Goal: Task Accomplishment & Management: Manage account settings

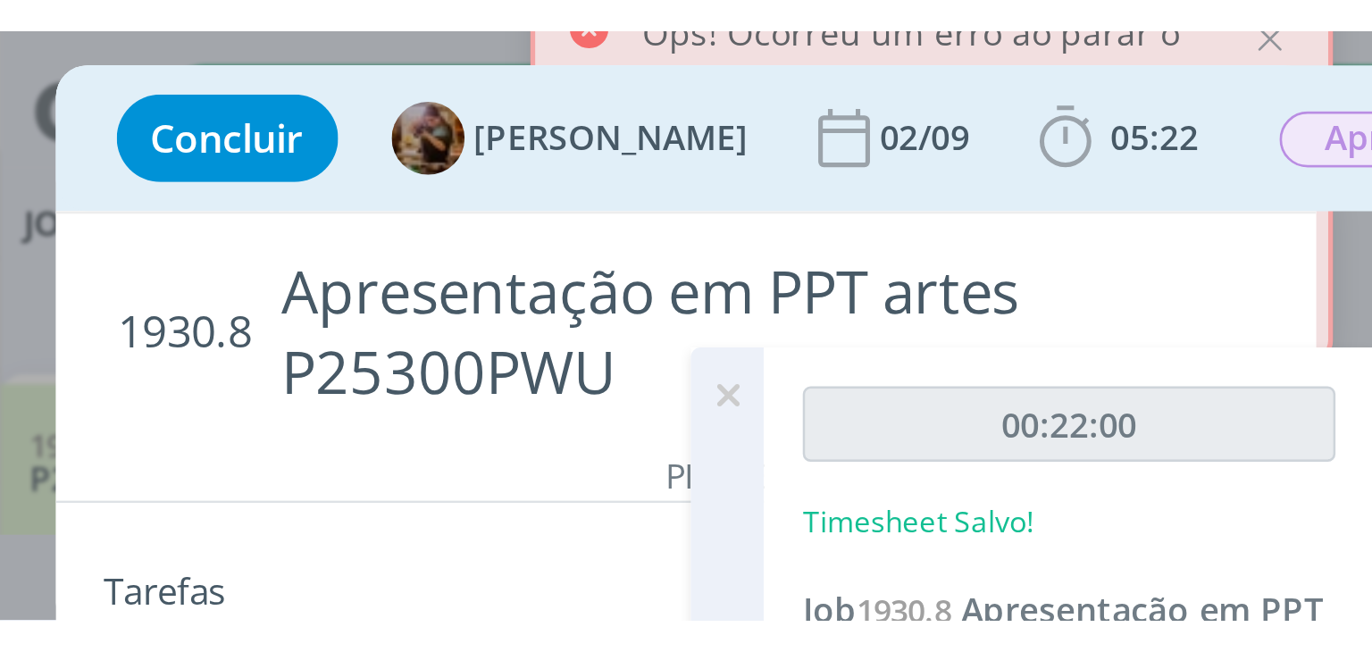
scroll to position [330, 0]
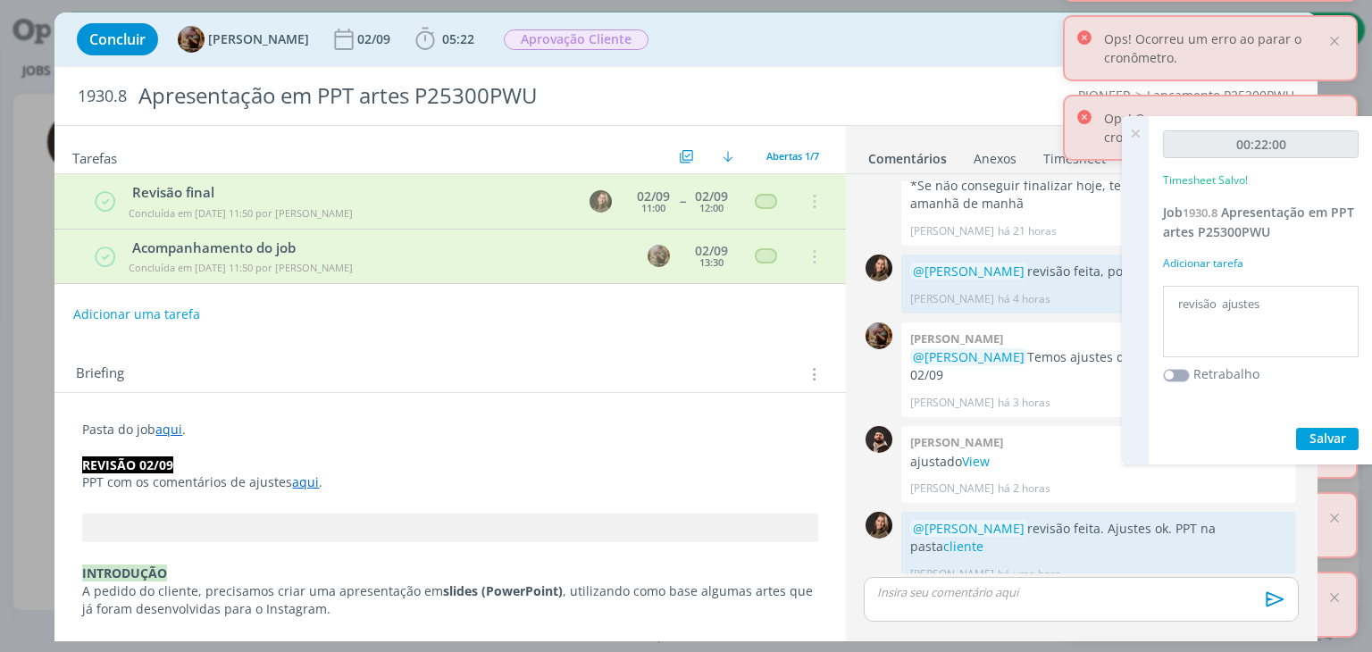
click at [1138, 137] on icon at bounding box center [1135, 133] width 32 height 35
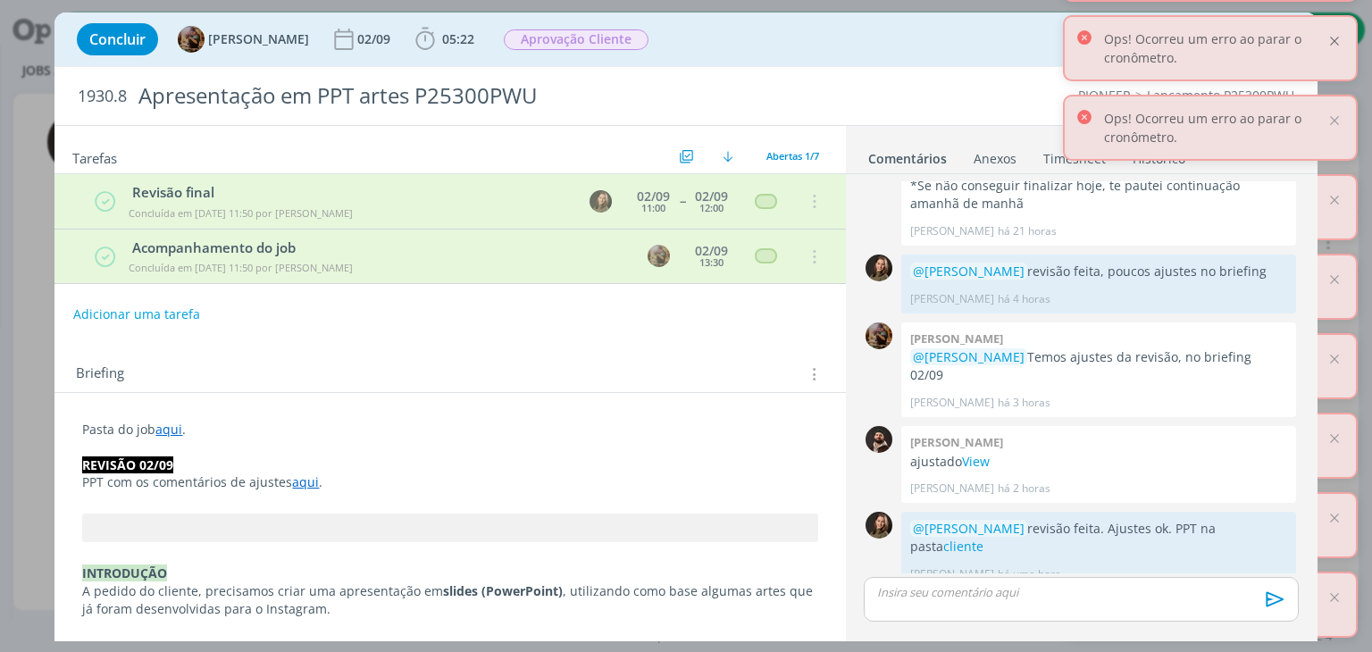
click at [1343, 40] on div at bounding box center [1335, 41] width 16 height 16
click at [1330, 123] on div at bounding box center [1335, 121] width 16 height 16
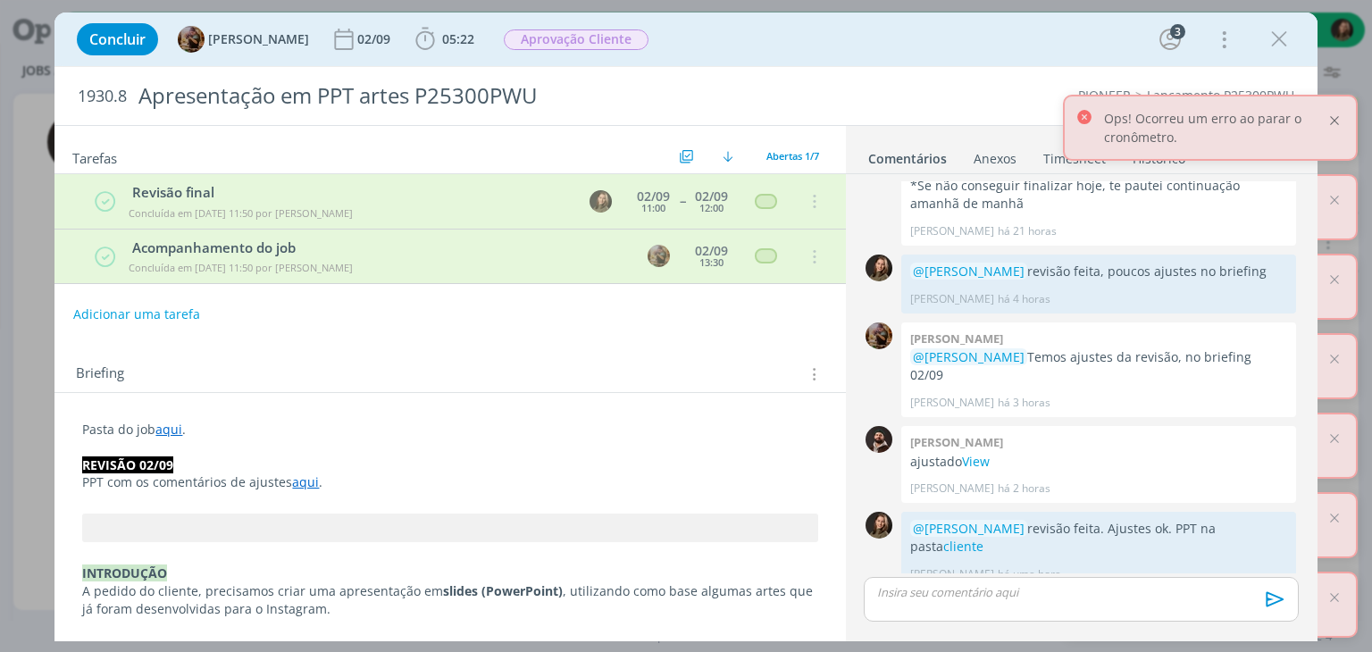
click at [1333, 115] on div at bounding box center [1335, 121] width 16 height 16
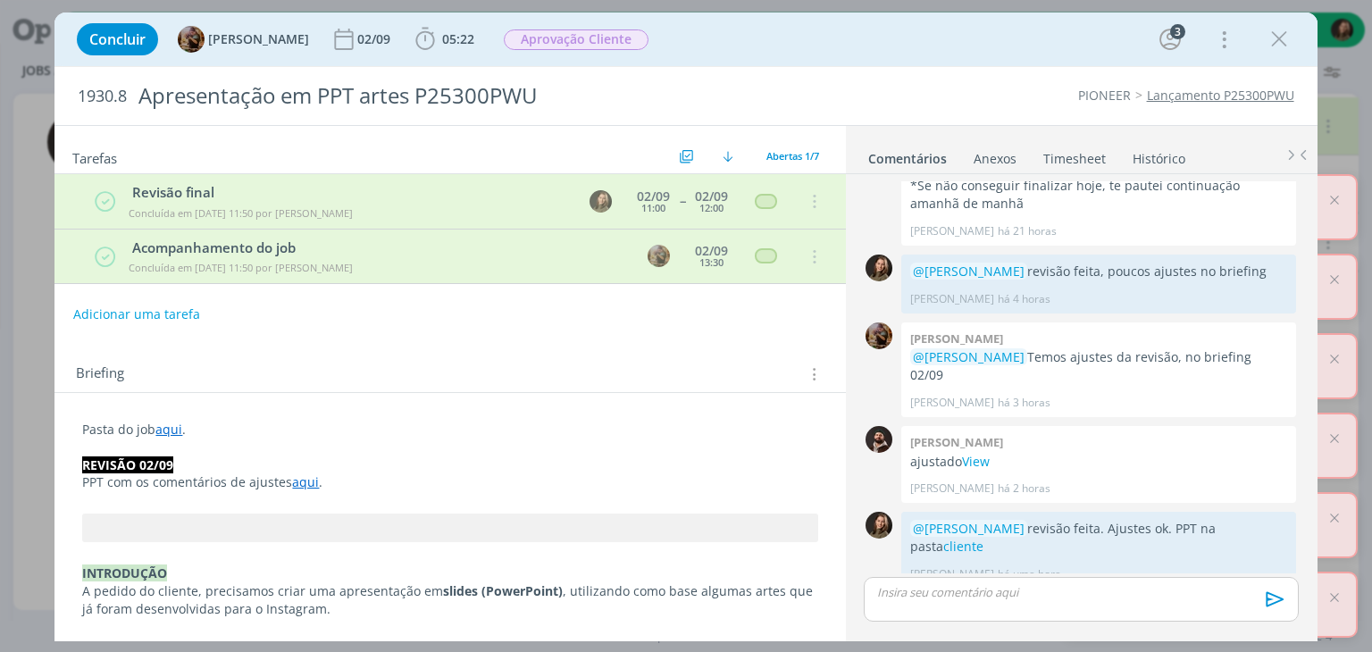
click at [1333, 192] on div "Concluir [PERSON_NAME] [DATE] 05:22 Iniciar Apontar Data * [DATE] Horas * 00:00…" at bounding box center [686, 326] width 1372 height 652
click at [1333, 204] on div "Concluir [PERSON_NAME] [DATE] 05:22 Iniciar Apontar Data * [DATE] Horas * 00:00…" at bounding box center [686, 326] width 1372 height 652
click at [1283, 38] on icon "dialog" at bounding box center [1279, 39] width 27 height 27
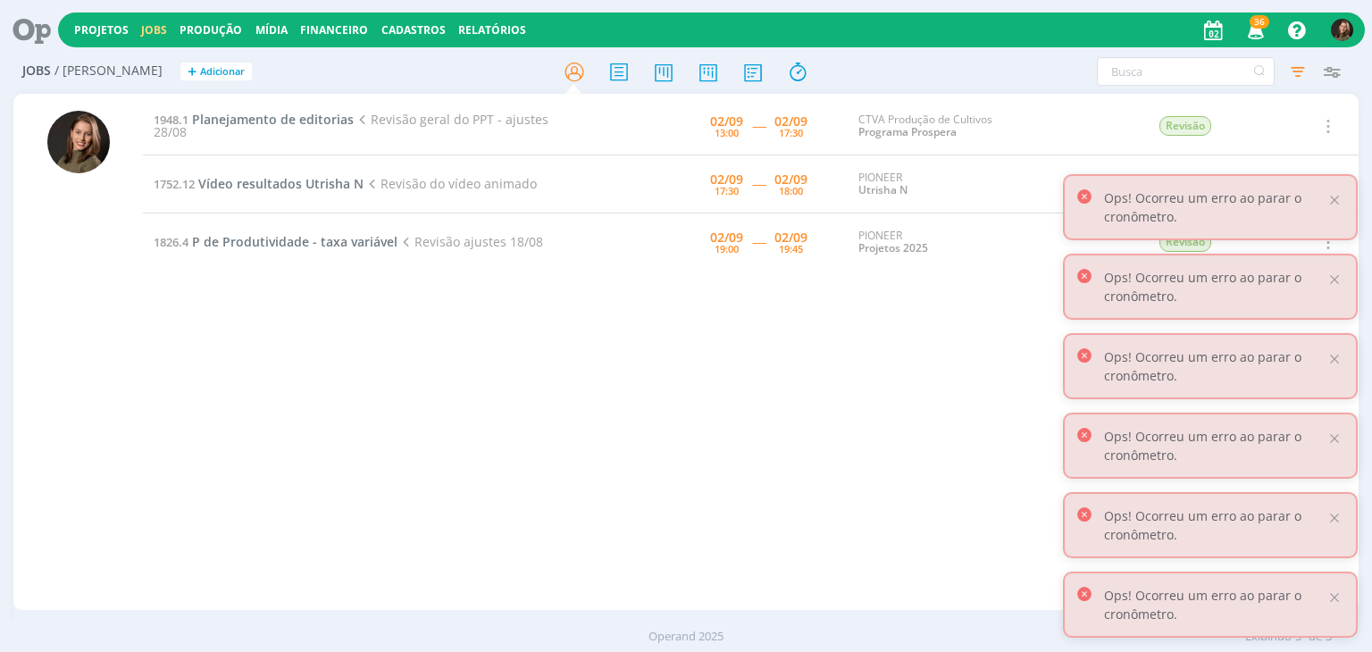
click at [511, 489] on div "1948.1 Planejamento de editorias Revisão geral do PPT - ajustes 28/08 [DATE] 13…" at bounding box center [750, 351] width 1215 height 509
drag, startPoint x: 582, startPoint y: 572, endPoint x: 608, endPoint y: 575, distance: 26.2
click at [591, 575] on div "1948.1 Planejamento de editorias Revisão geral do PPT - ajustes 28/08 [DATE] 13…" at bounding box center [750, 351] width 1215 height 509
click at [322, 126] on span "Planejamento de editorias" at bounding box center [273, 119] width 162 height 17
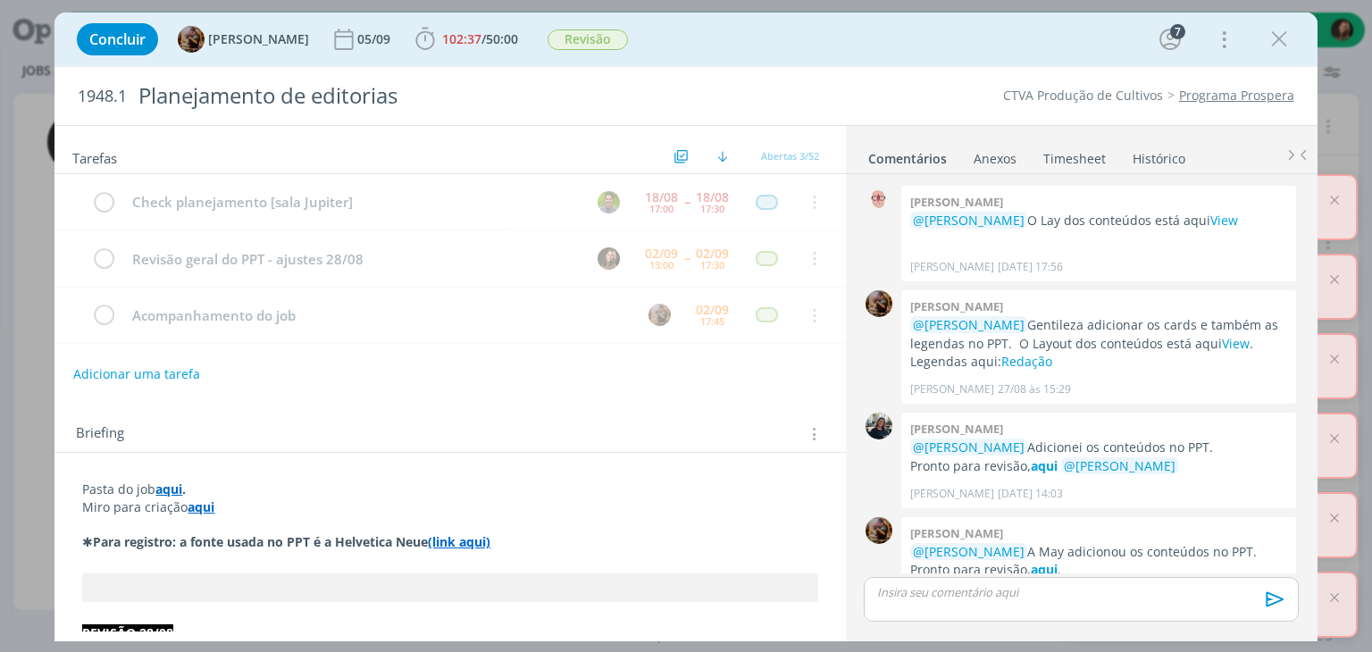
scroll to position [2474, 0]
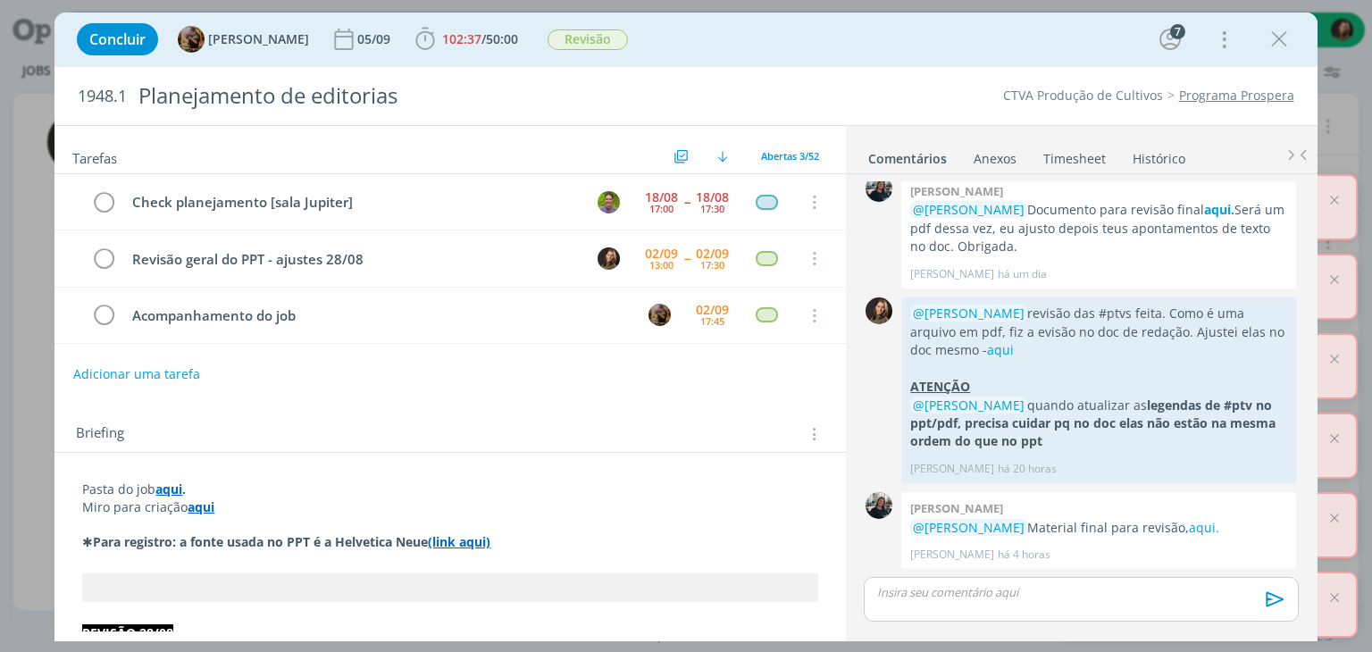
click at [550, 405] on div "Briefing Briefings Predefinidos Versões do Briefing Ver Briefing do Projeto" at bounding box center [449, 429] width 791 height 48
click at [522, 47] on span "102:37 / 50:00" at bounding box center [467, 39] width 110 height 27
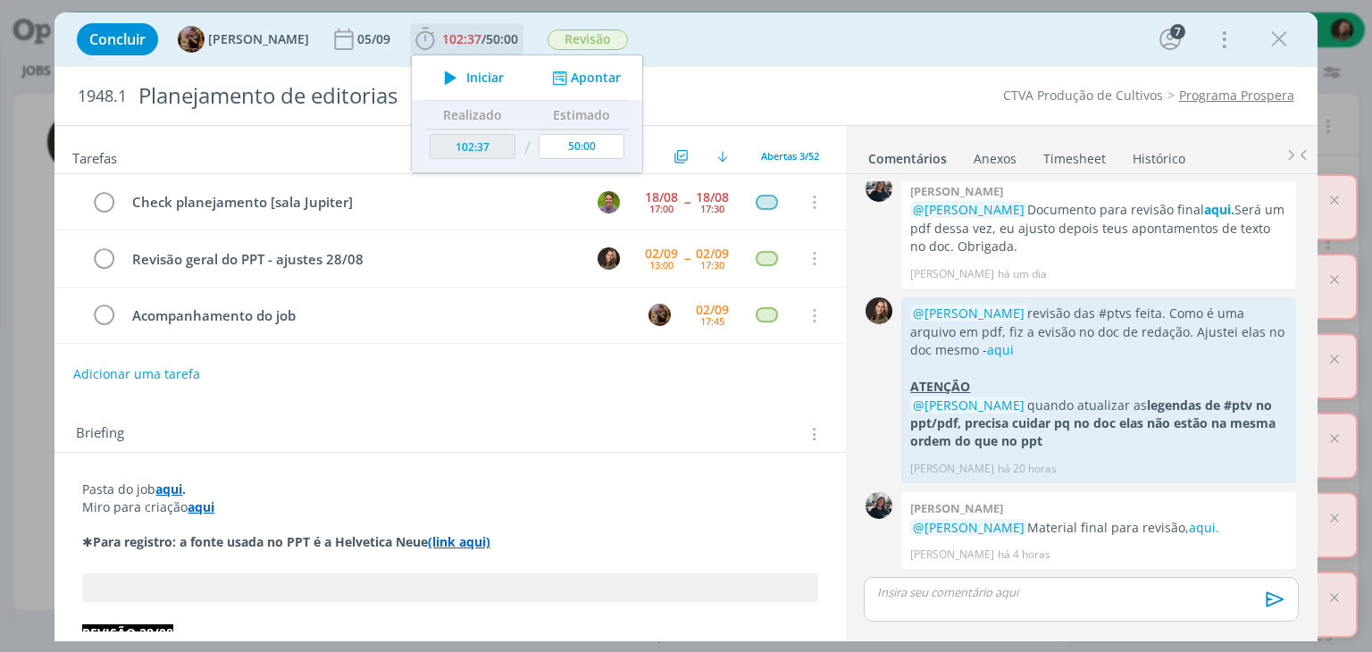
click at [466, 88] on icon "dialog" at bounding box center [450, 77] width 31 height 23
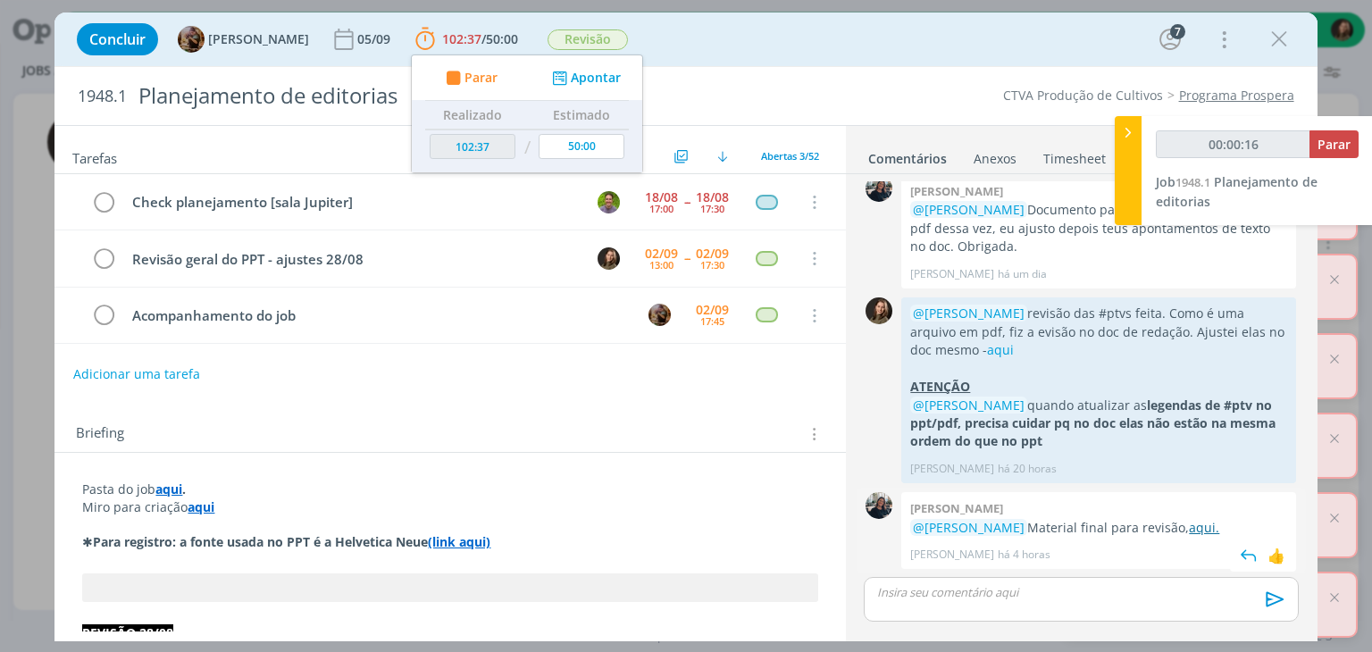
click at [1189, 530] on link "aqui." at bounding box center [1204, 527] width 30 height 17
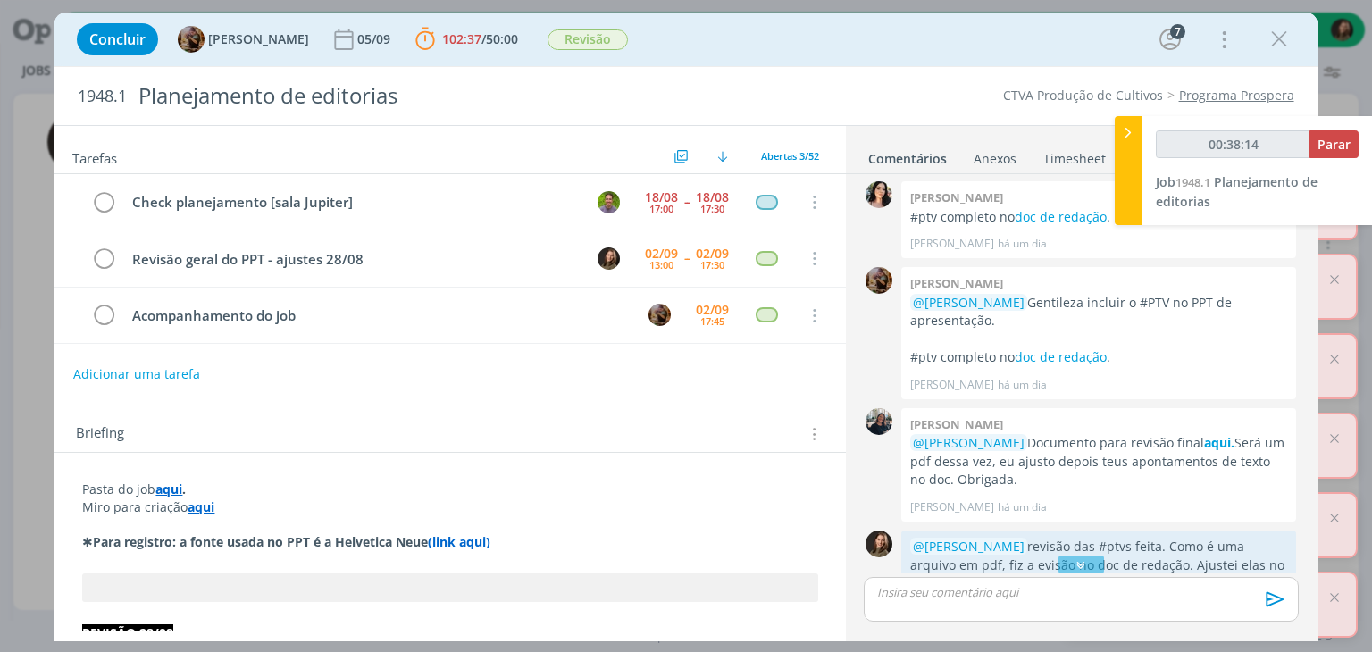
scroll to position [1938, 0]
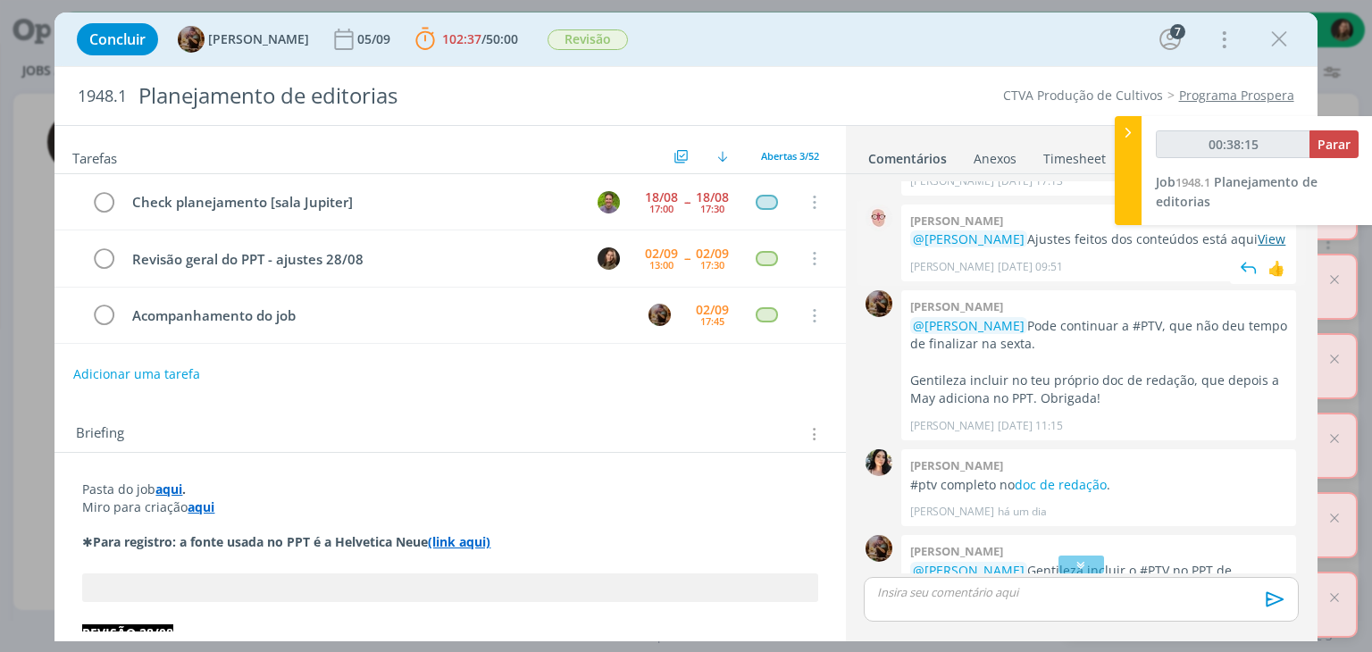
click at [1258, 247] on link "View" at bounding box center [1272, 238] width 28 height 17
click at [1347, 143] on span "Parar" at bounding box center [1334, 144] width 33 height 17
type input "01:18:00"
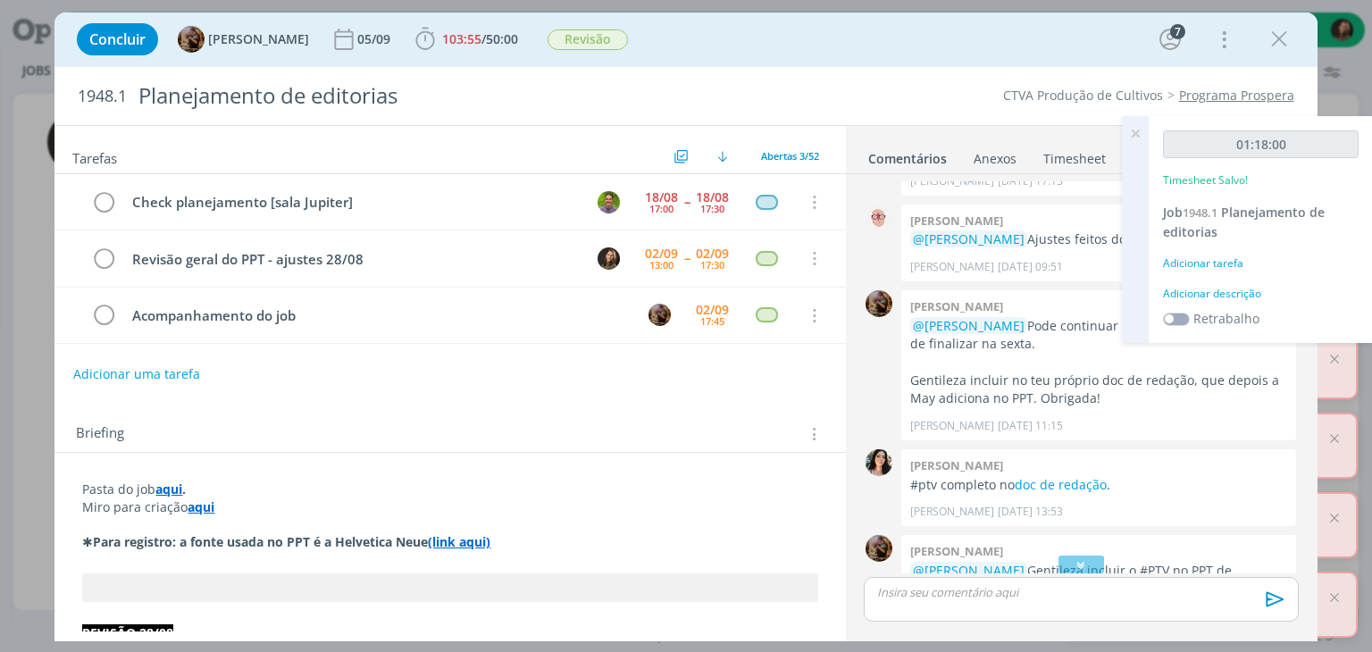
scroll to position [2027, 0]
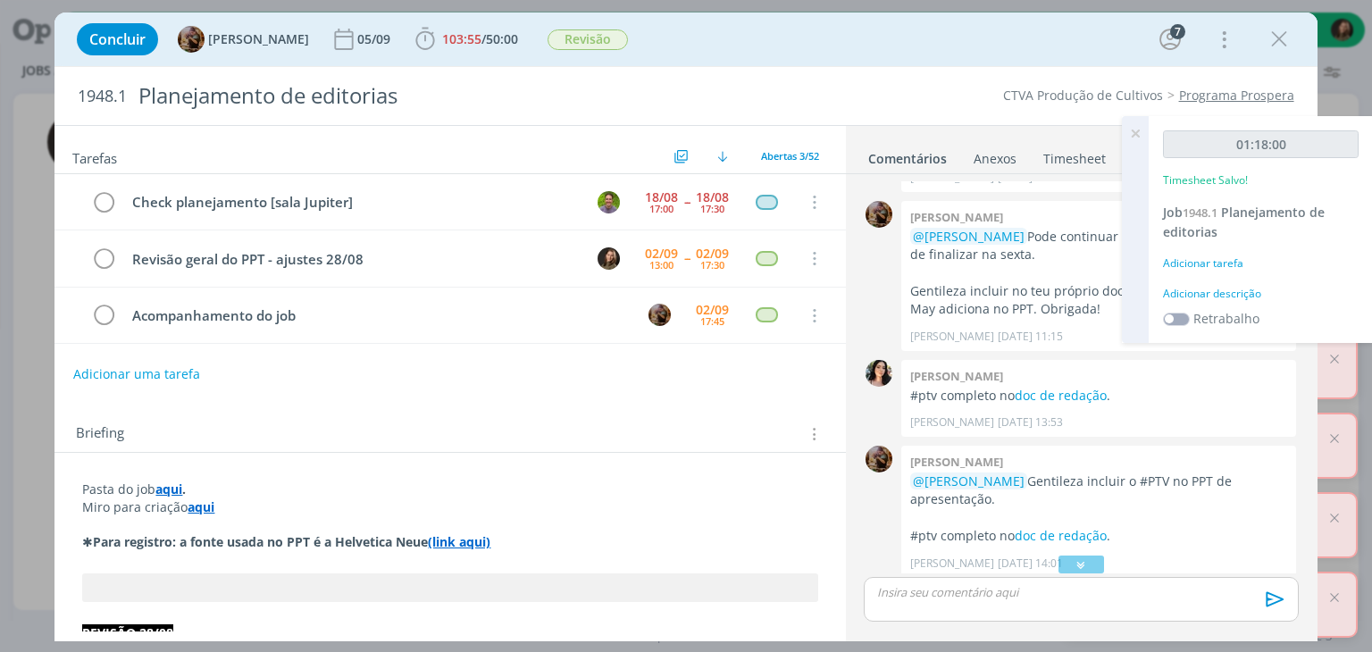
click at [1222, 287] on div "Adicionar descrição" at bounding box center [1261, 294] width 196 height 16
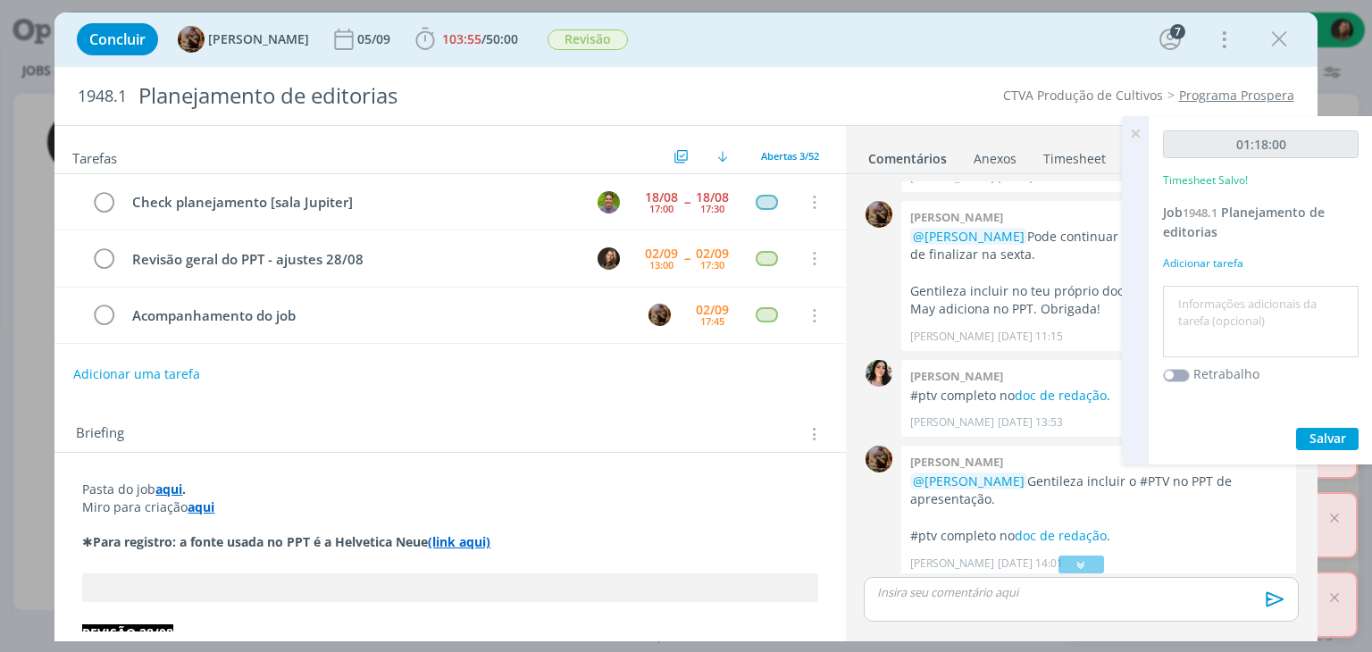
click at [1219, 287] on div at bounding box center [1261, 322] width 196 height 72
click at [1197, 301] on textarea at bounding box center [1261, 321] width 187 height 63
type textarea "revisão"
click at [1311, 442] on span "Salvar" at bounding box center [1328, 438] width 37 height 17
click at [1312, 446] on button "Salvar" at bounding box center [1327, 439] width 63 height 22
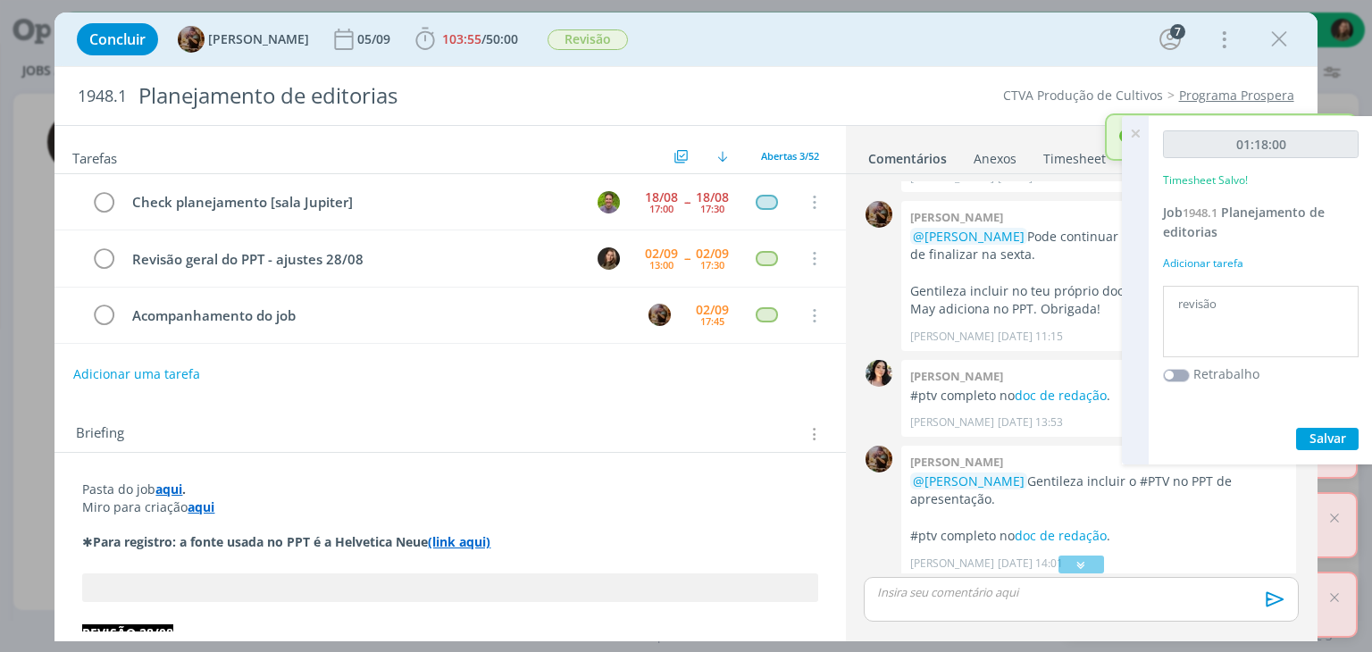
click at [1138, 133] on icon at bounding box center [1135, 133] width 32 height 35
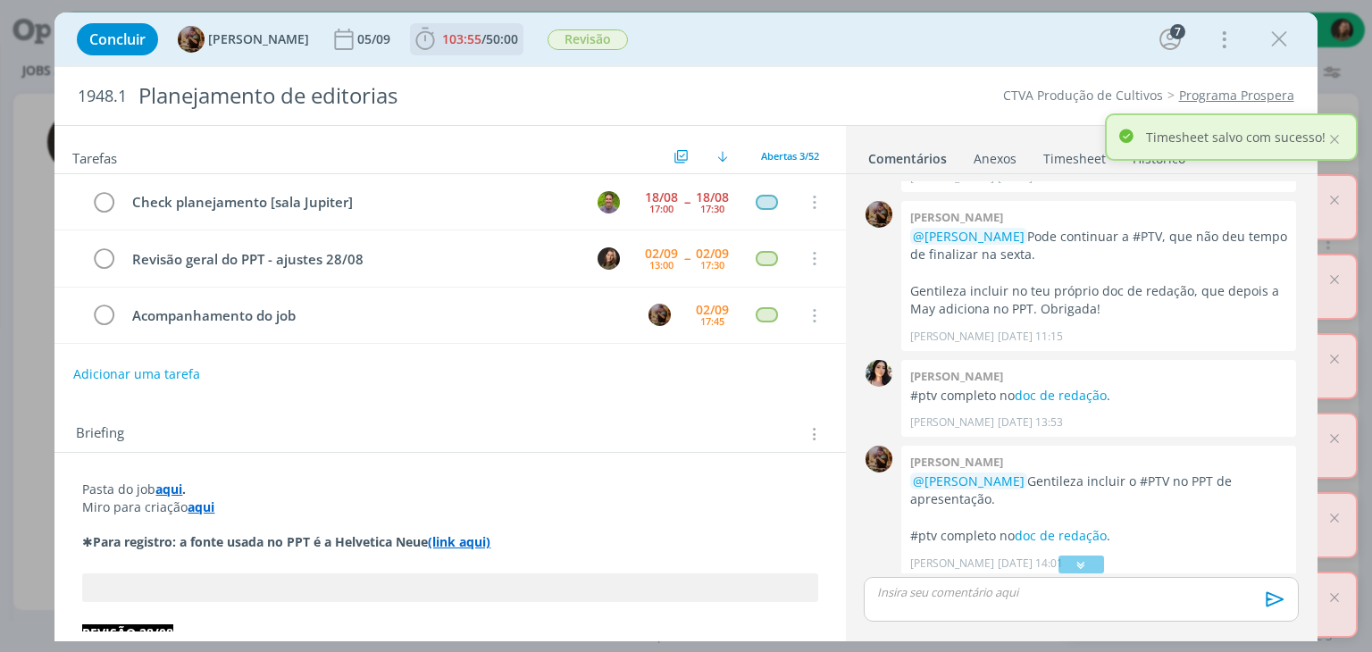
click at [486, 37] on span "/" at bounding box center [484, 38] width 4 height 17
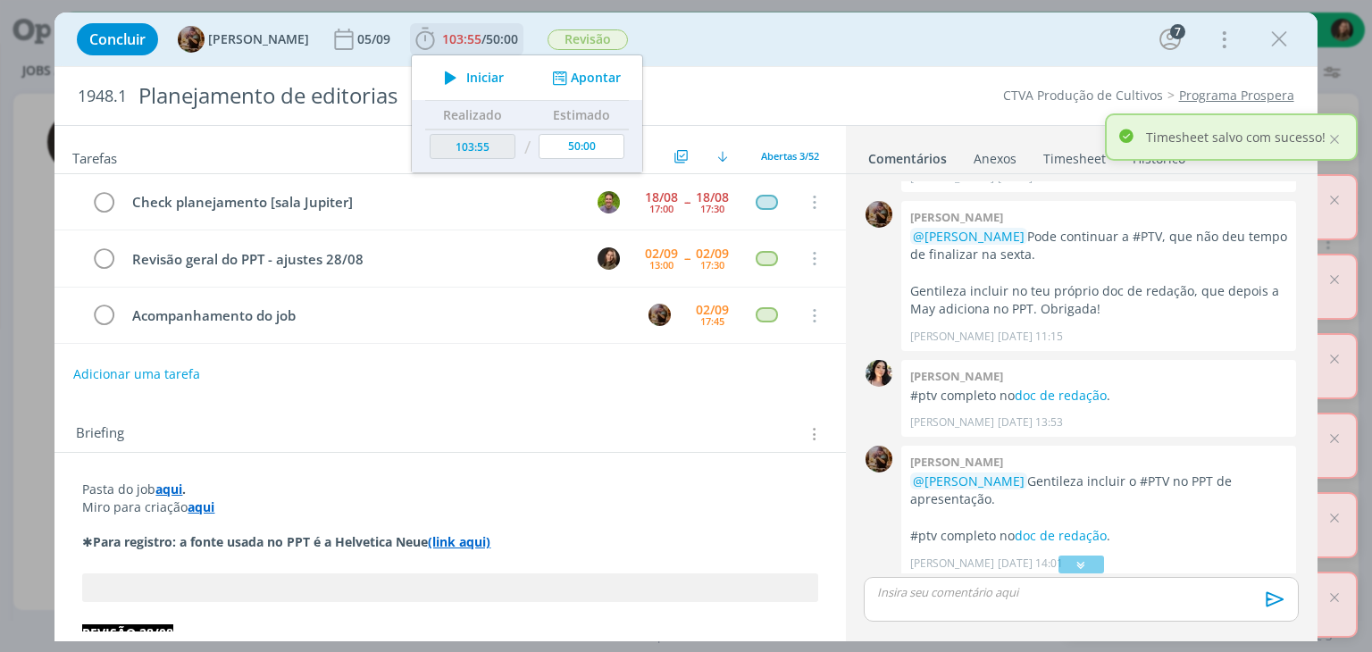
click at [492, 74] on span "Iniciar" at bounding box center [485, 77] width 38 height 13
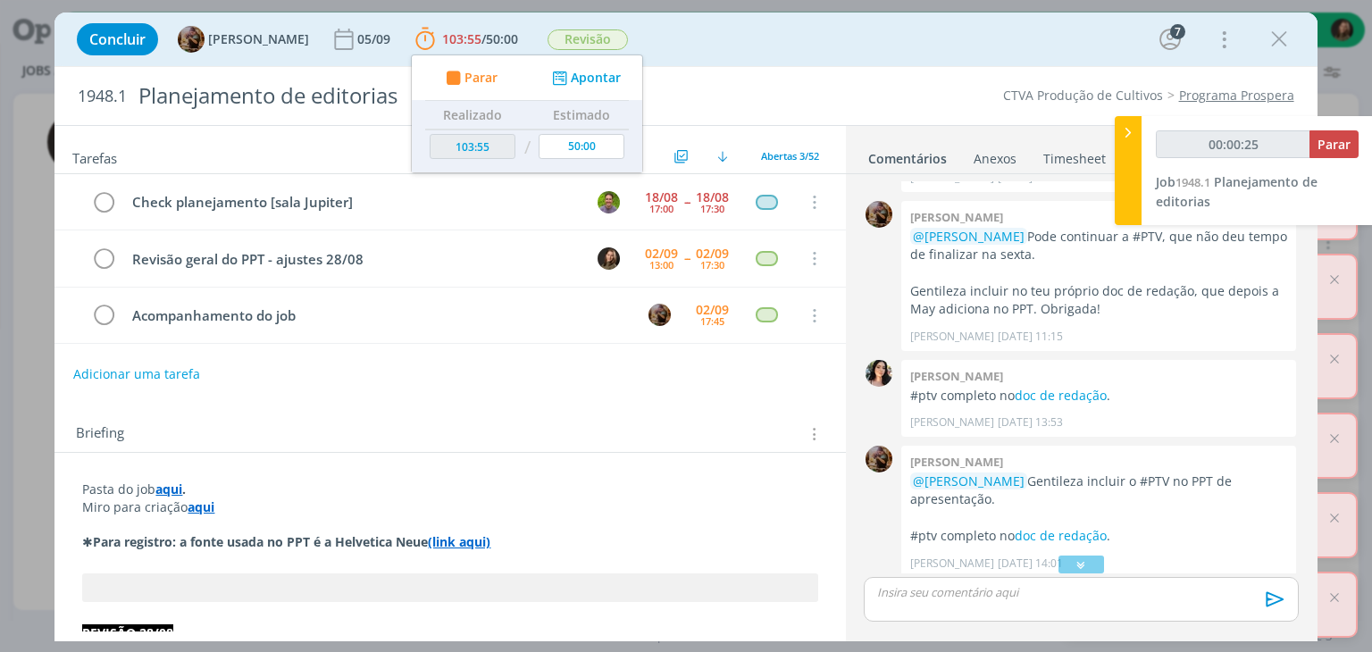
type input "00:00:26"
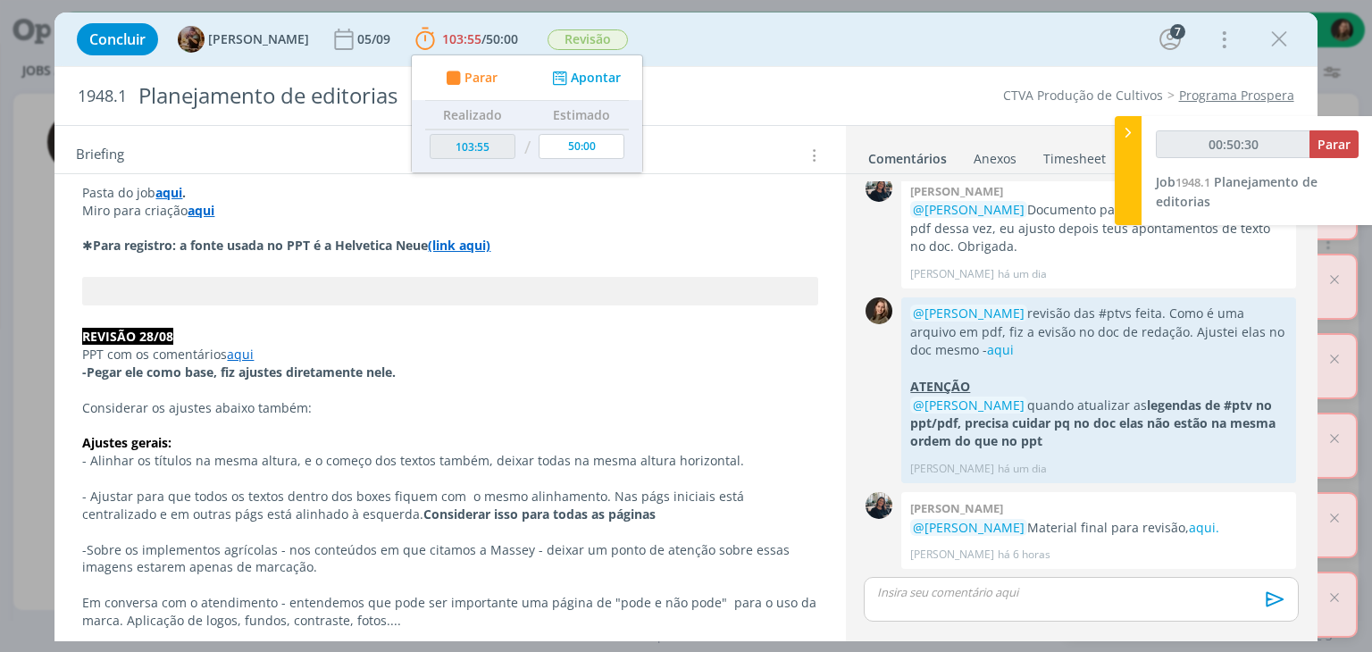
scroll to position [0, 0]
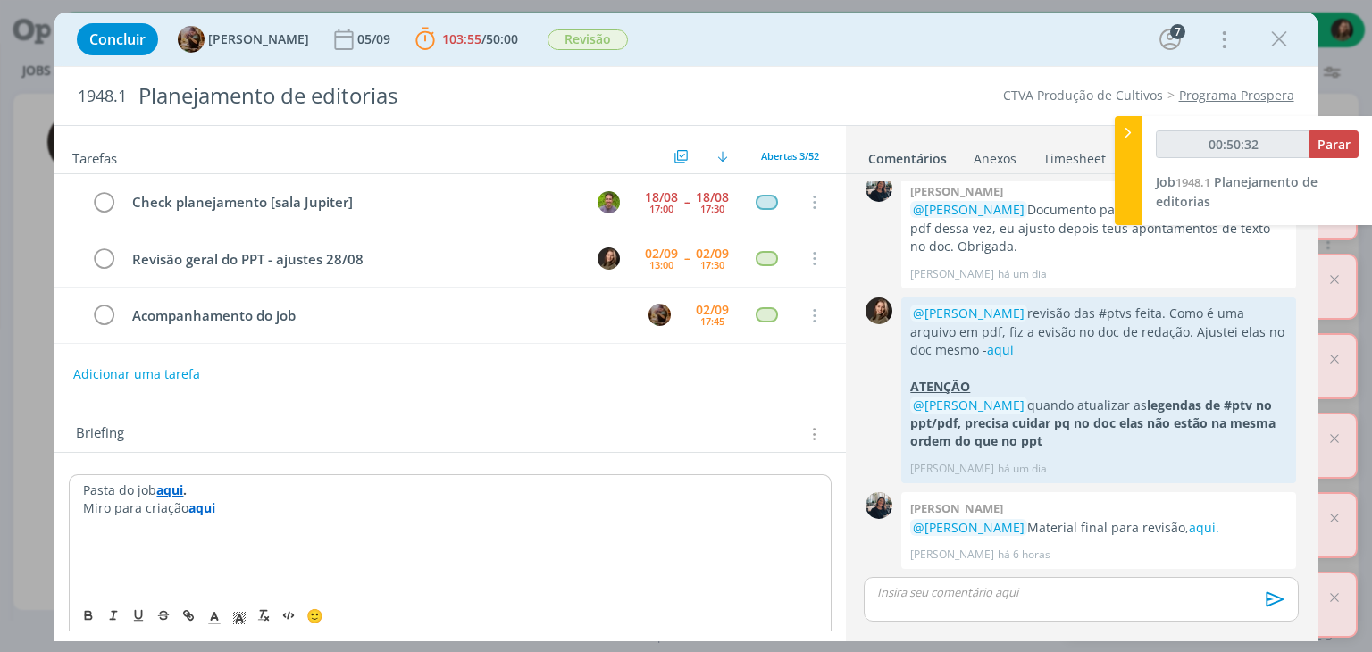
scroll to position [54, 0]
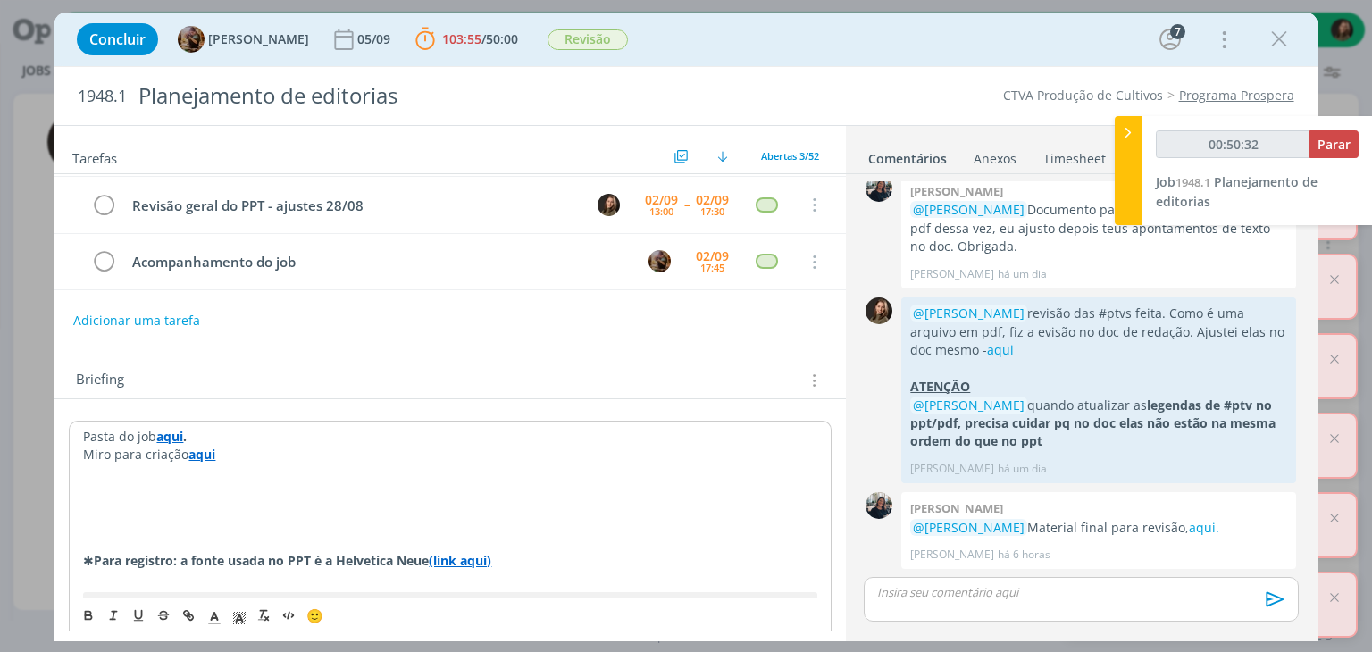
type input "00:50:33"
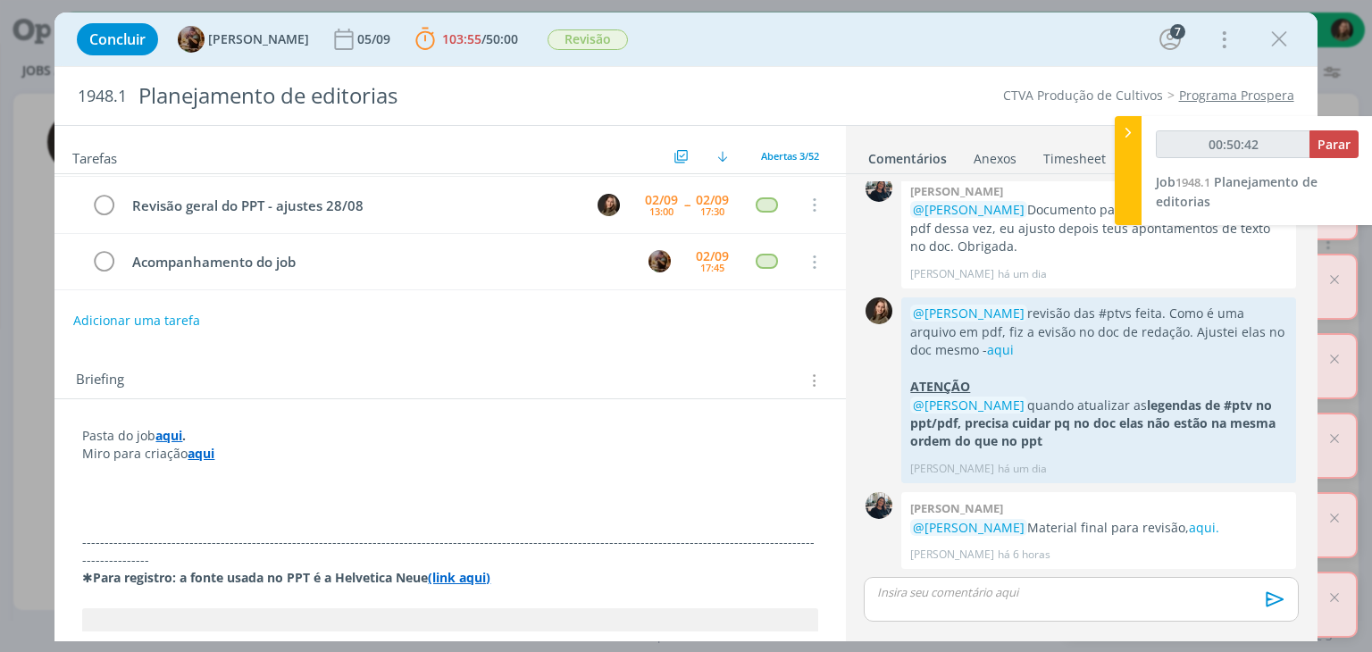
click at [101, 480] on p "dialog" at bounding box center [449, 489] width 735 height 18
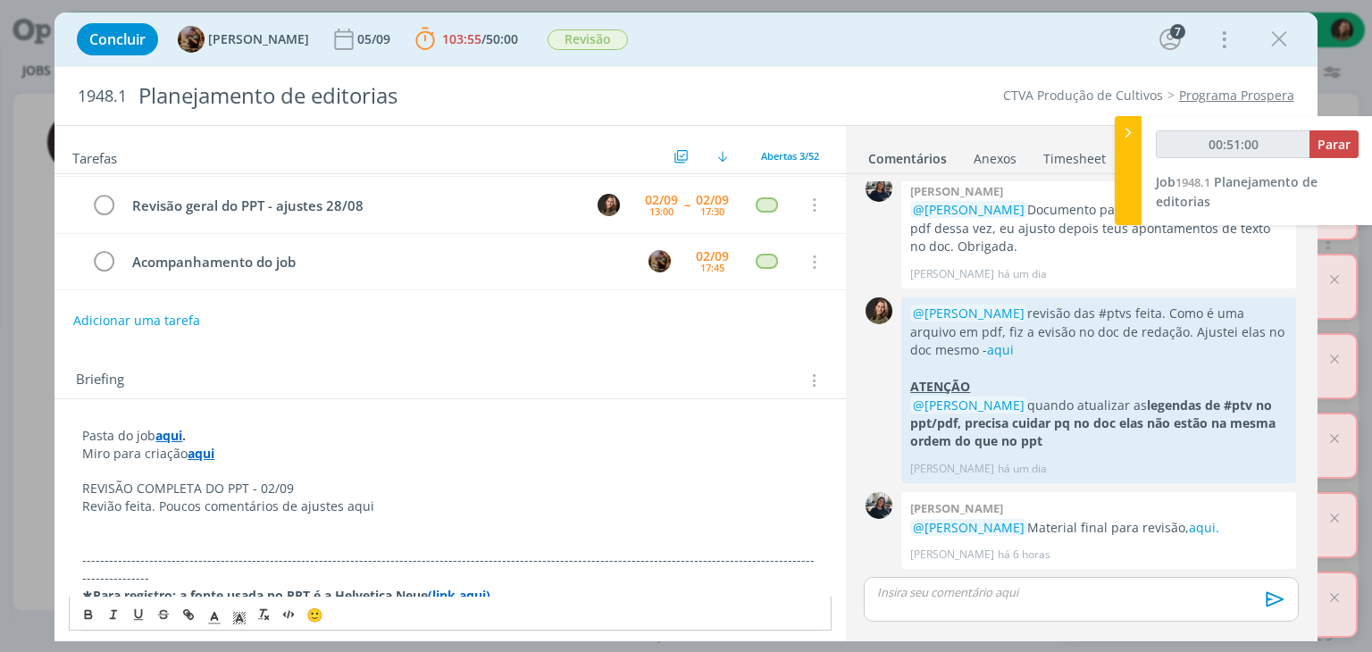
click at [132, 498] on p "Revião feita. Poucos comentários de ajustes aqui" at bounding box center [449, 507] width 735 height 18
click at [133, 498] on p "Revião feita. Poucos comentários de ajustes aqui" at bounding box center [449, 507] width 735 height 18
click at [137, 483] on p "REVISÃO COMPLETA DO PPT - 02/09" at bounding box center [449, 489] width 735 height 18
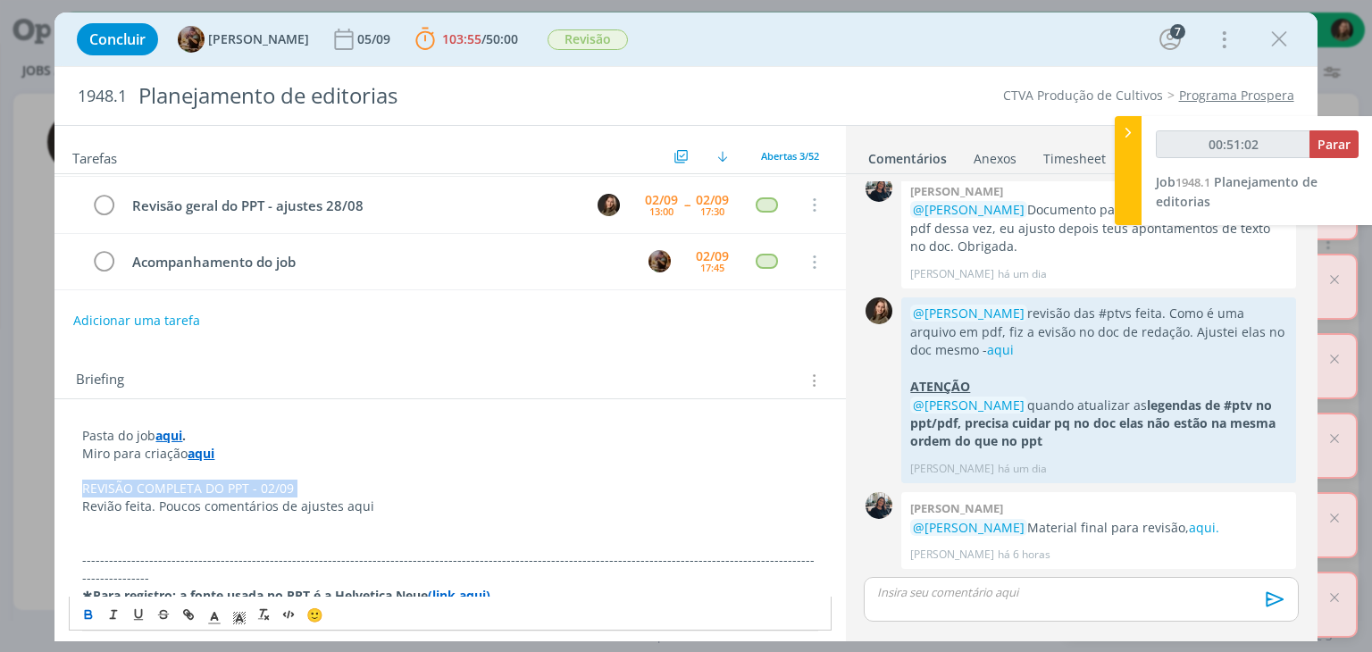
drag, startPoint x: 76, startPoint y: 610, endPoint x: 95, endPoint y: 609, distance: 18.8
click at [77, 610] on button "dialog" at bounding box center [89, 615] width 25 height 21
click at [239, 617] on icon "dialog" at bounding box center [239, 618] width 16 height 16
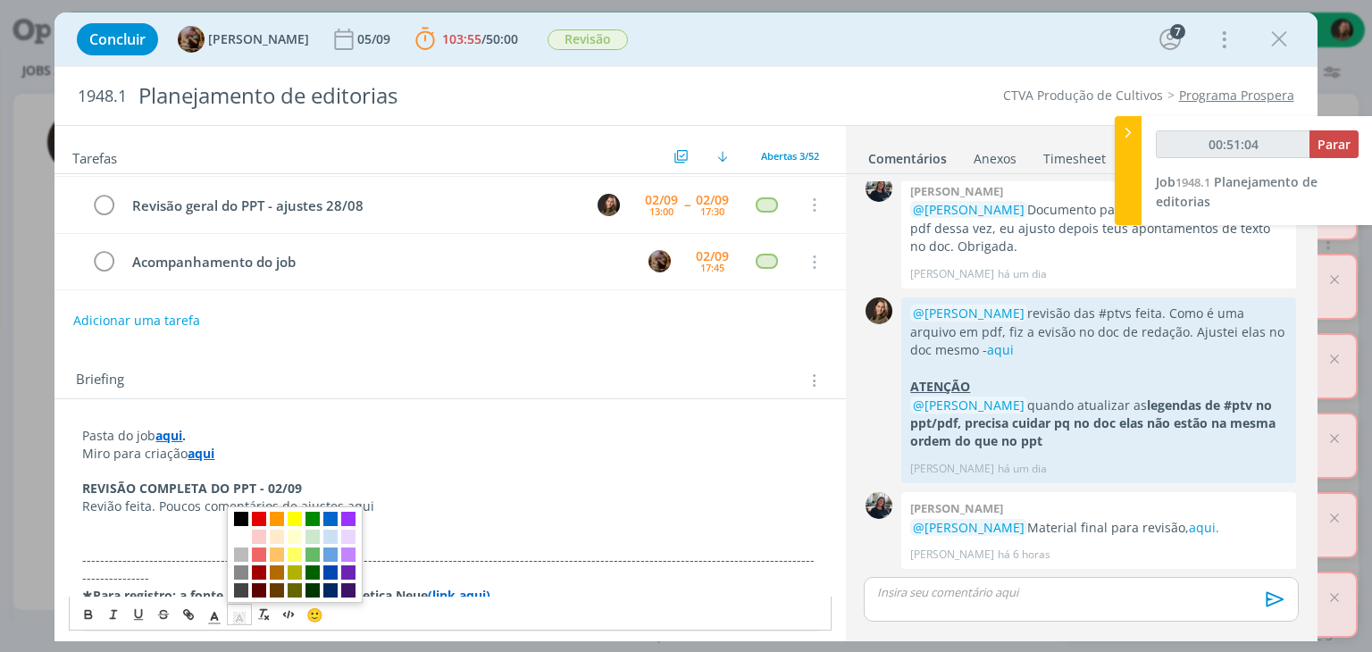
click at [247, 525] on span "dialog" at bounding box center [241, 520] width 14 height 14
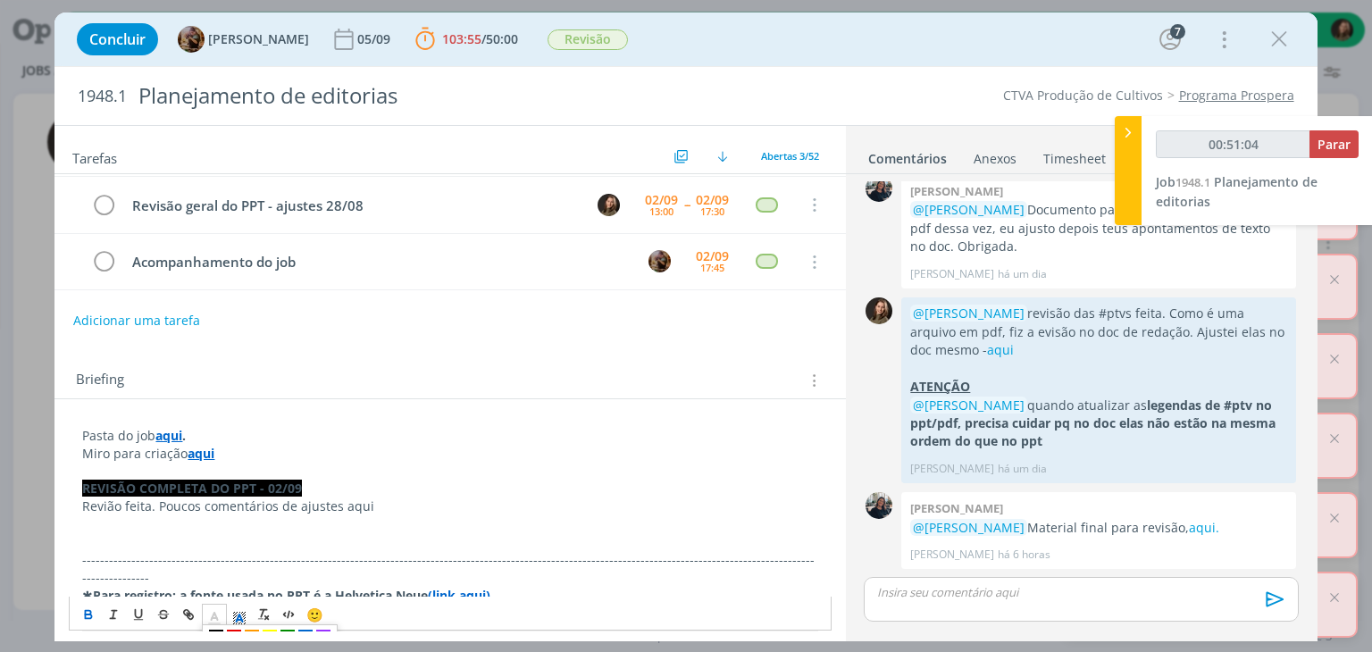
click at [210, 618] on icon "dialog" at bounding box center [214, 618] width 16 height 16
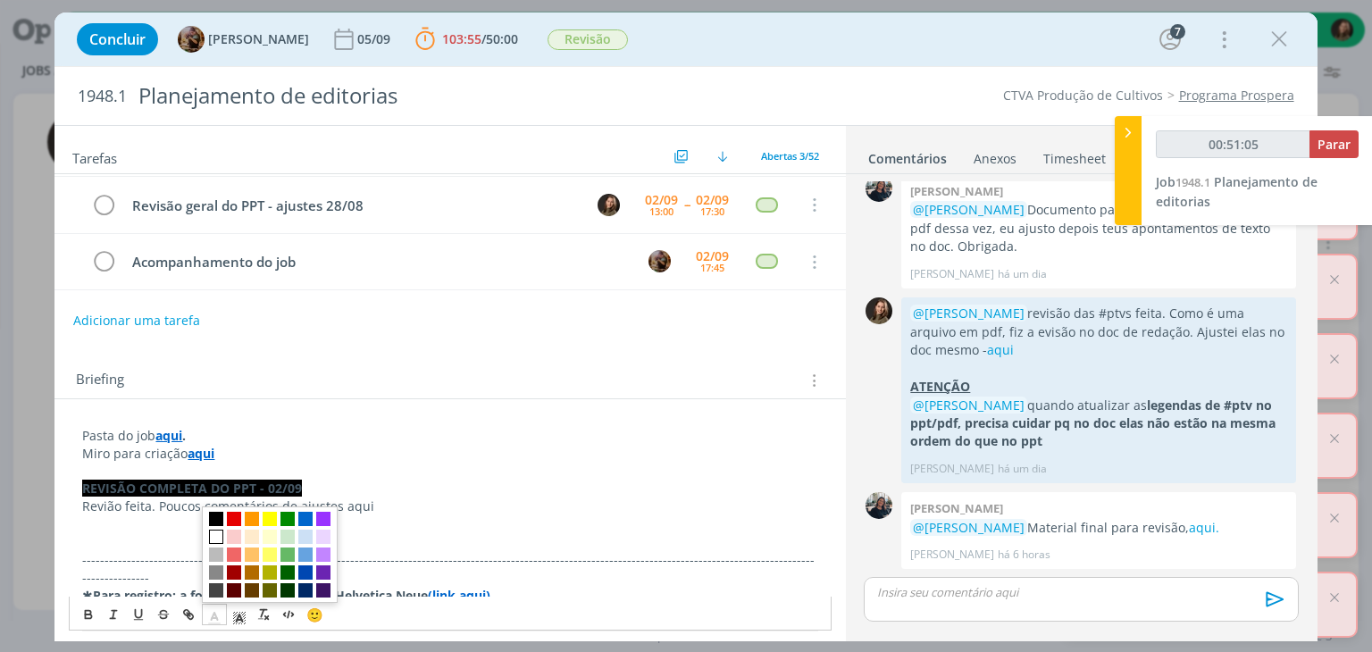
click at [216, 541] on span "dialog" at bounding box center [216, 538] width 14 height 14
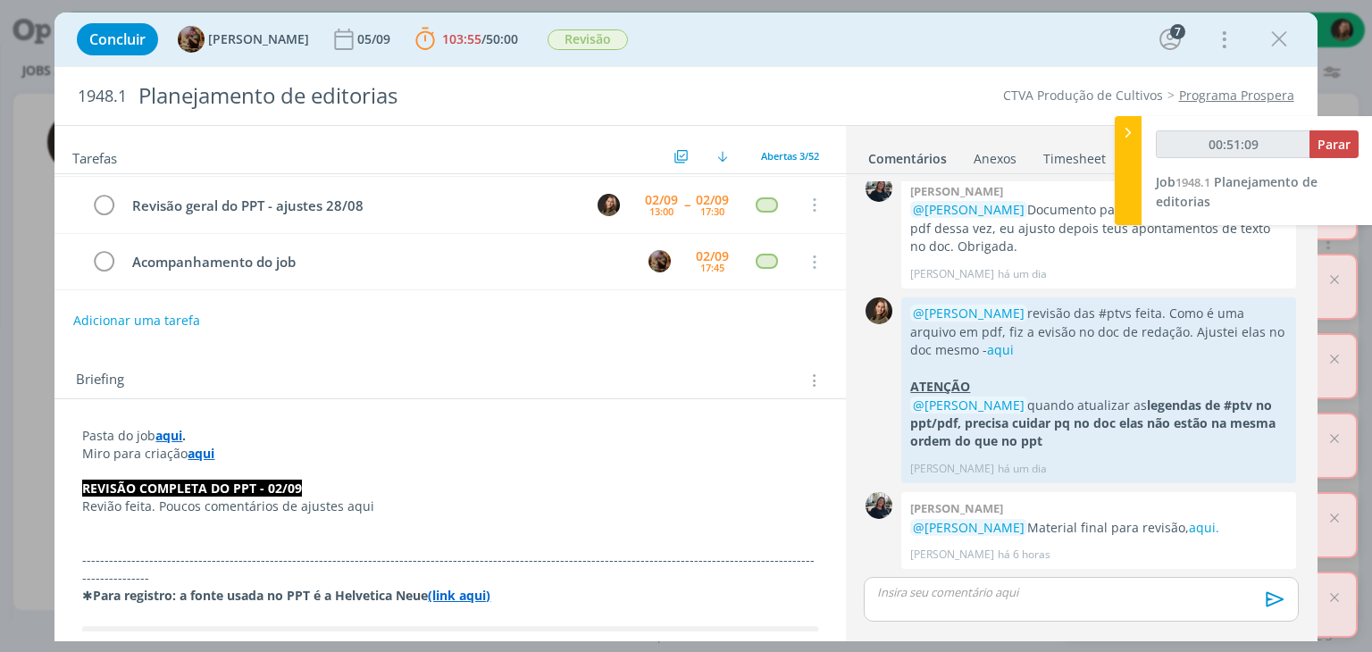
click at [293, 515] on p "dialog" at bounding box center [449, 524] width 735 height 18
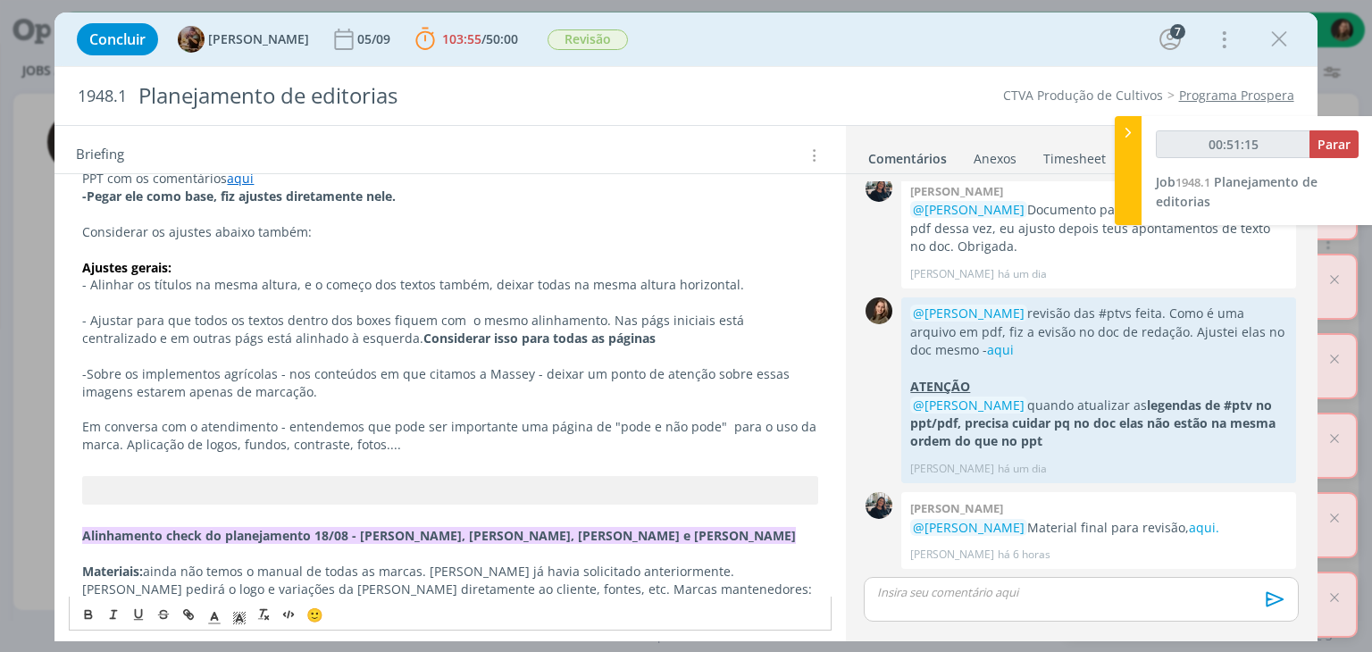
scroll to position [590, 0]
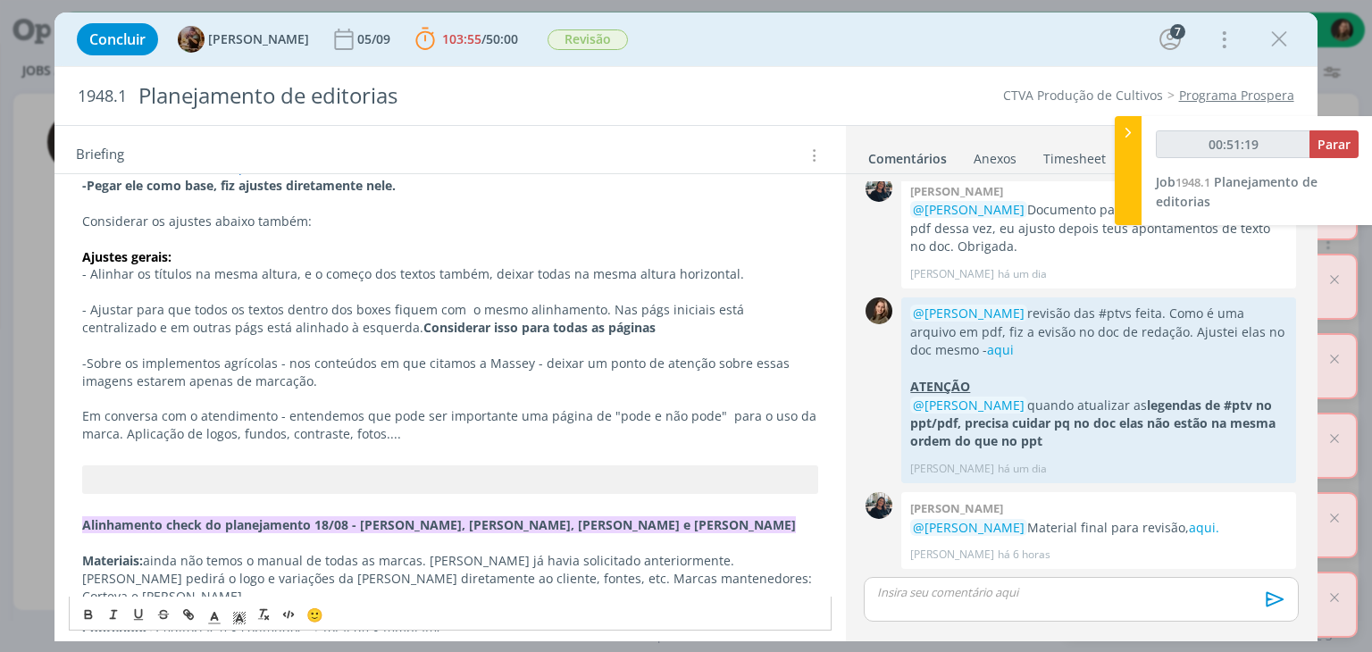
drag, startPoint x: 64, startPoint y: 387, endPoint x: 405, endPoint y: 424, distance: 342.4
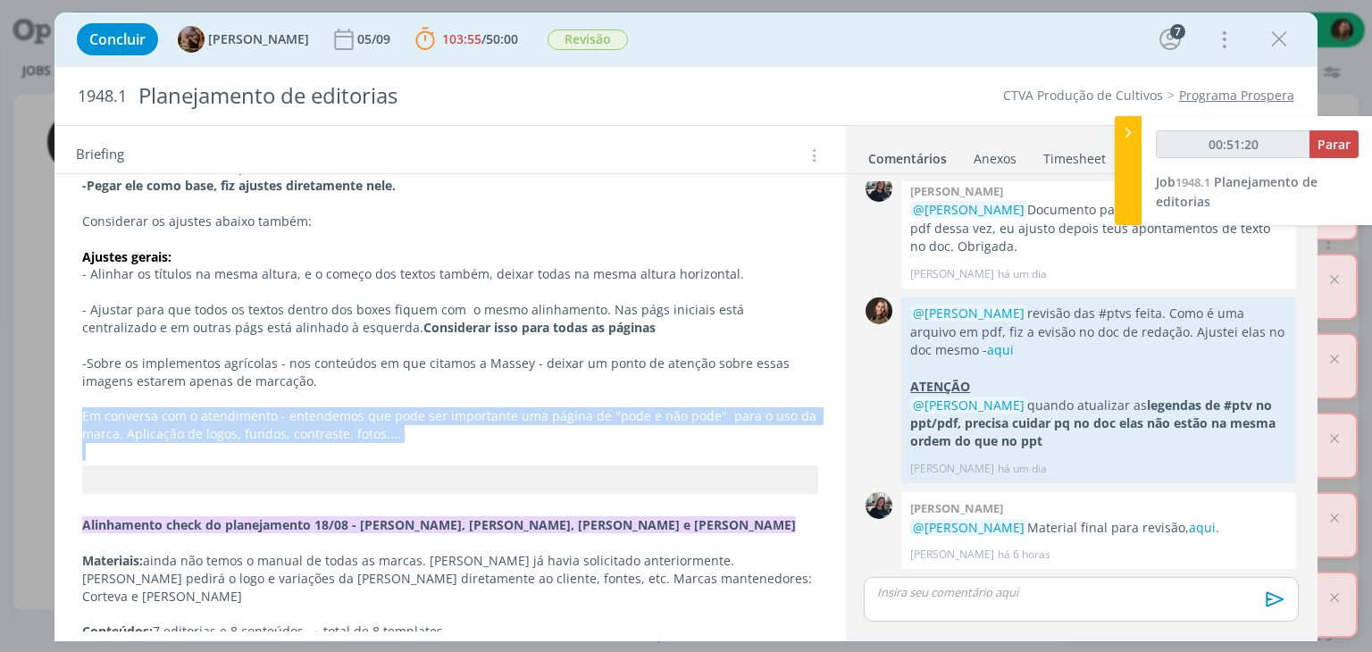
drag, startPoint x: 407, startPoint y: 424, endPoint x: 78, endPoint y: 397, distance: 330.8
copy p "Em conversa com o atendimento - entendemos que pode ser importante uma página d…"
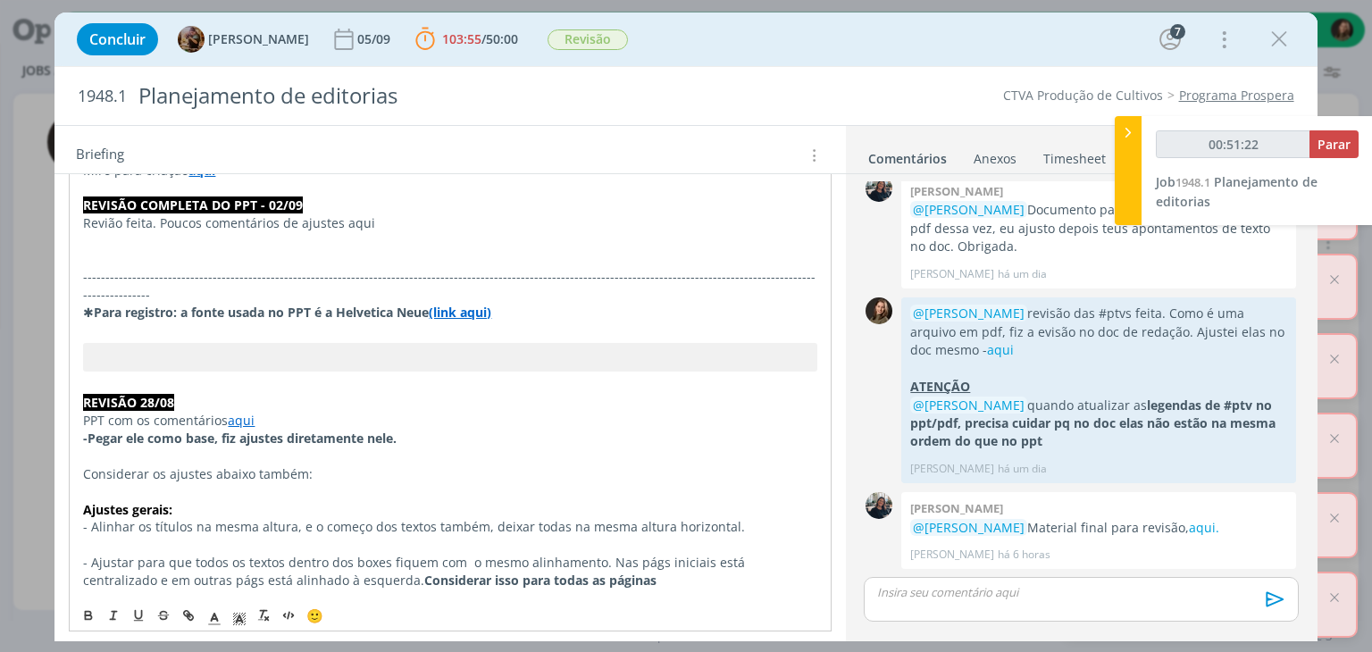
scroll to position [232, 0]
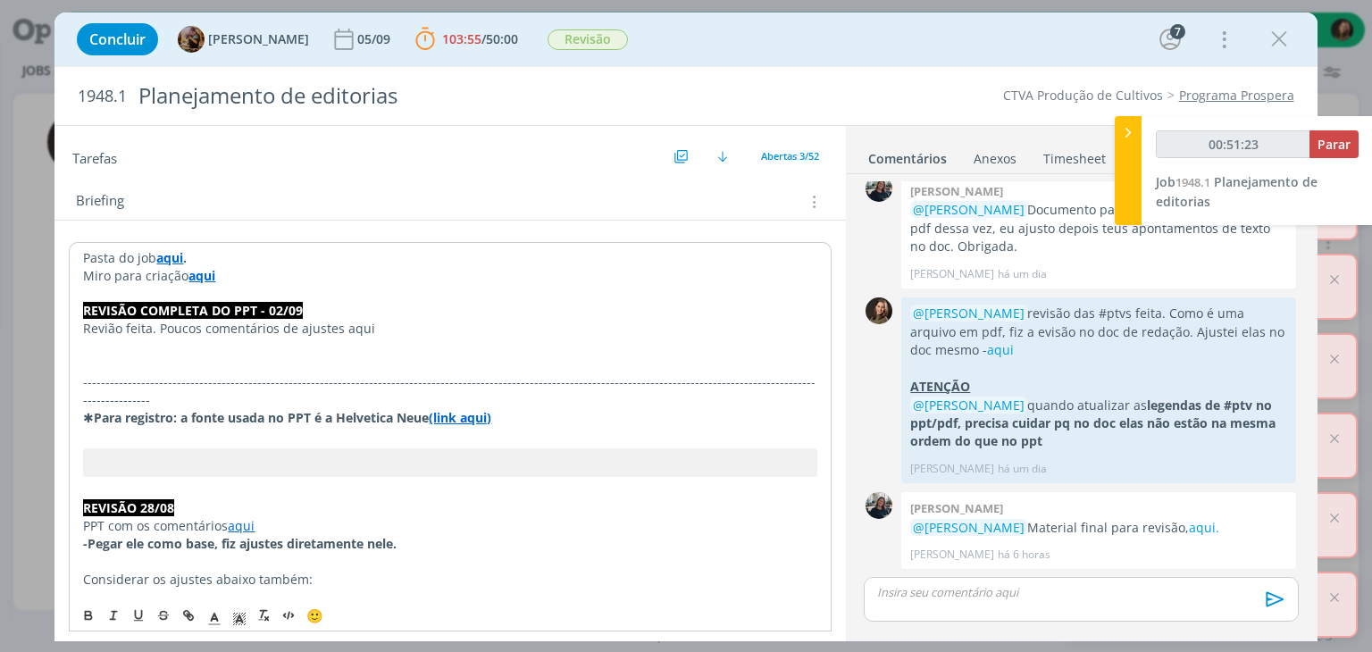
click at [130, 341] on p "dialog" at bounding box center [449, 347] width 733 height 18
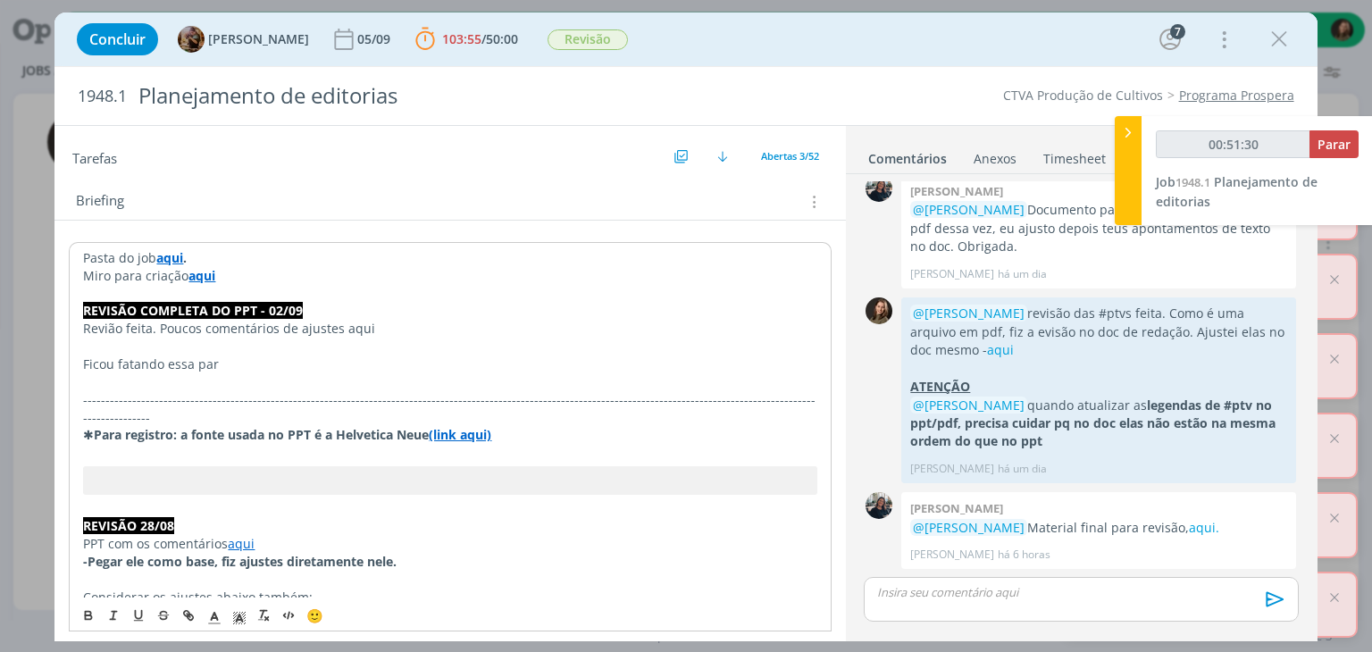
scroll to position [2474, 0]
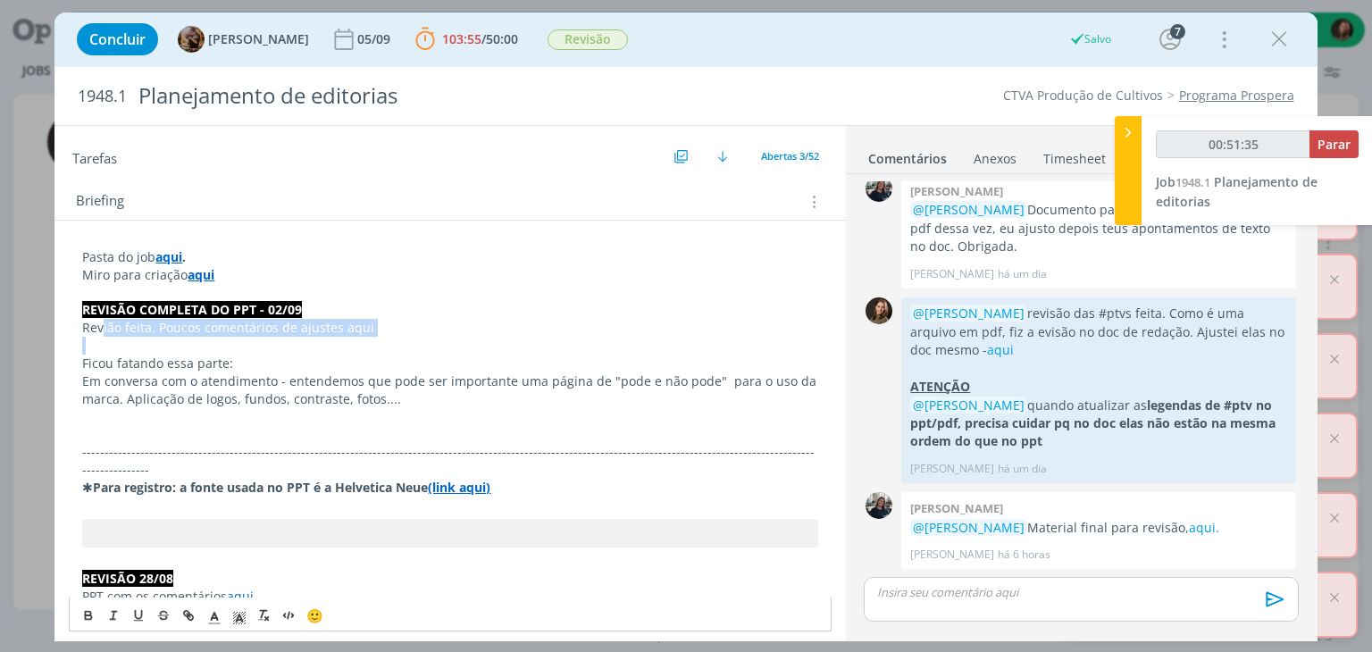
click at [105, 331] on p "Revião feita. Poucos comentários de ajustes aqui" at bounding box center [449, 328] width 735 height 18
click at [242, 588] on link "aqui" at bounding box center [240, 596] width 27 height 17
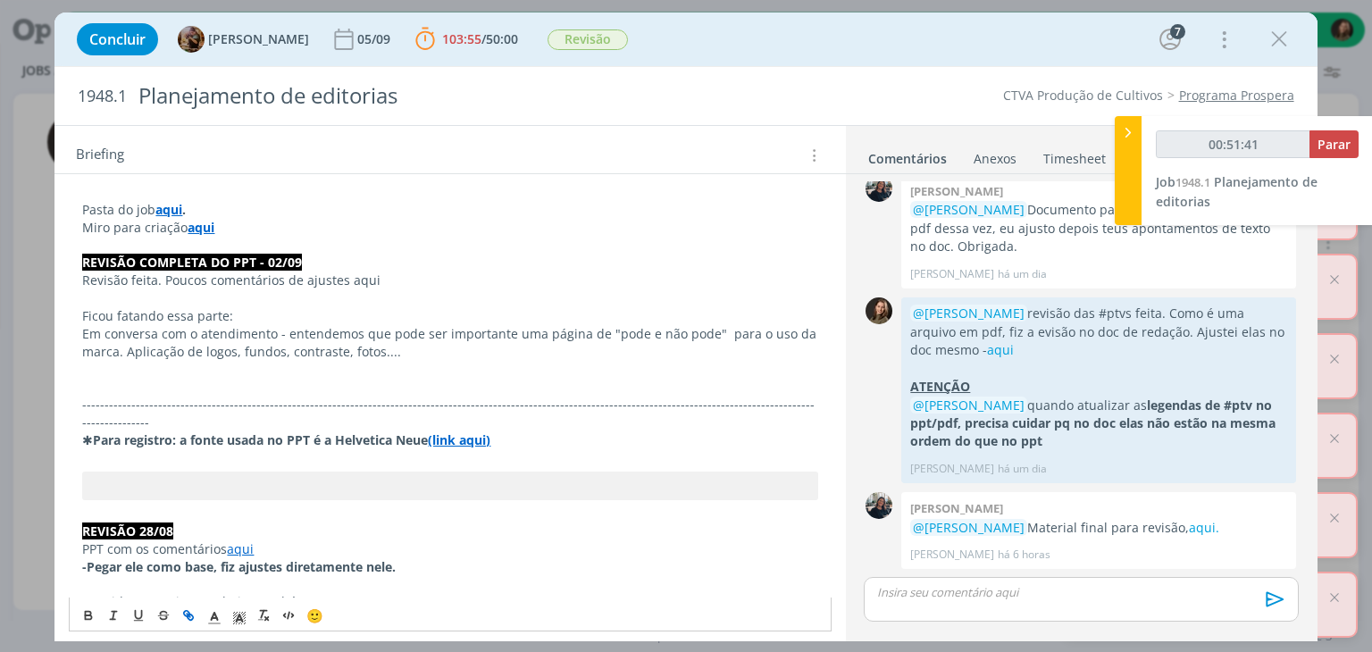
scroll to position [322, 0]
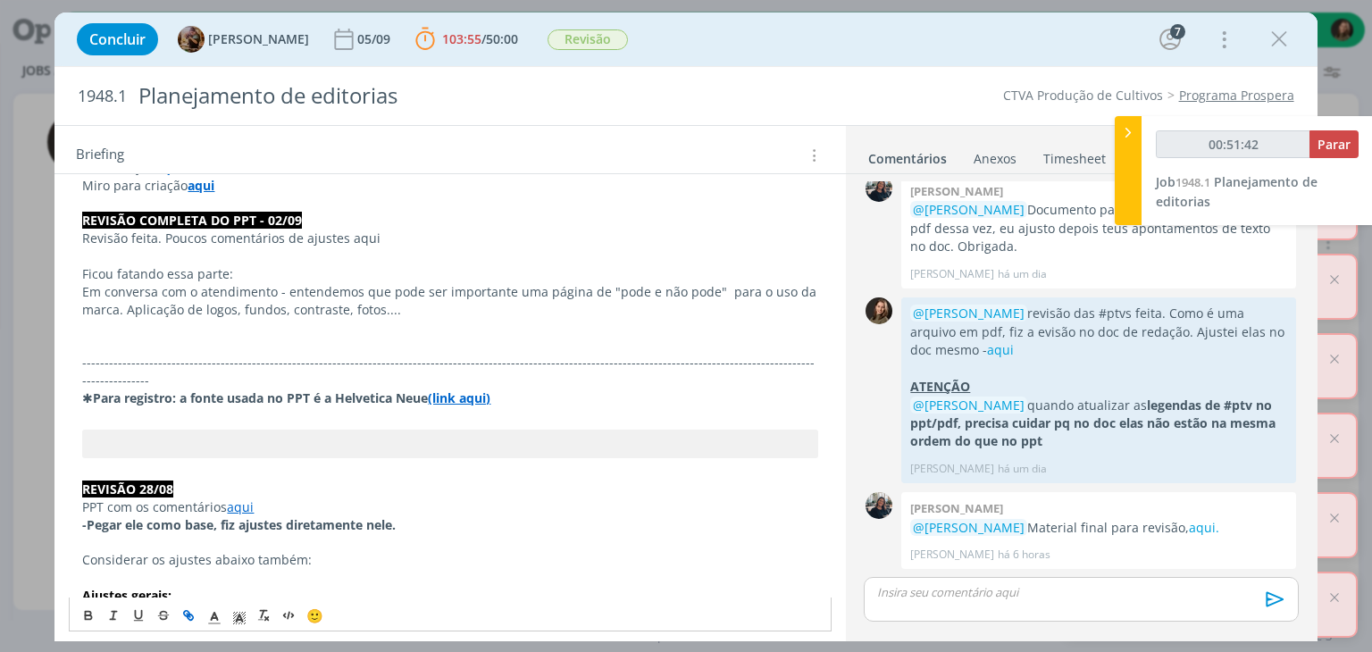
click at [234, 499] on link "aqui" at bounding box center [240, 507] width 27 height 17
click at [244, 518] on link "[URL][DOMAIN_NAME]" at bounding box center [198, 523] width 135 height 23
click at [388, 232] on p "Revisão feita. Poucos comentários de ajustes aqui" at bounding box center [449, 239] width 735 height 18
click at [440, 247] on p "dialog" at bounding box center [449, 256] width 735 height 18
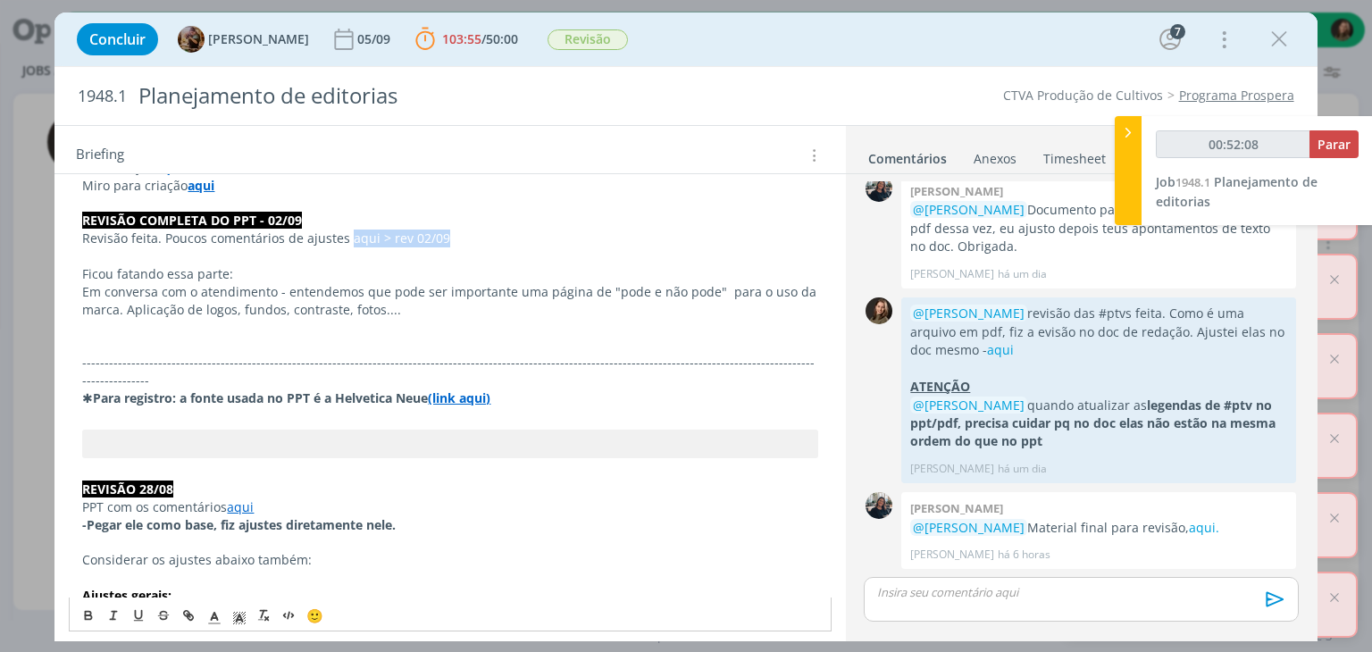
drag, startPoint x: 442, startPoint y: 234, endPoint x: 350, endPoint y: 240, distance: 92.2
click at [350, 240] on p "Revisão feita. Poucos comentários de ajustes aqui > rev 02/09" at bounding box center [449, 239] width 735 height 18
type input "00:52:10"
click at [181, 616] on icon "dialog" at bounding box center [188, 615] width 14 height 14
paste input "[URL][DOMAIN_NAME]"
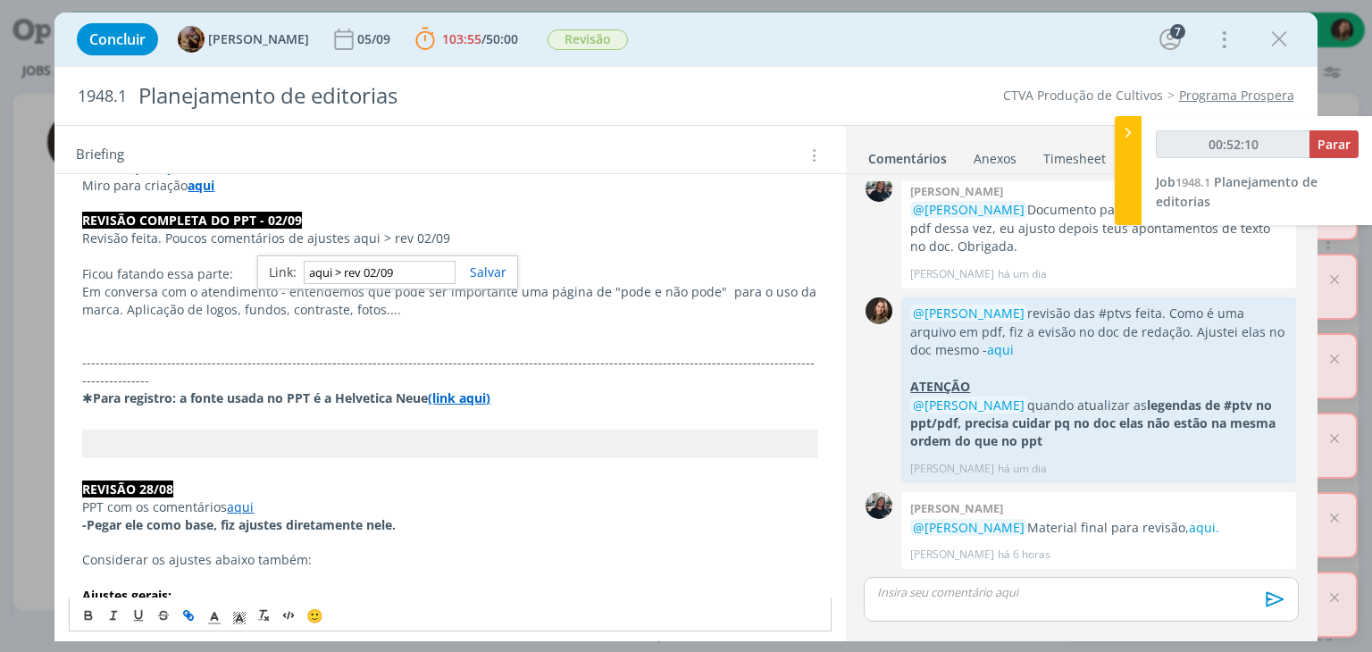
type input "[URL][DOMAIN_NAME]"
type input "00:52:11"
type input "[URL][DOMAIN_NAME]"
click at [477, 271] on link "dialog" at bounding box center [481, 272] width 51 height 17
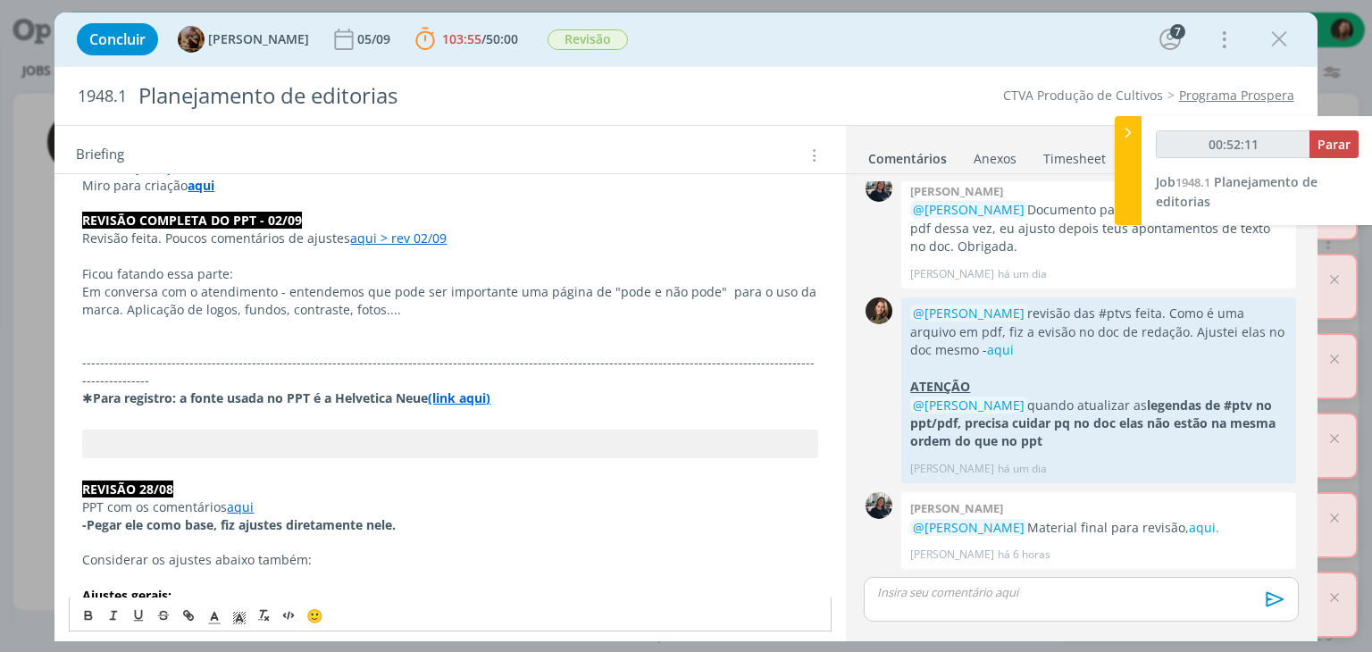
scroll to position [0, 0]
click at [486, 272] on p "Ficou fatando essa parte:" at bounding box center [449, 274] width 735 height 18
click at [127, 269] on p "Ficou fatando essa parte:" at bounding box center [449, 274] width 735 height 18
click at [916, 597] on p "dialog" at bounding box center [1081, 592] width 406 height 16
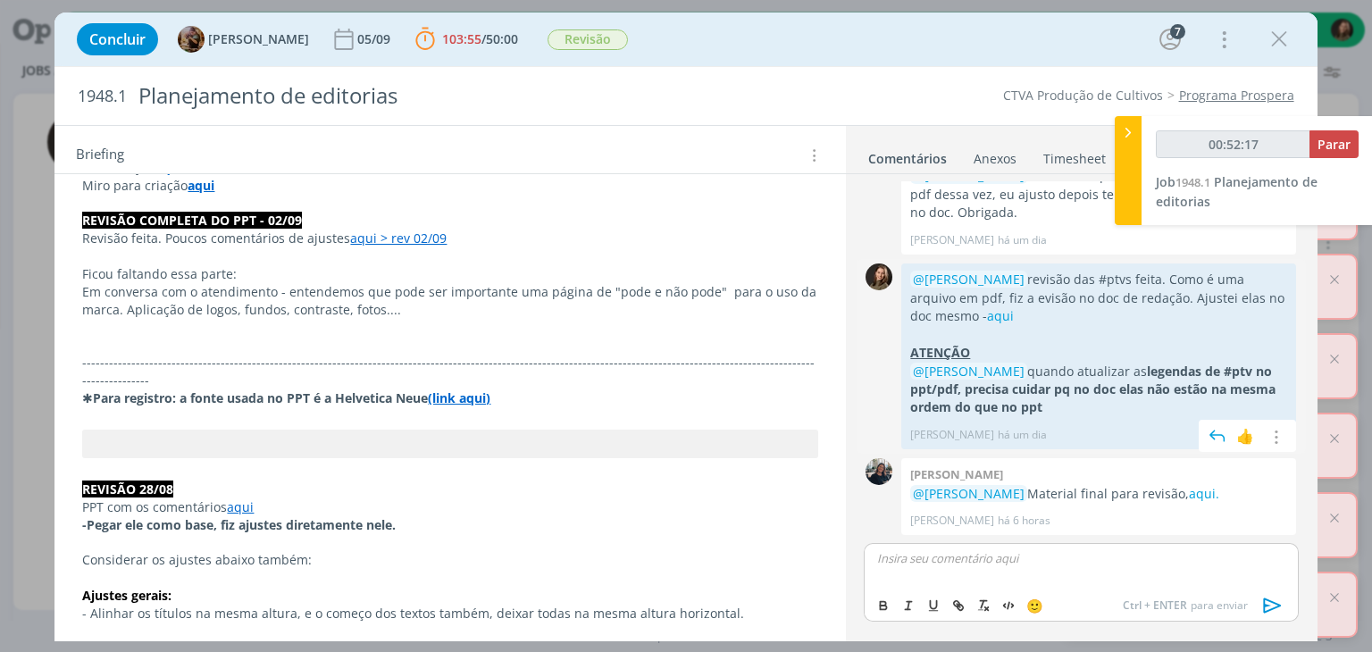
scroll to position [2508, 0]
type input "00:52:18"
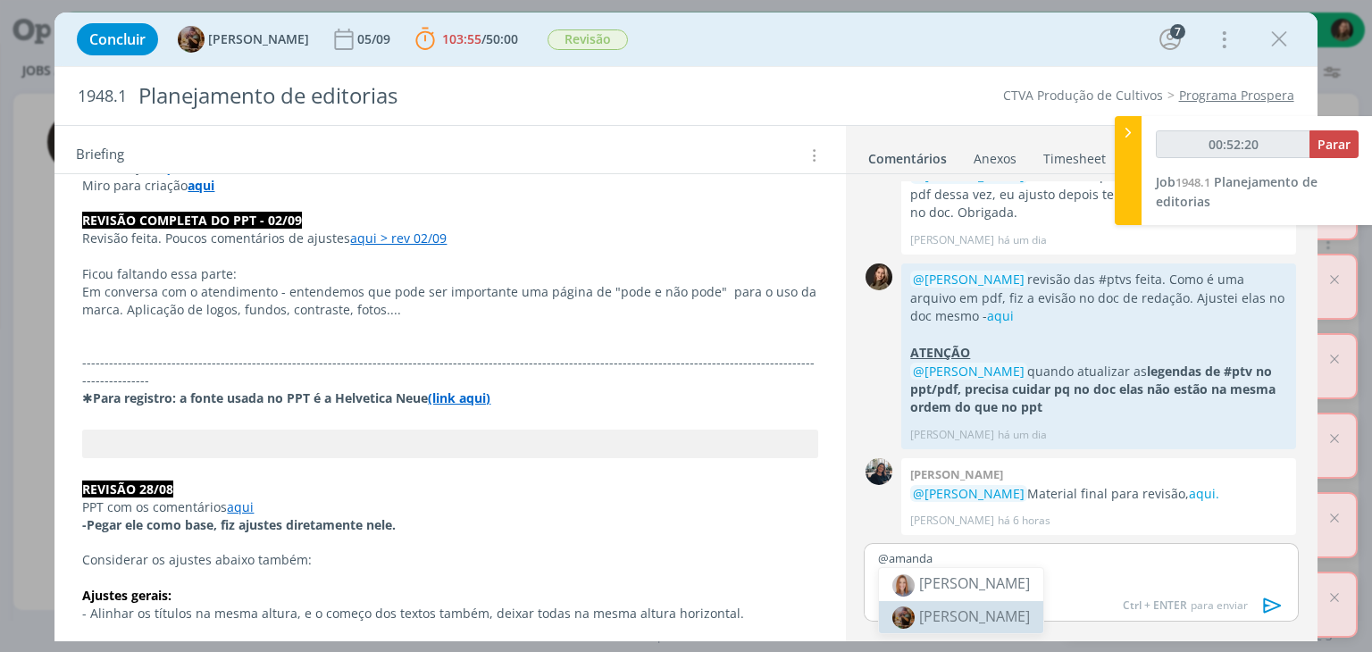
click at [974, 628] on li "[PERSON_NAME]" at bounding box center [961, 617] width 164 height 32
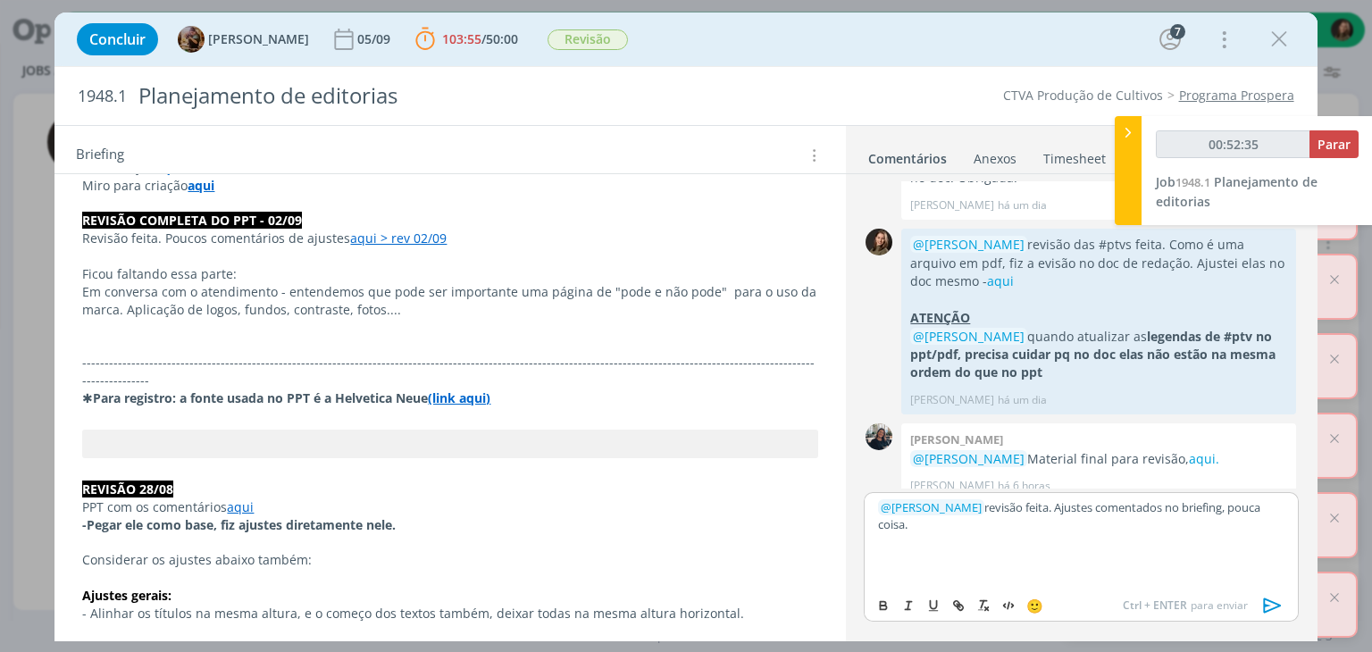
click at [113, 339] on p "dialog" at bounding box center [449, 345] width 735 height 18
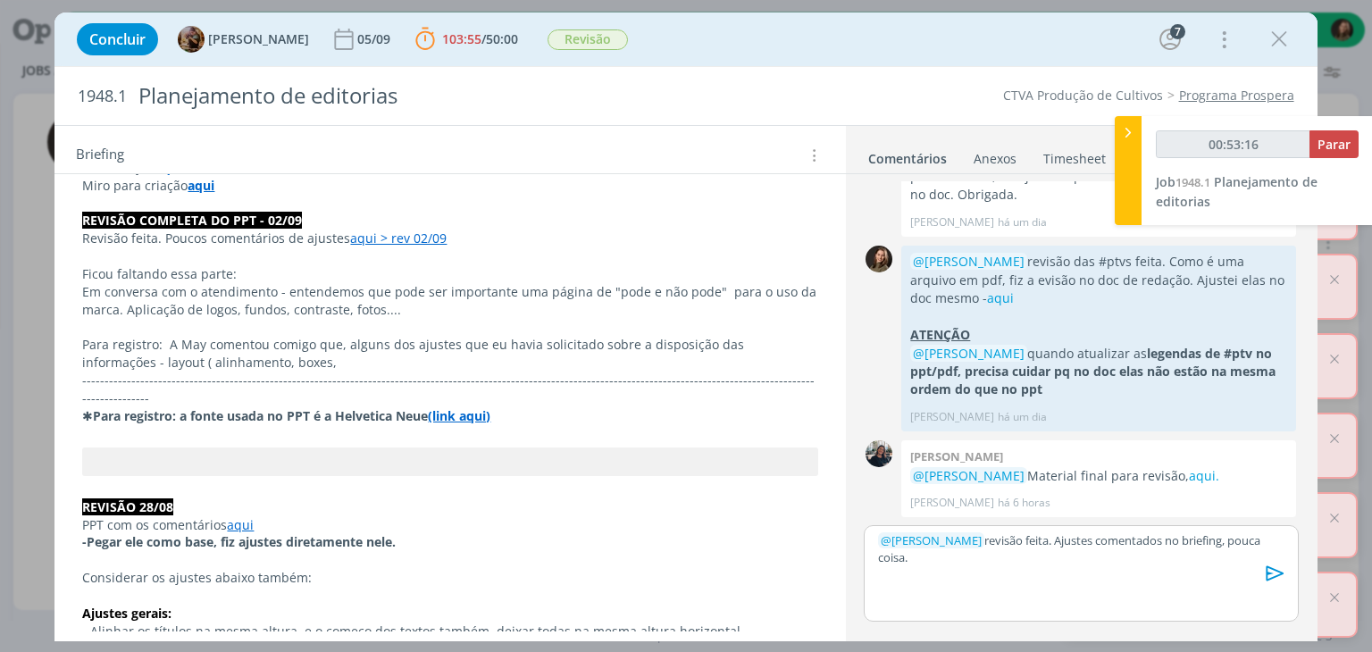
click at [261, 356] on p "Para registro: A May comentou comigo que, alguns dos ajustes que eu havia solic…" at bounding box center [449, 354] width 735 height 36
click at [976, 556] on p "﻿ @ [PERSON_NAME] ﻿ revisão feita. Ajustes comentados no briefing, pouca coisa." at bounding box center [1081, 548] width 406 height 33
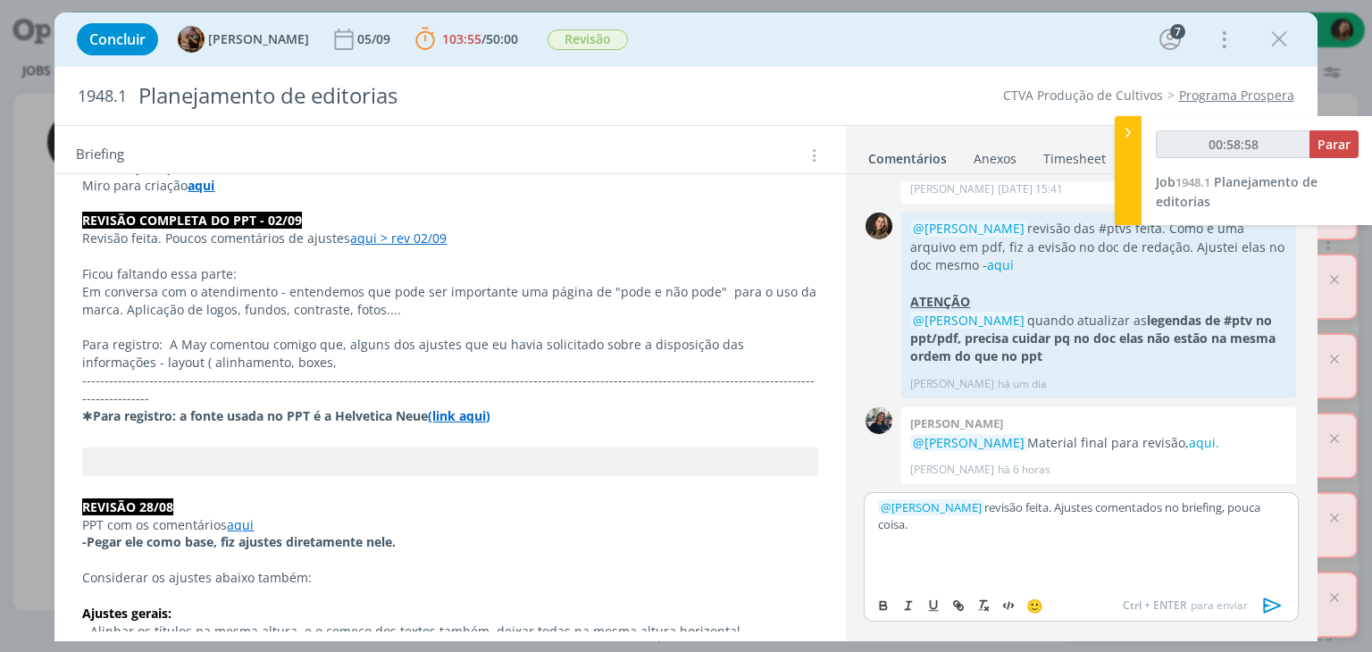
click at [1069, 519] on p "﻿ @ [PERSON_NAME] ﻿ revisão feita. Ajustes comentados no briefing, pouca coisa." at bounding box center [1081, 515] width 406 height 33
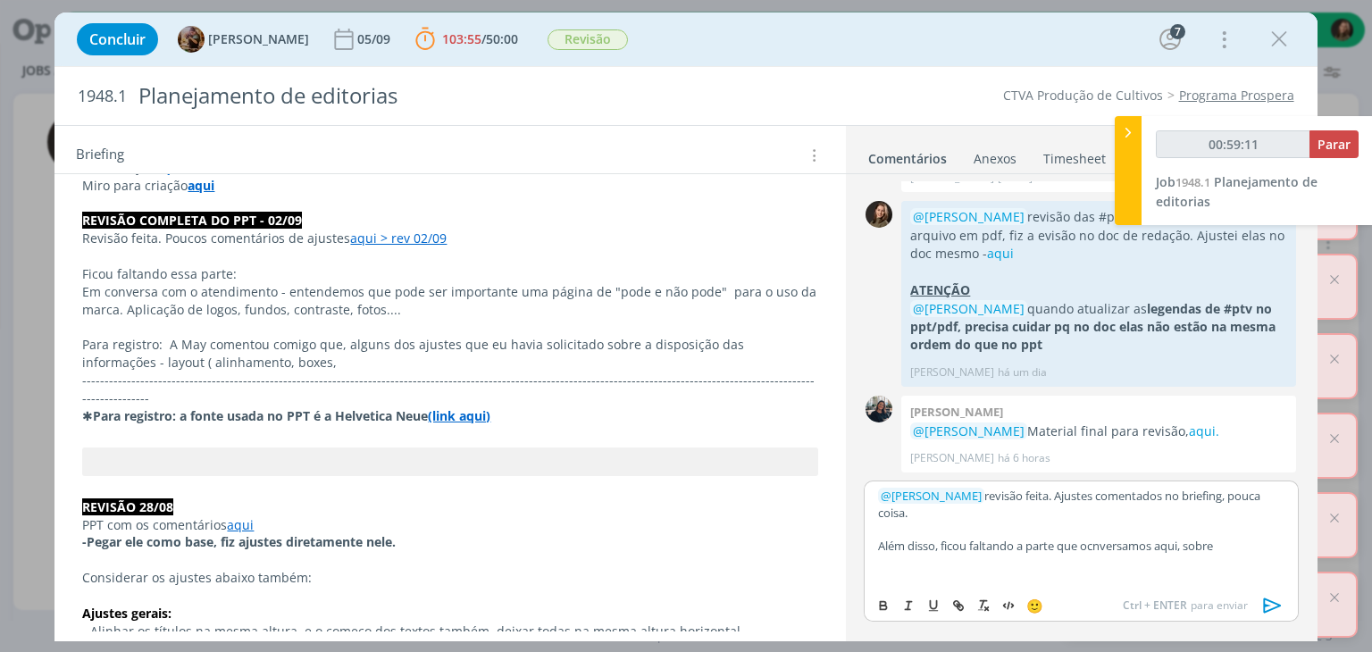
click at [1078, 556] on p "dialog" at bounding box center [1081, 562] width 406 height 16
click at [1100, 546] on p "Além disso, ficou faltando a parte que ocnversamos aqui, sobre" at bounding box center [1081, 546] width 406 height 16
drag, startPoint x: 1236, startPoint y: 544, endPoint x: 1240, endPoint y: 557, distance: 13.9
click at [1236, 544] on p "Além disso, ficou faltando a parte que conversamos aqui, sobre" at bounding box center [1081, 546] width 406 height 16
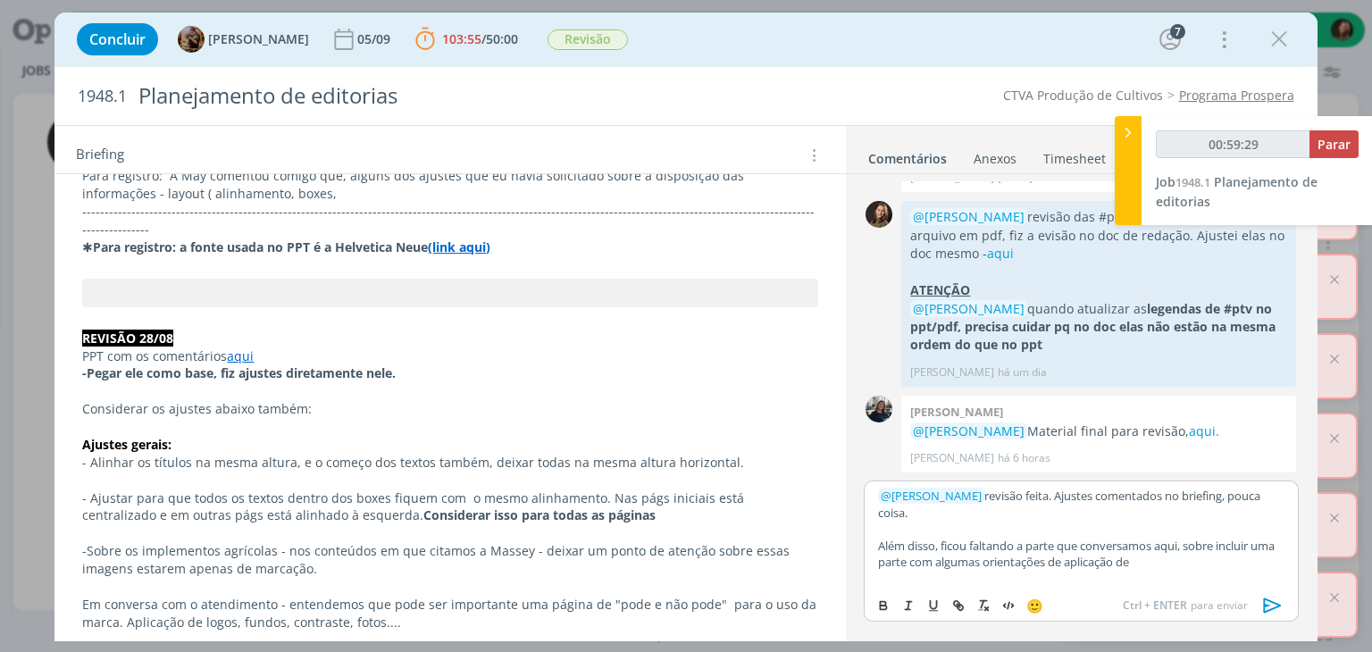
scroll to position [500, 0]
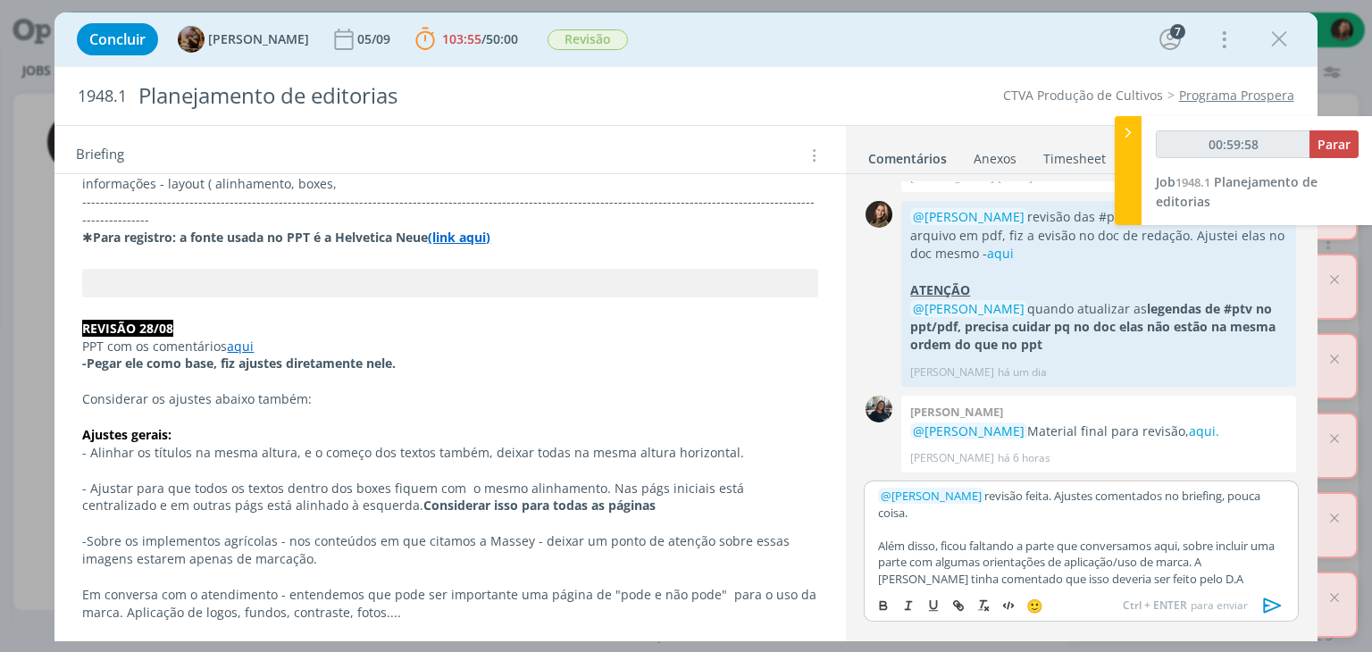
click at [1265, 612] on icon "dialog" at bounding box center [1272, 606] width 18 height 15
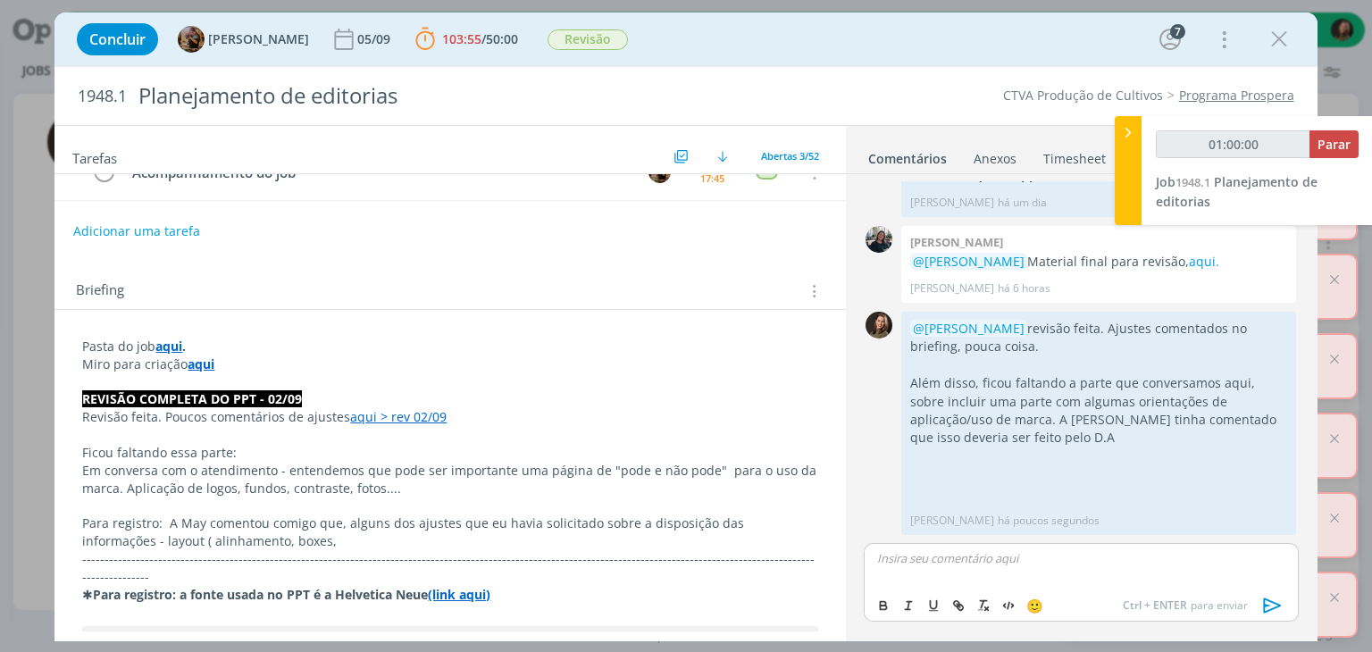
scroll to position [0, 0]
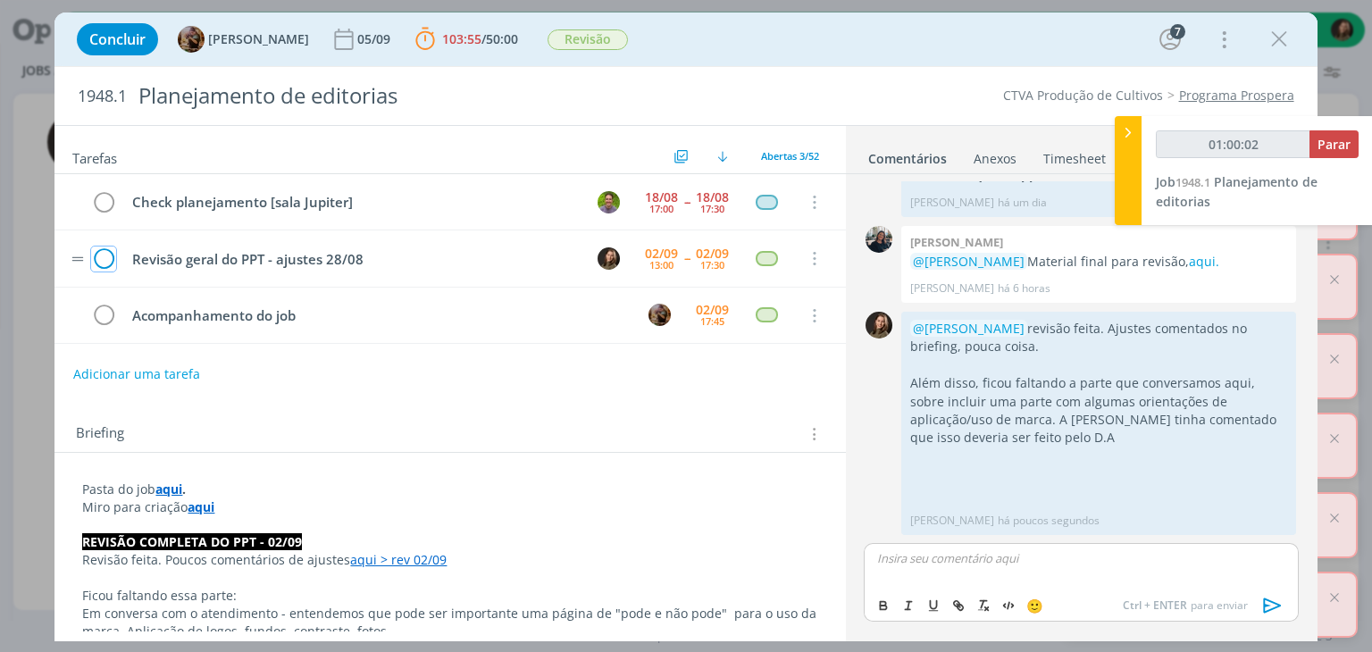
click at [101, 252] on icon "dialog" at bounding box center [103, 259] width 25 height 27
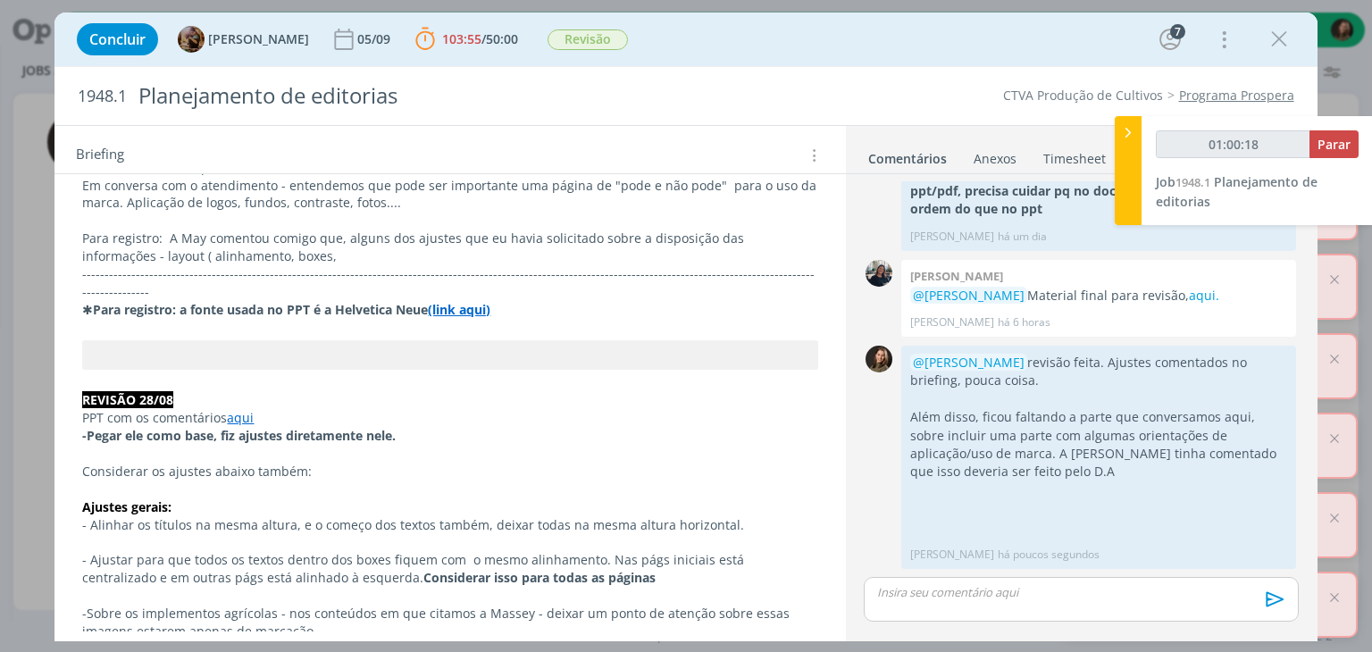
scroll to position [268, 0]
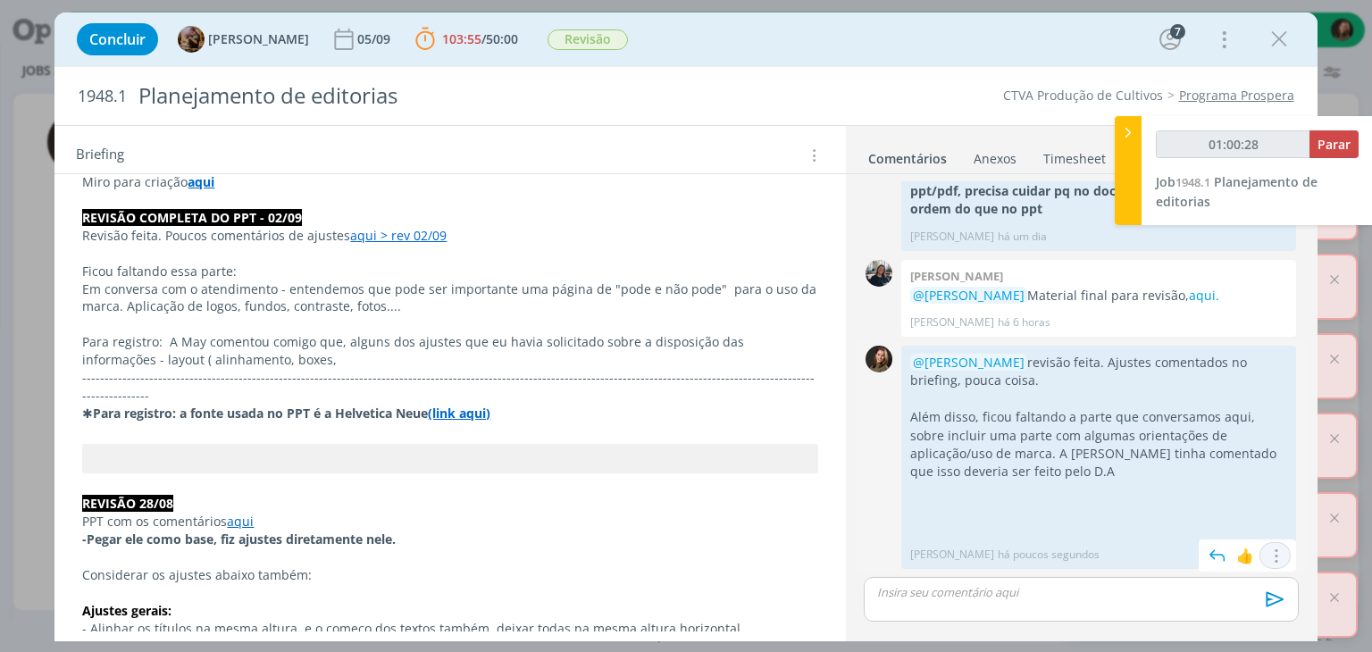
click at [1272, 560] on icon "dialog" at bounding box center [1276, 556] width 20 height 17
click at [1211, 498] on link "Editar" at bounding box center [1214, 503] width 141 height 29
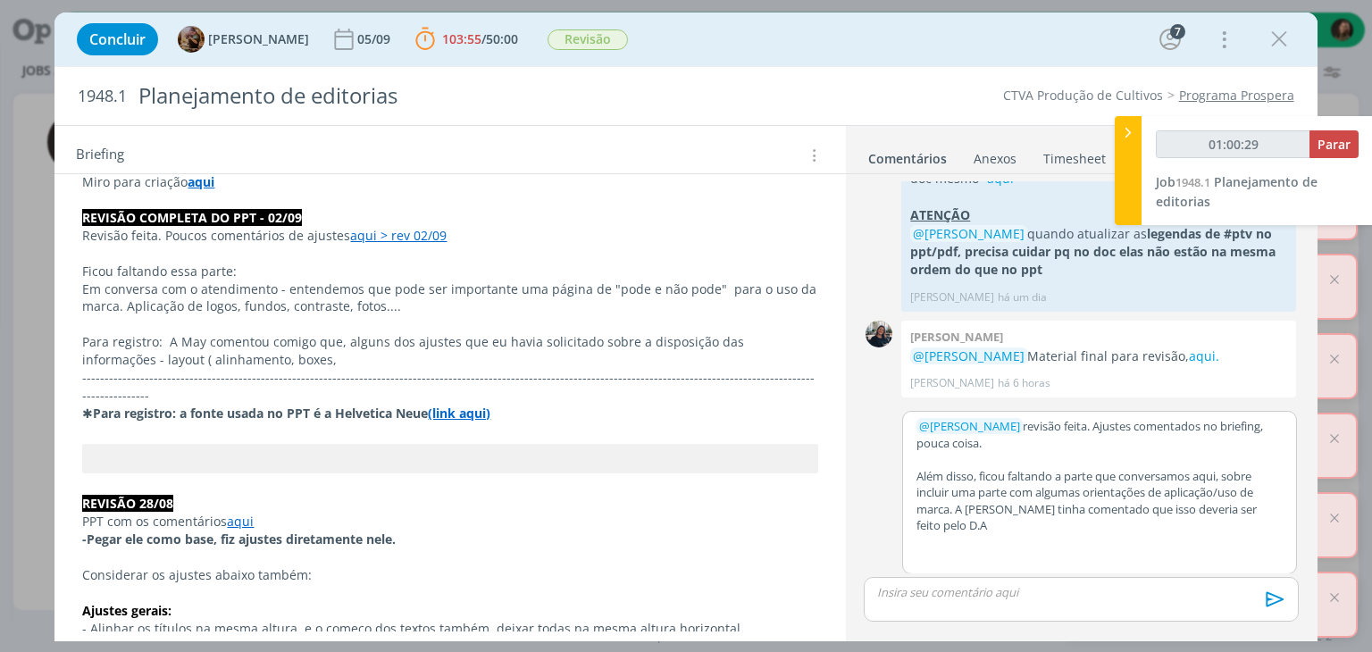
click at [1026, 546] on p "dialog" at bounding box center [1100, 542] width 366 height 16
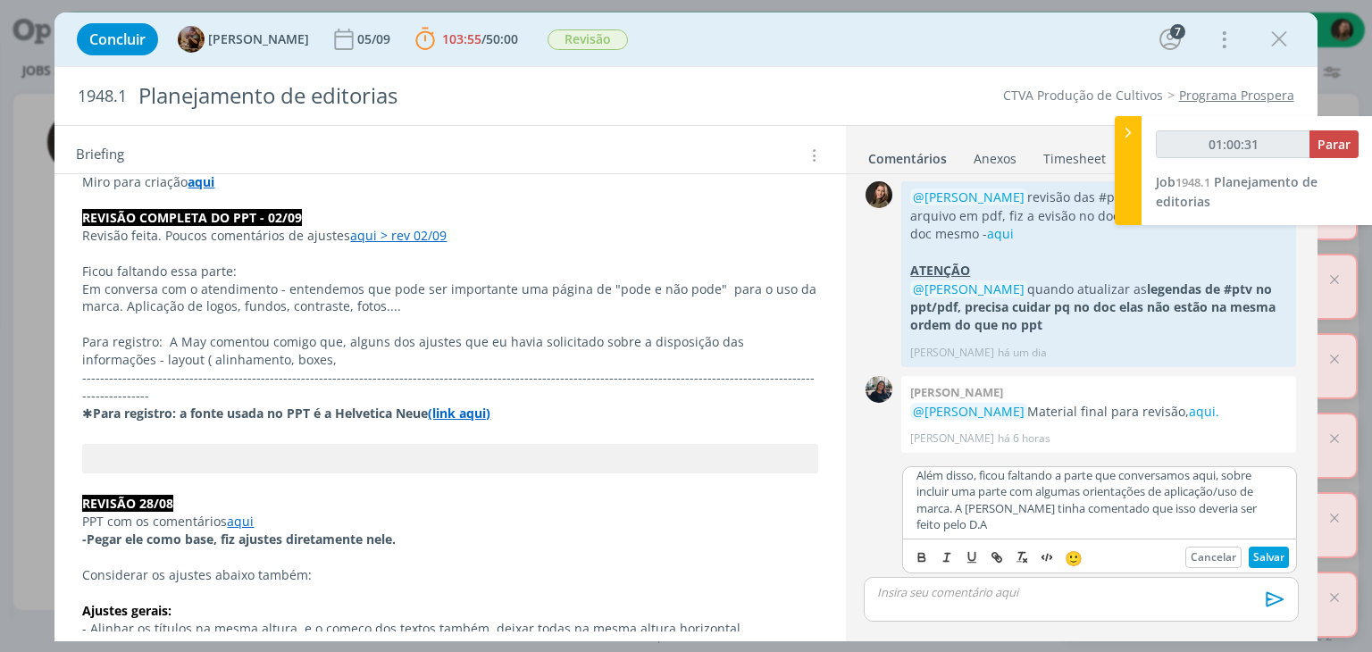
scroll to position [49, 0]
click at [1272, 555] on button "Salvar" at bounding box center [1269, 557] width 40 height 21
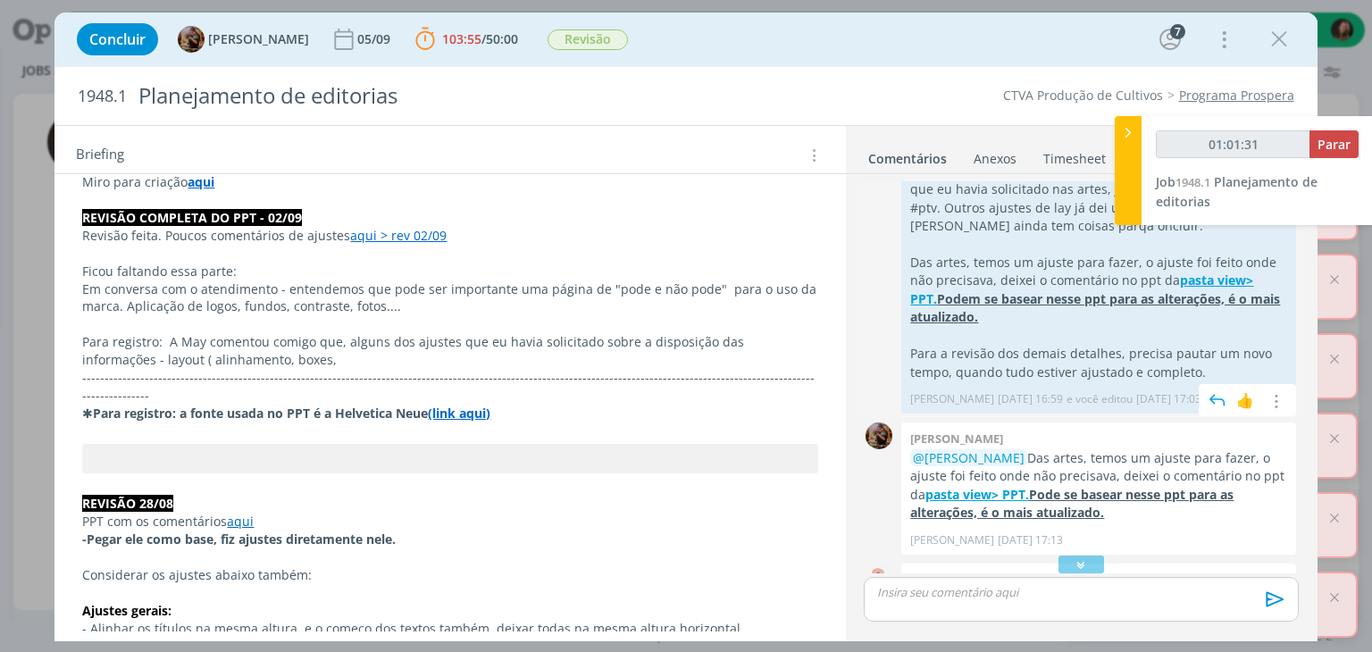
scroll to position [1489, 0]
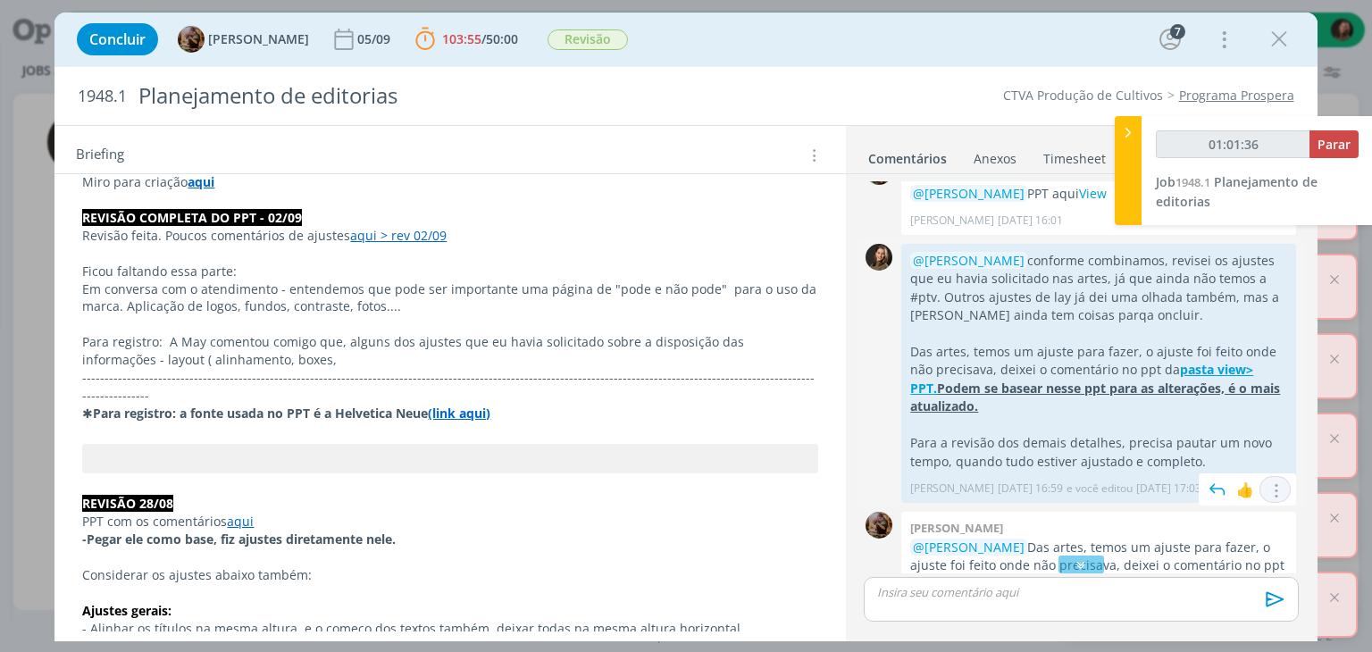
click at [1267, 499] on icon "dialog" at bounding box center [1276, 490] width 20 height 17
click at [1251, 446] on link "Editar" at bounding box center [1214, 437] width 141 height 29
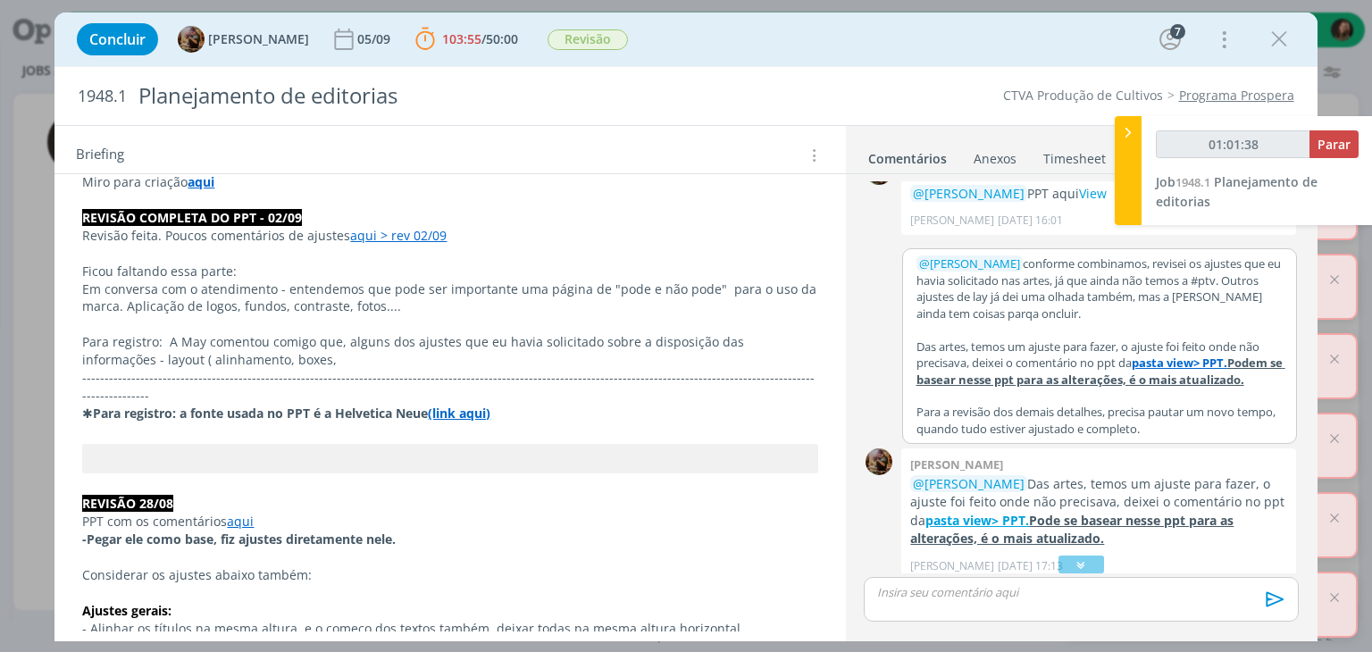
type input "01:01:39"
click at [1018, 322] on p "﻿ @ [PERSON_NAME] ﻿ conforme combinamos, revisei os ajustes que eu havia solici…" at bounding box center [1100, 289] width 366 height 66
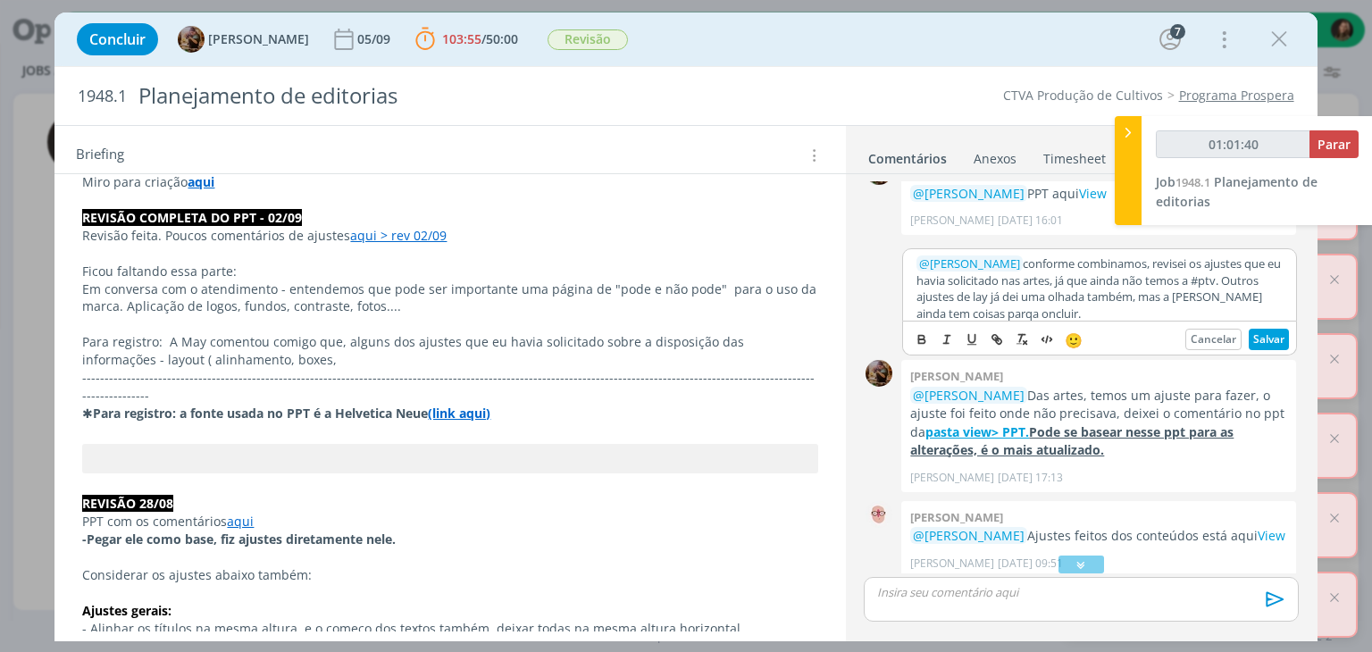
scroll to position [0, 0]
click at [1034, 322] on p "﻿ @ [PERSON_NAME] ﻿ conforme combinamos, revisei os ajustes que eu havia solici…" at bounding box center [1100, 289] width 366 height 66
click at [1256, 350] on button "Salvar" at bounding box center [1269, 339] width 40 height 21
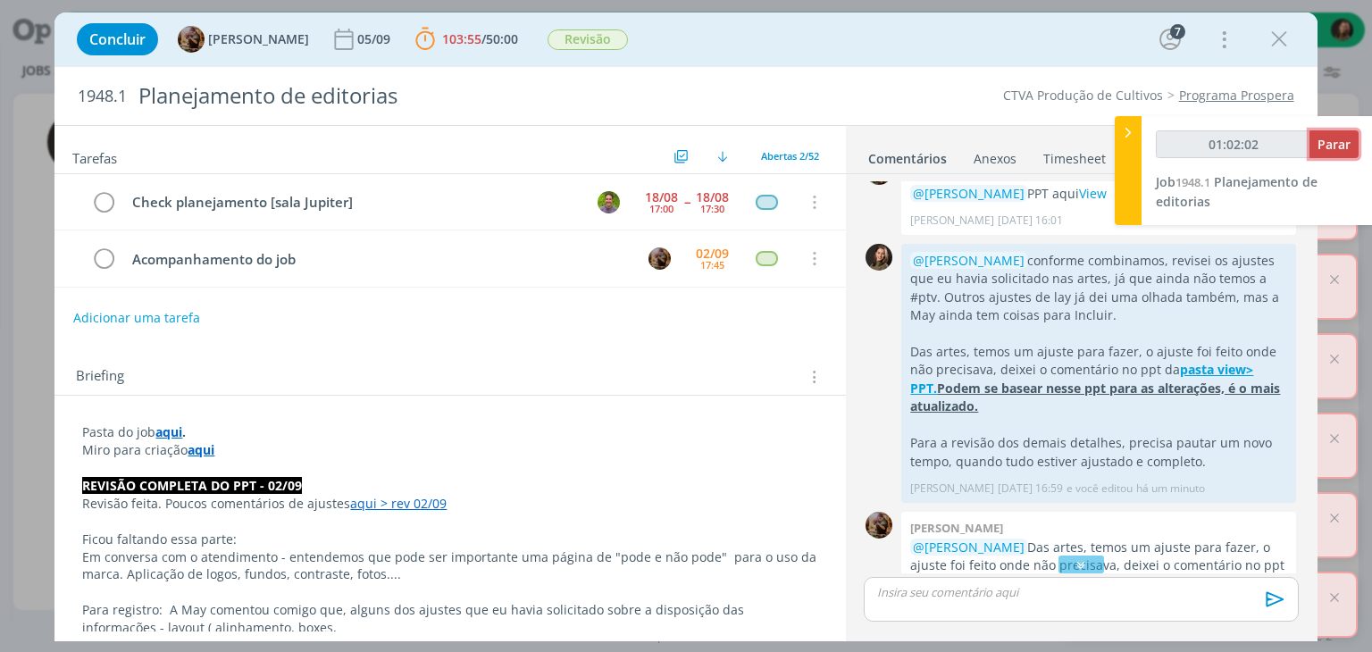
click at [1327, 143] on span "Parar" at bounding box center [1334, 144] width 33 height 17
click at [1337, 145] on span "Parar" at bounding box center [1334, 144] width 33 height 17
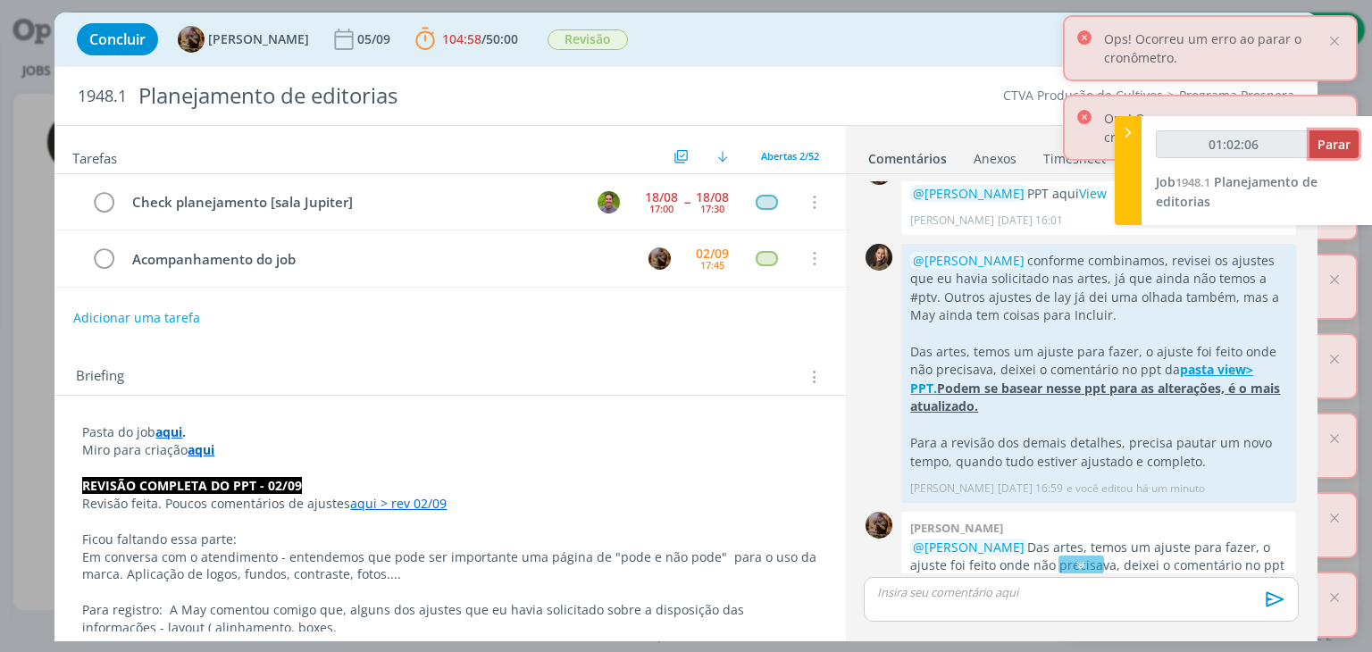
click at [1337, 145] on span "Parar" at bounding box center [1334, 144] width 33 height 17
type input "01:03:00"
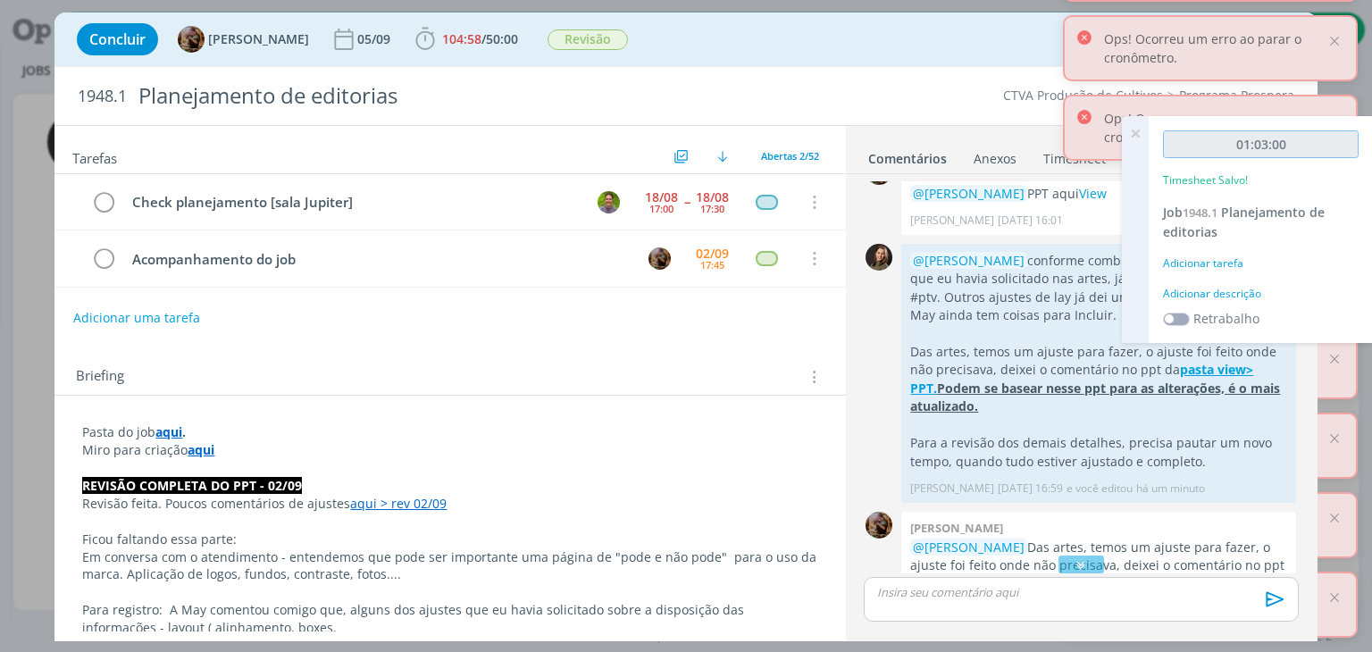
click at [1337, 145] on input "01:03:00" at bounding box center [1261, 144] width 196 height 28
click at [1244, 289] on div "Adicionar descrição" at bounding box center [1261, 294] width 196 height 16
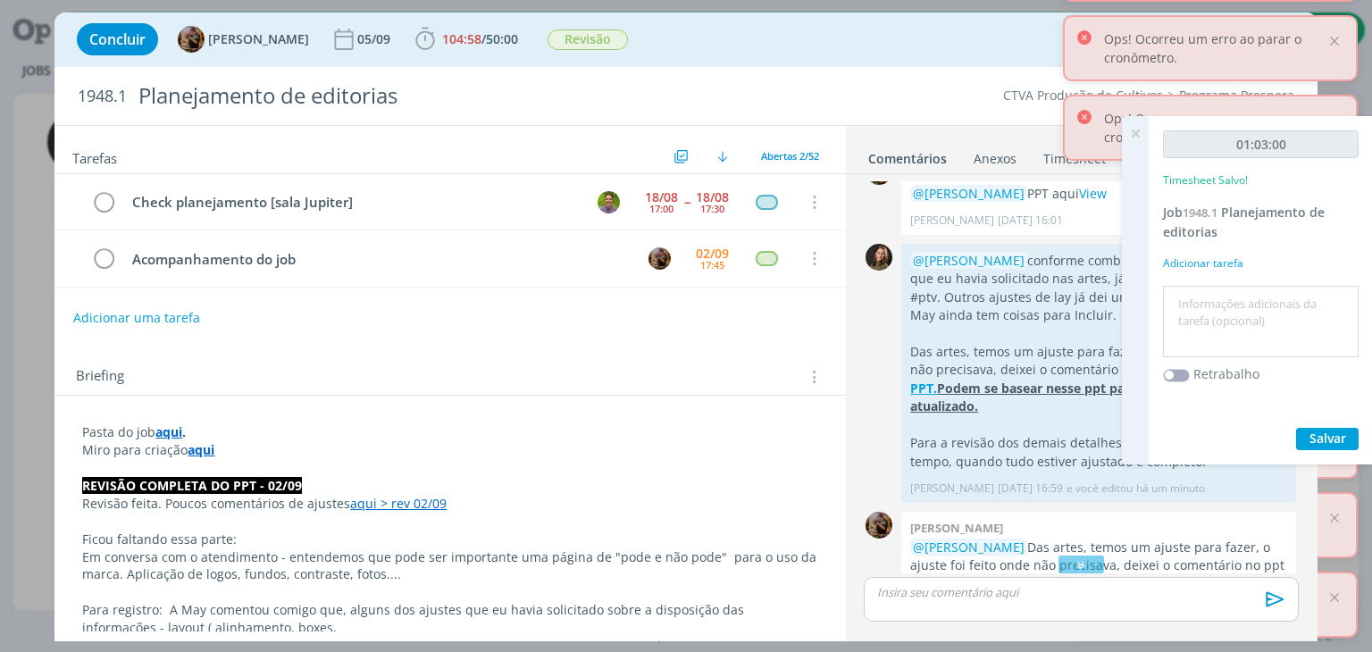
click at [1233, 300] on textarea at bounding box center [1261, 321] width 187 height 63
type textarea "Revisão"
click at [1313, 444] on span "Salvar" at bounding box center [1328, 438] width 37 height 17
click at [1133, 129] on icon at bounding box center [1135, 133] width 32 height 35
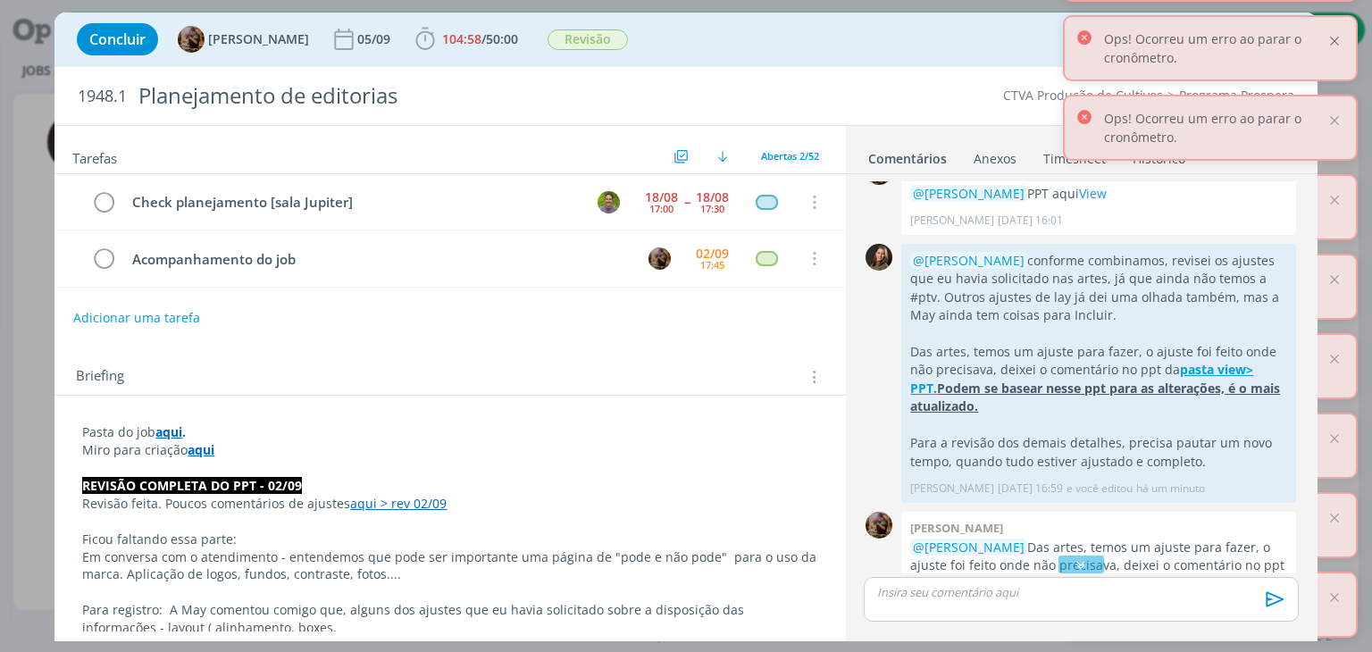
click at [1340, 42] on div at bounding box center [1335, 41] width 16 height 16
click at [1343, 41] on div "Ops! Ocorreu um erro ao parar o cronômetro." at bounding box center [1210, 48] width 295 height 66
click at [1333, 41] on div at bounding box center [1335, 41] width 16 height 16
click at [1336, 41] on div at bounding box center [1335, 41] width 16 height 16
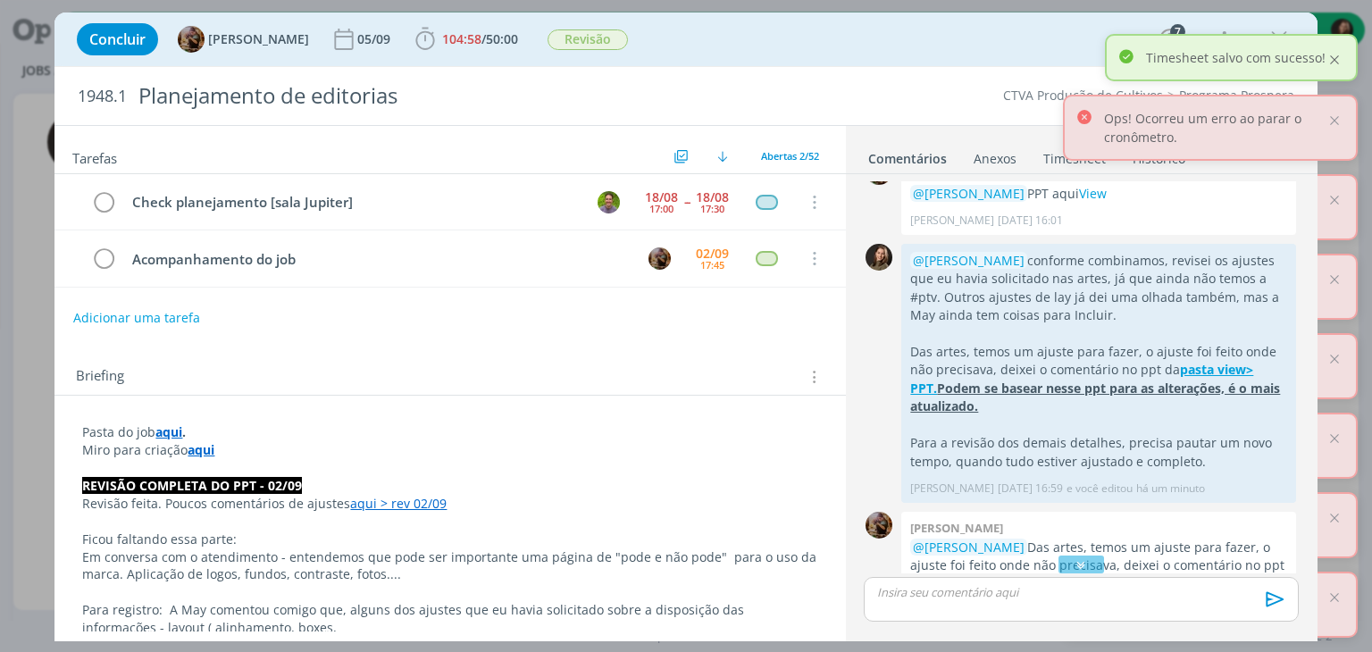
click at [1336, 54] on div at bounding box center [1335, 60] width 16 height 16
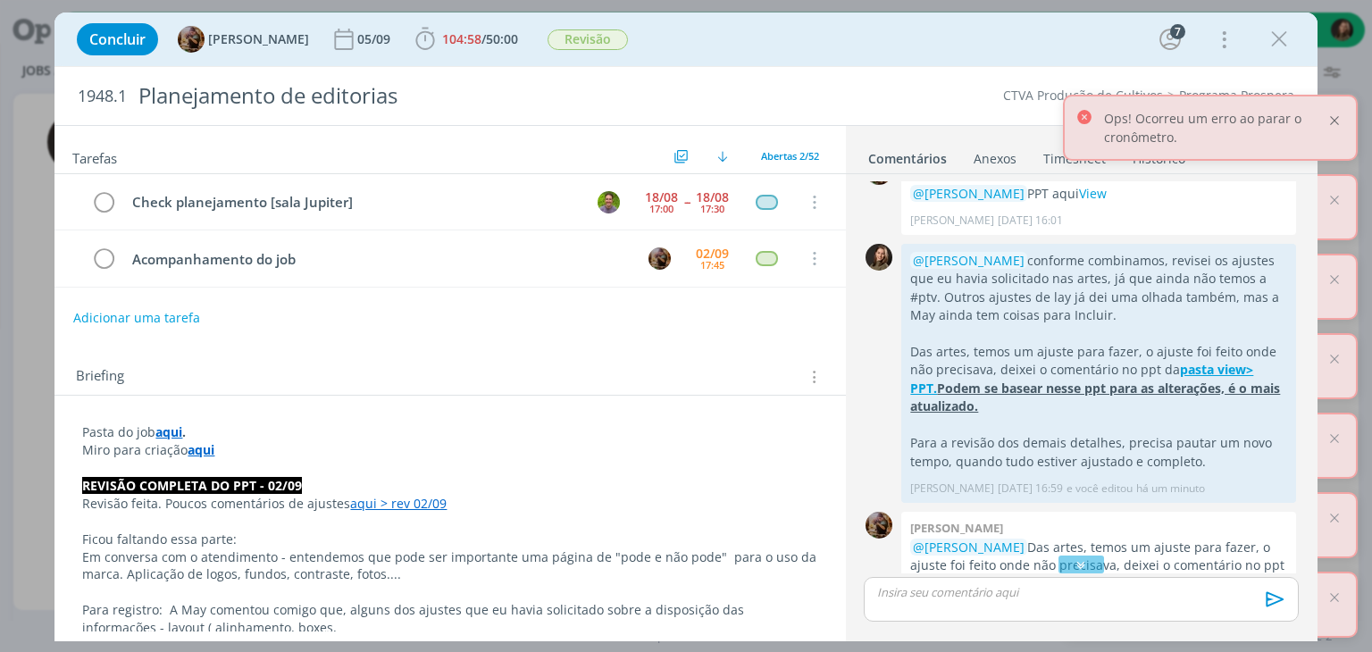
click at [1332, 122] on div at bounding box center [1335, 121] width 16 height 16
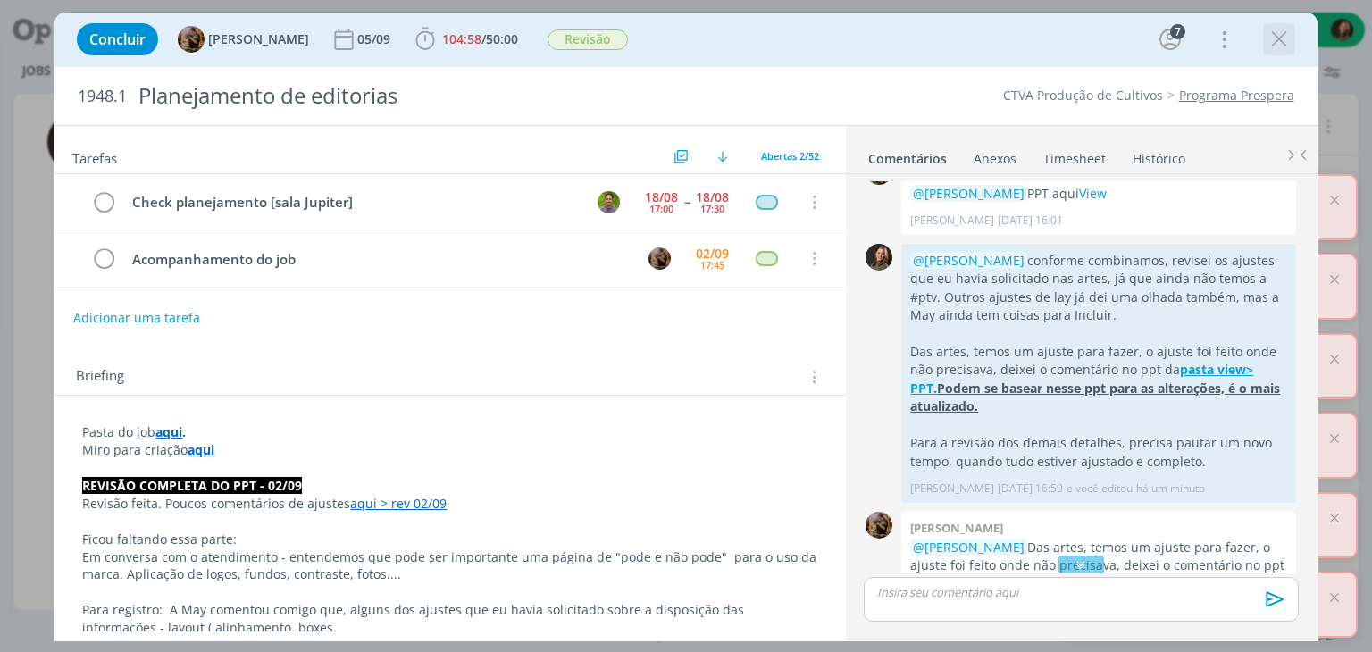
click at [1279, 46] on icon "dialog" at bounding box center [1279, 39] width 27 height 27
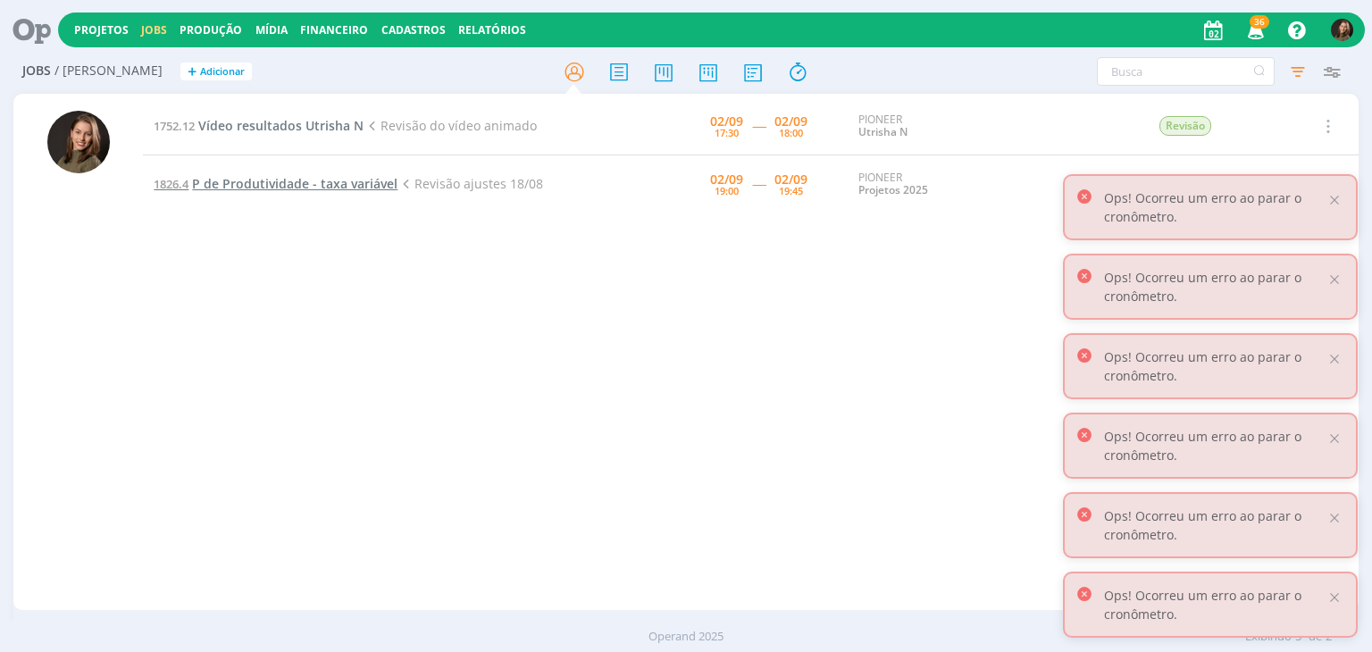
click at [275, 186] on span "P de Produtividade - taxa variável" at bounding box center [294, 183] width 205 height 17
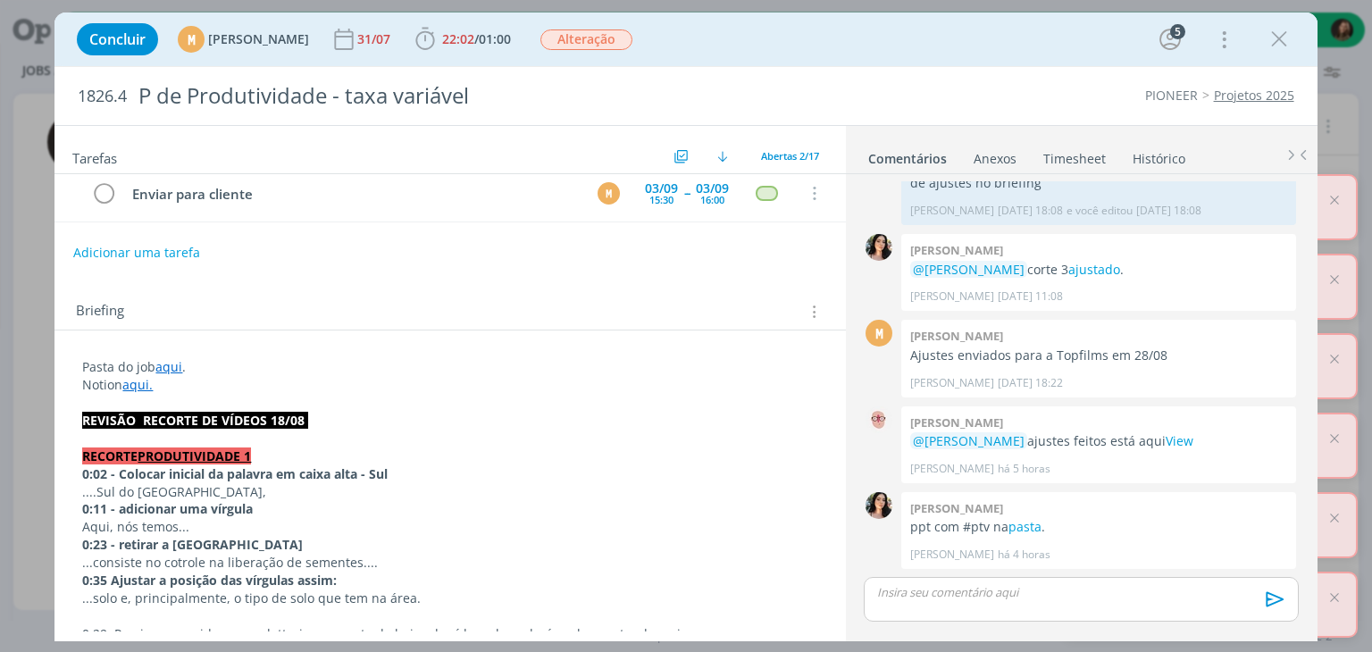
scroll to position [89, 0]
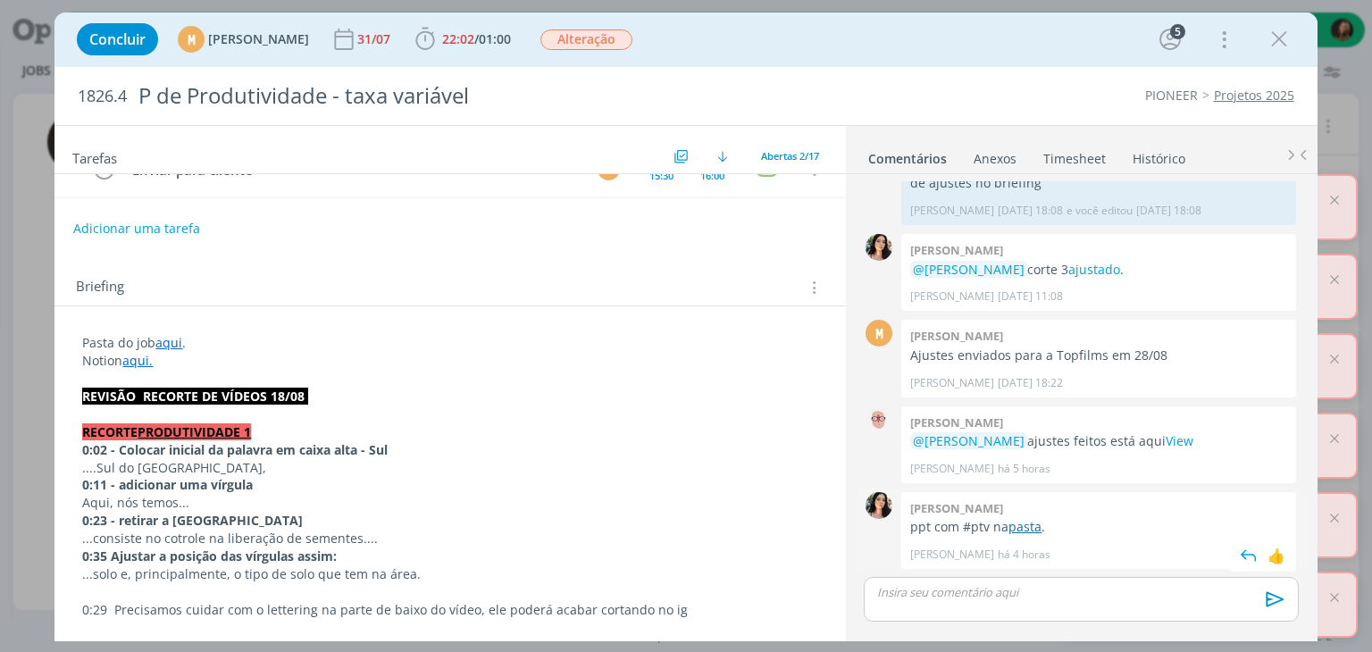
click at [1029, 526] on link "pasta" at bounding box center [1025, 526] width 33 height 17
click at [474, 40] on span "22:02" at bounding box center [458, 38] width 32 height 17
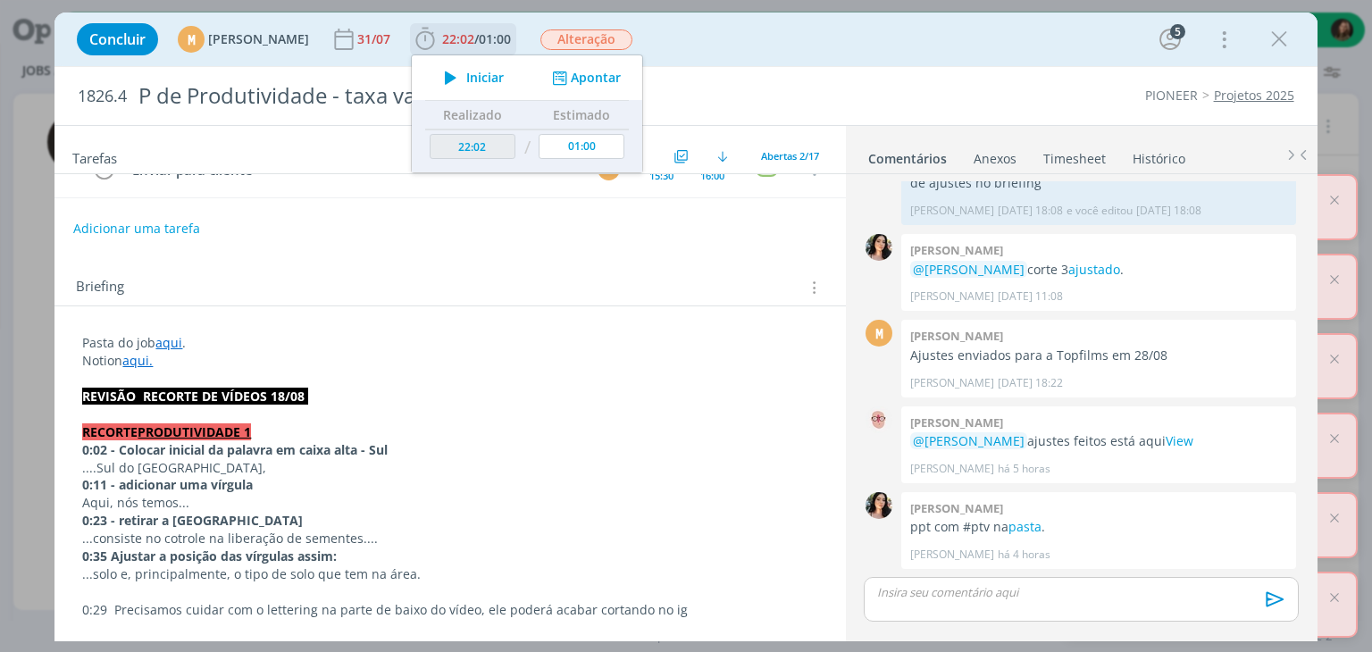
drag, startPoint x: 496, startPoint y: 84, endPoint x: 500, endPoint y: 76, distance: 9.2
click at [466, 80] on icon "dialog" at bounding box center [450, 77] width 31 height 23
click at [466, 76] on icon "dialog" at bounding box center [450, 77] width 31 height 23
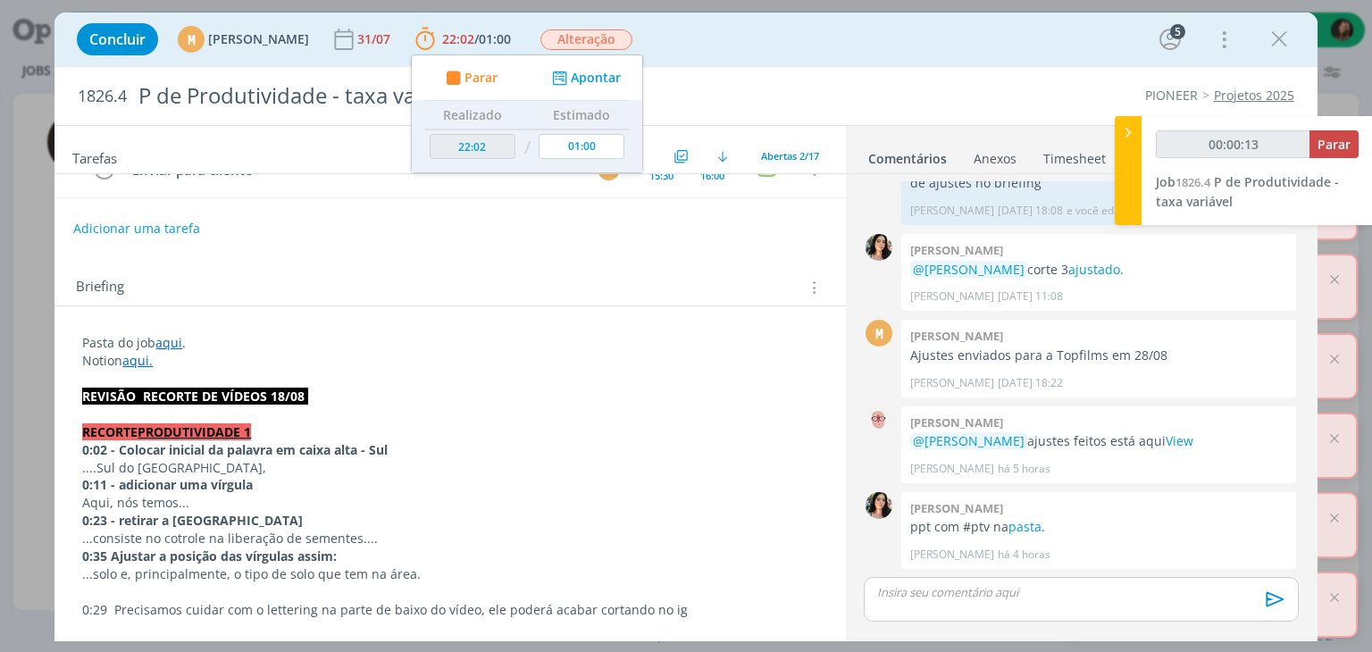
click at [488, 226] on div "Adicionar uma tarefa" at bounding box center [449, 229] width 791 height 32
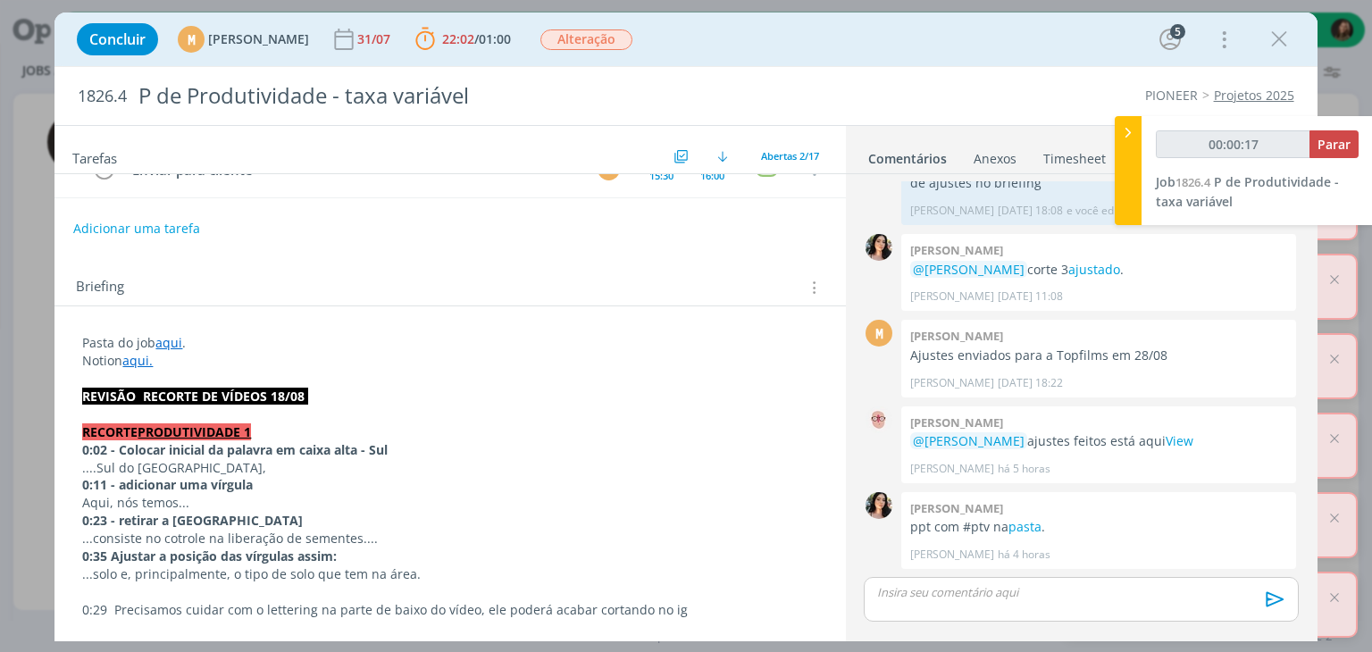
type input "00:00:18"
drag, startPoint x: 1136, startPoint y: 191, endPoint x: 1127, endPoint y: 240, distance: 49.8
click at [1136, 191] on div at bounding box center [1128, 170] width 27 height 109
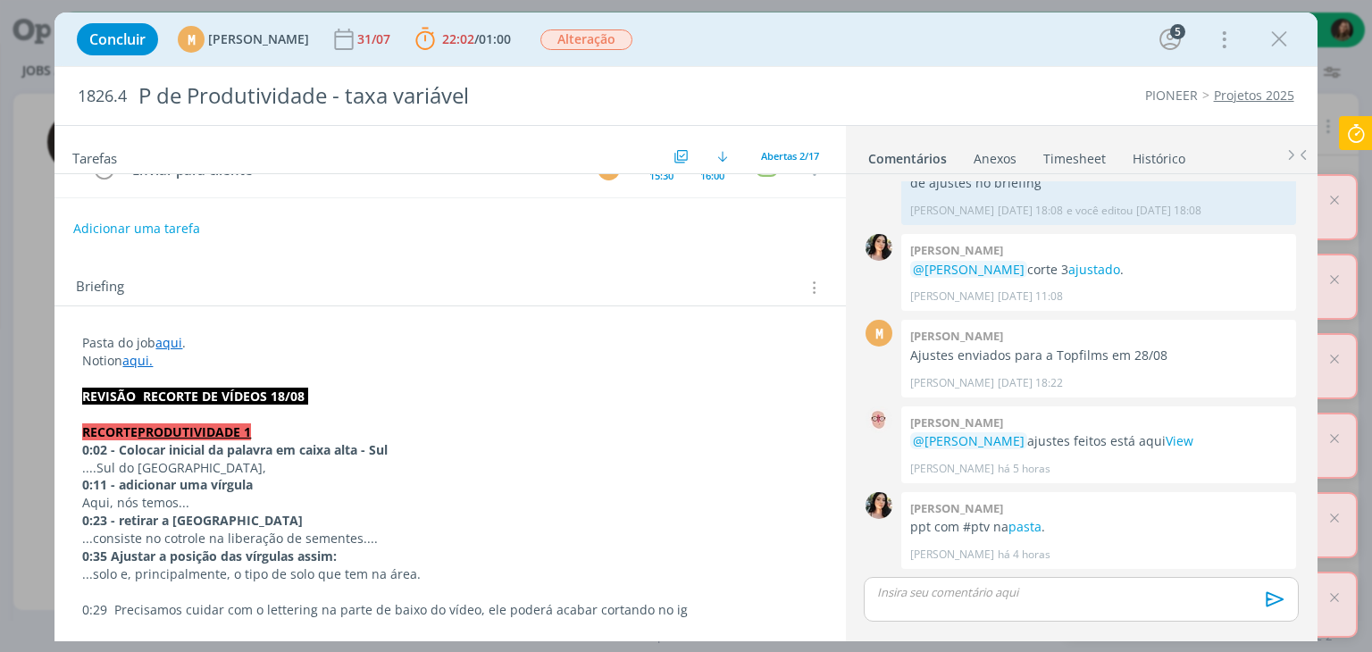
scroll to position [800, 0]
click at [298, 334] on p "Pasta do job aqui ." at bounding box center [449, 343] width 735 height 18
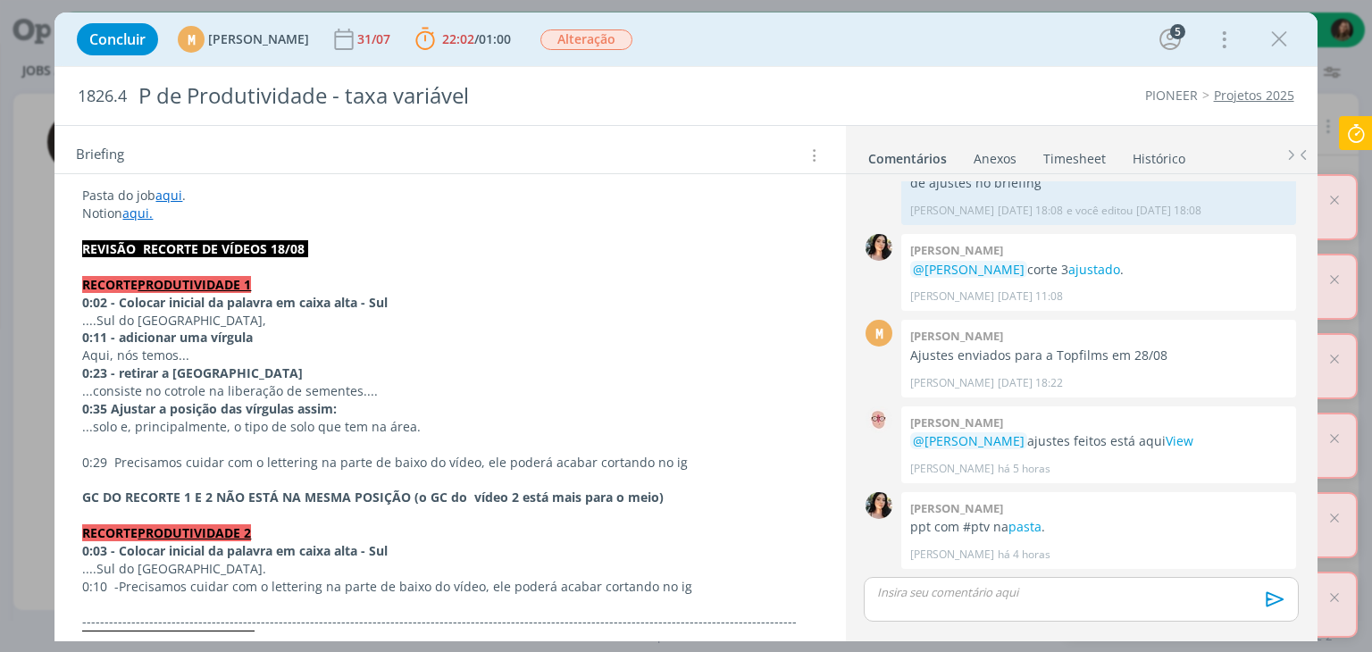
scroll to position [357, 0]
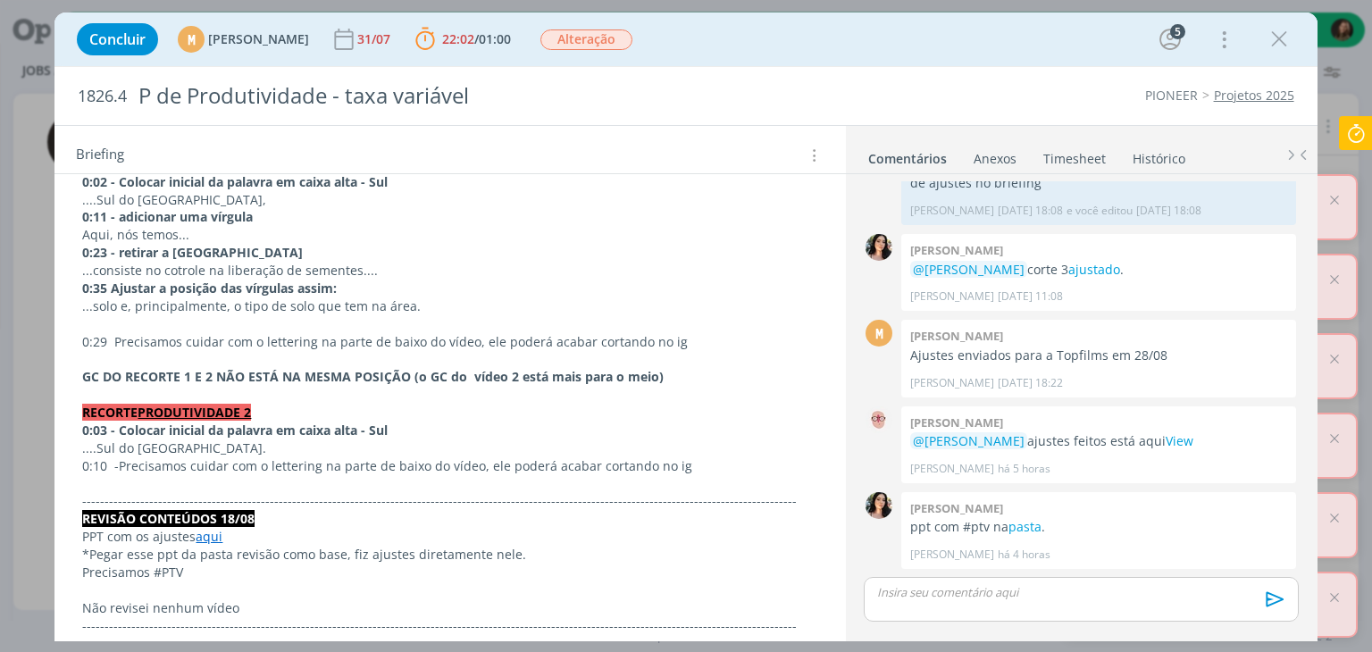
click at [1370, 123] on icon at bounding box center [1356, 133] width 32 height 35
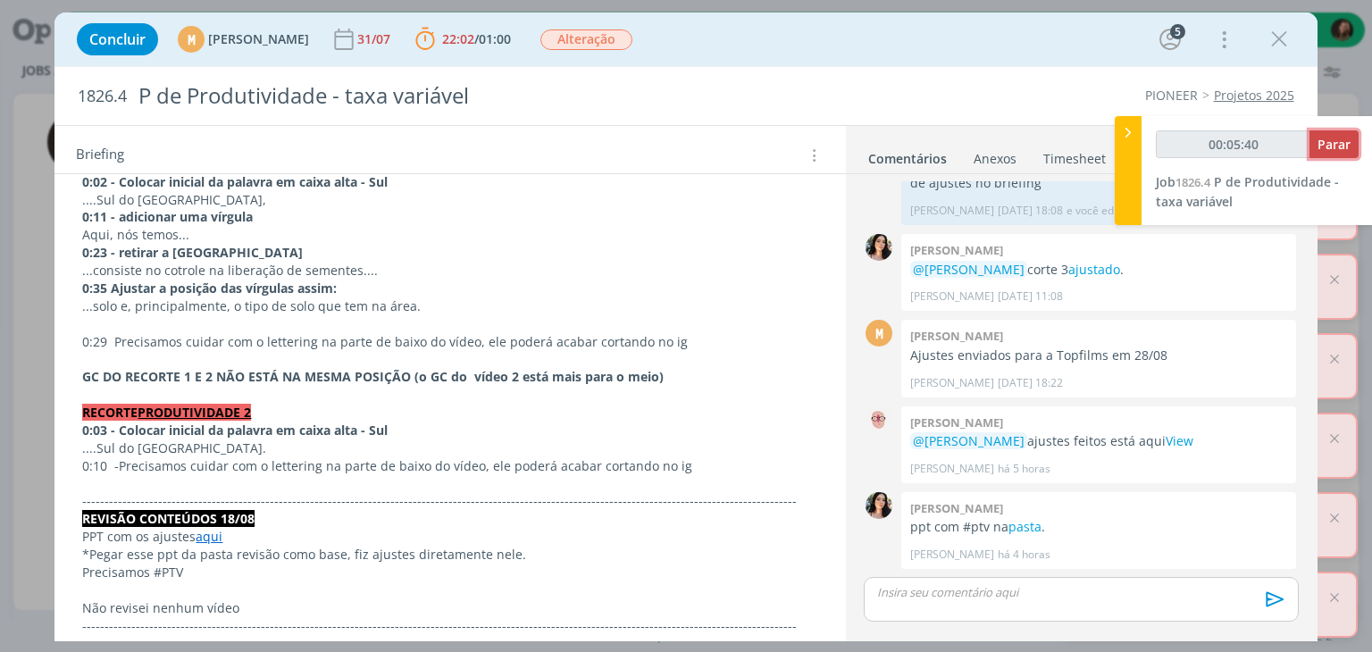
click at [1354, 130] on button "Parar" at bounding box center [1334, 144] width 49 height 28
type input "00:06:00"
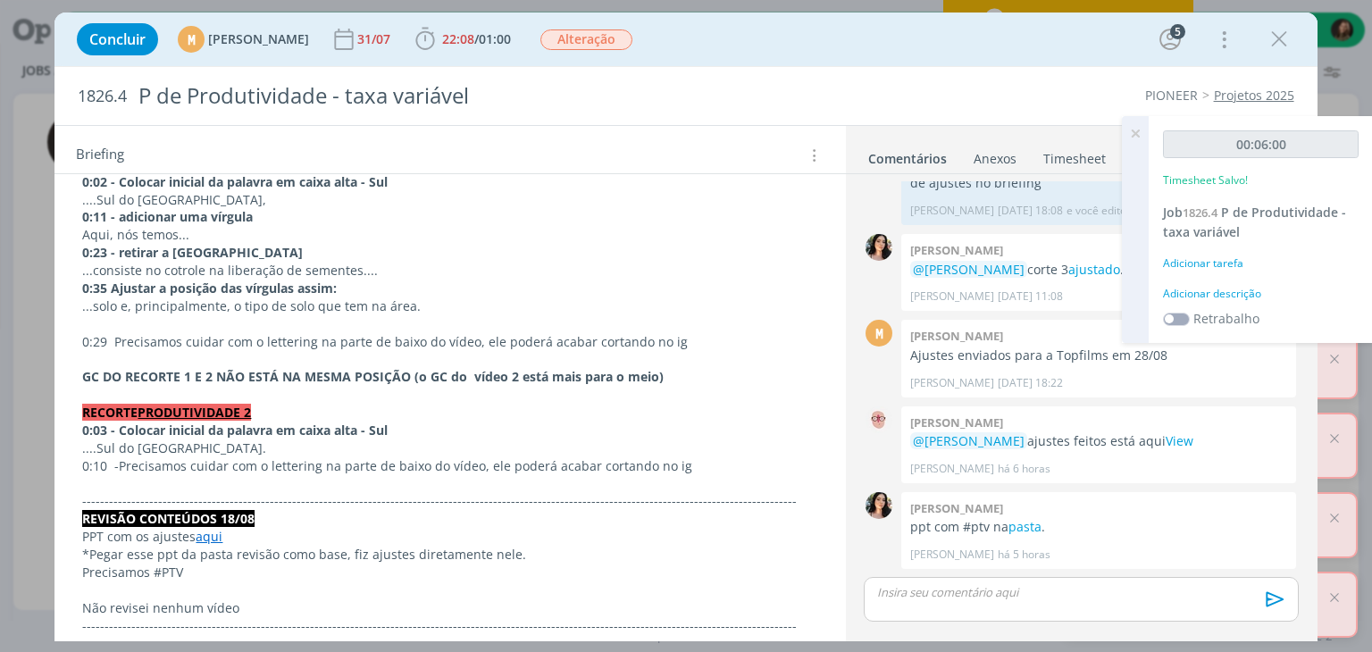
click at [1238, 293] on div "Adicionar descrição" at bounding box center [1261, 294] width 196 height 16
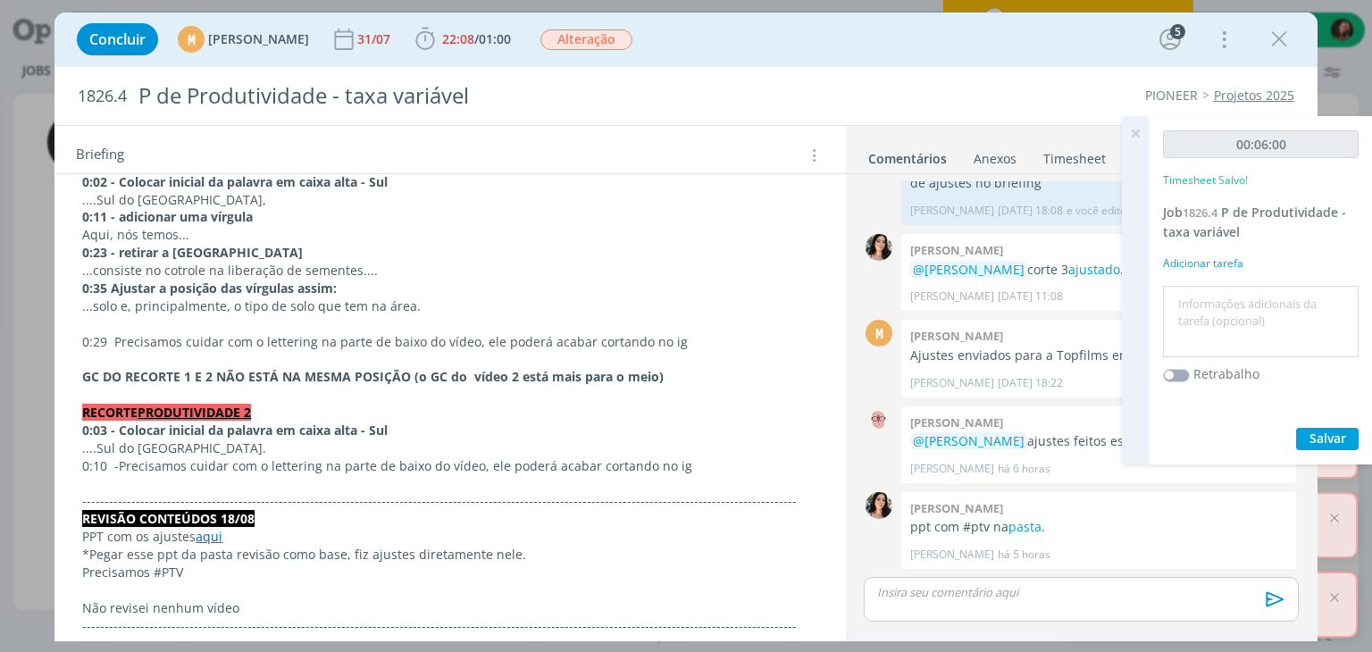
drag, startPoint x: 1238, startPoint y: 299, endPoint x: 1275, endPoint y: 197, distance: 108.2
click at [1236, 286] on div at bounding box center [1261, 322] width 196 height 72
type textarea "revisão"
click at [1349, 441] on button "Salvar" at bounding box center [1327, 439] width 63 height 22
click at [1136, 135] on icon at bounding box center [1135, 133] width 32 height 35
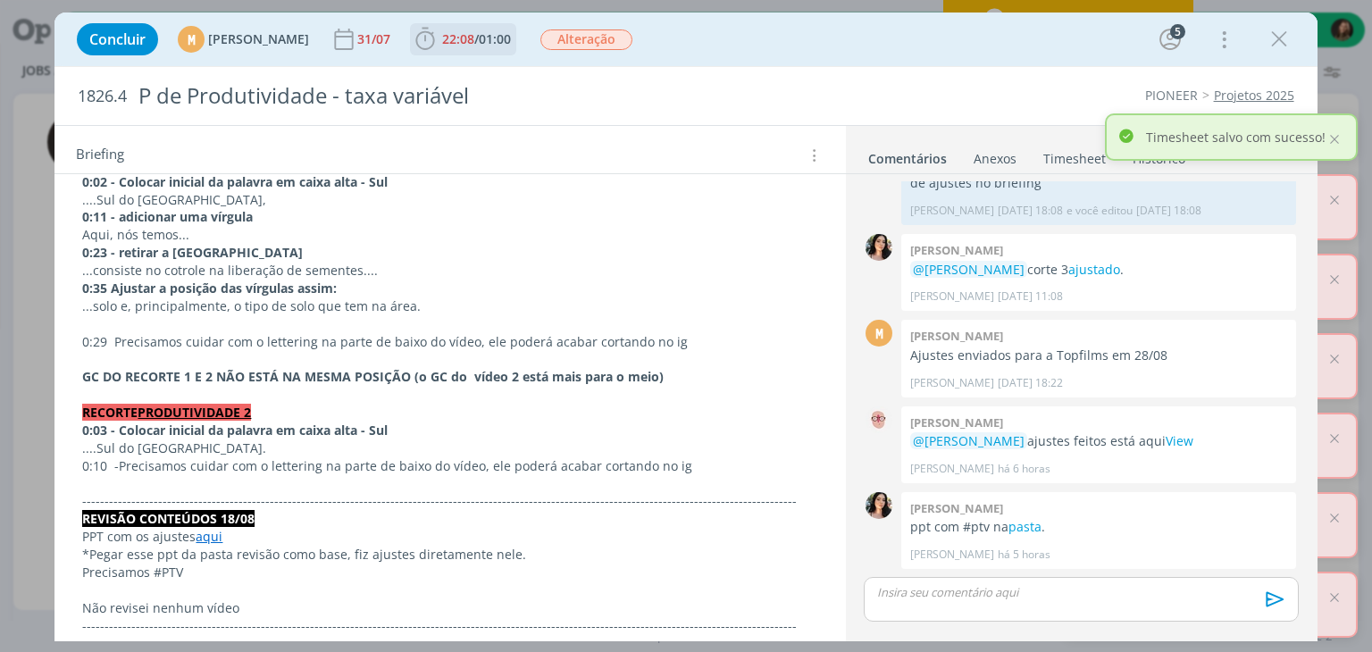
click at [479, 44] on span "/" at bounding box center [476, 38] width 4 height 17
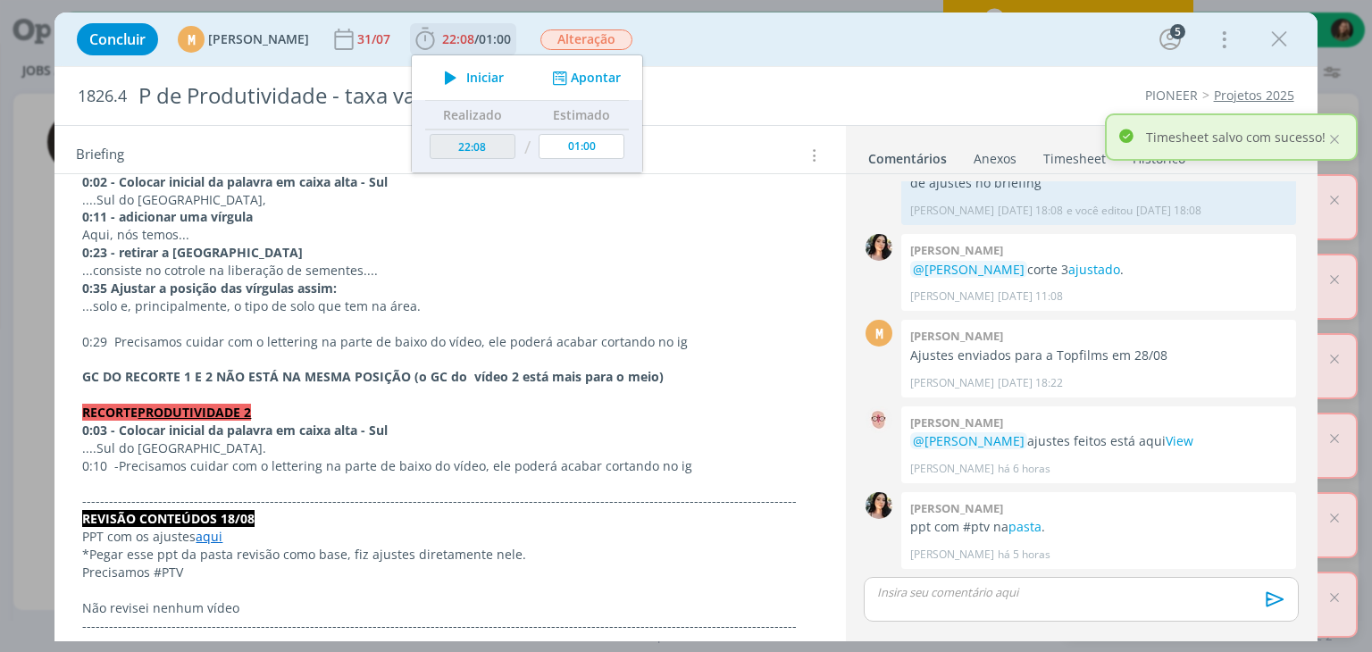
click at [504, 79] on span "Iniciar" at bounding box center [485, 77] width 38 height 13
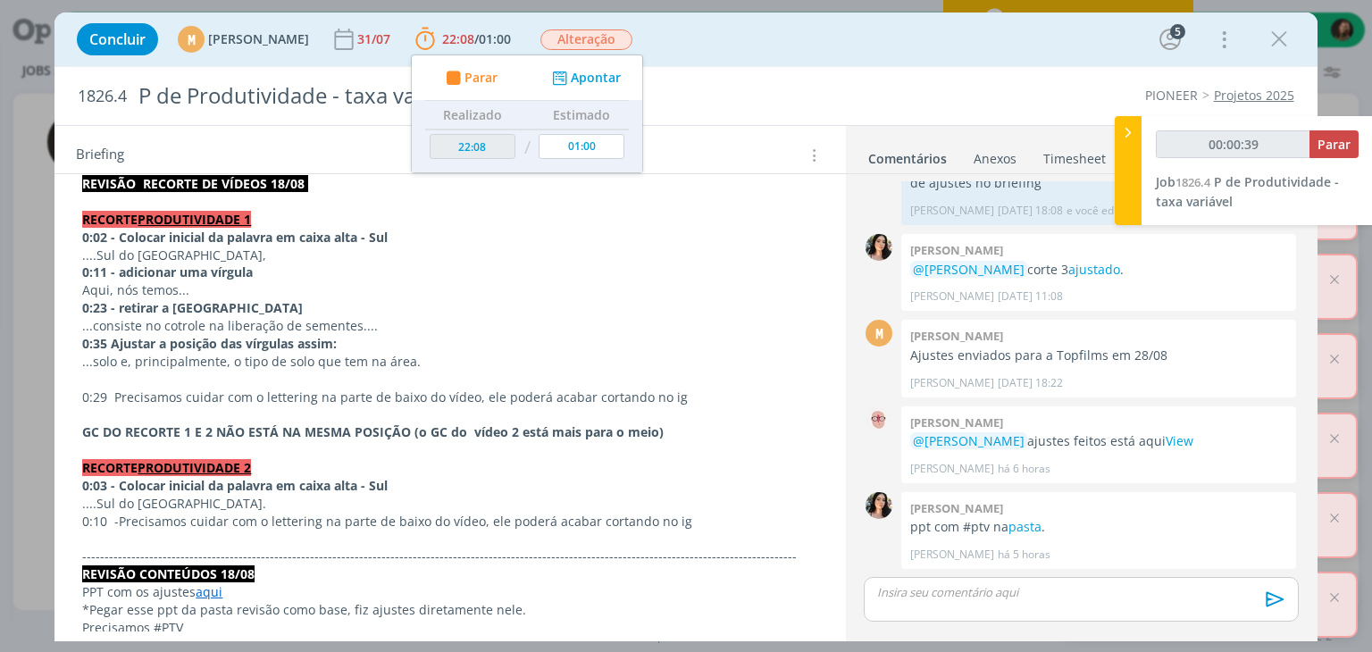
scroll to position [268, 0]
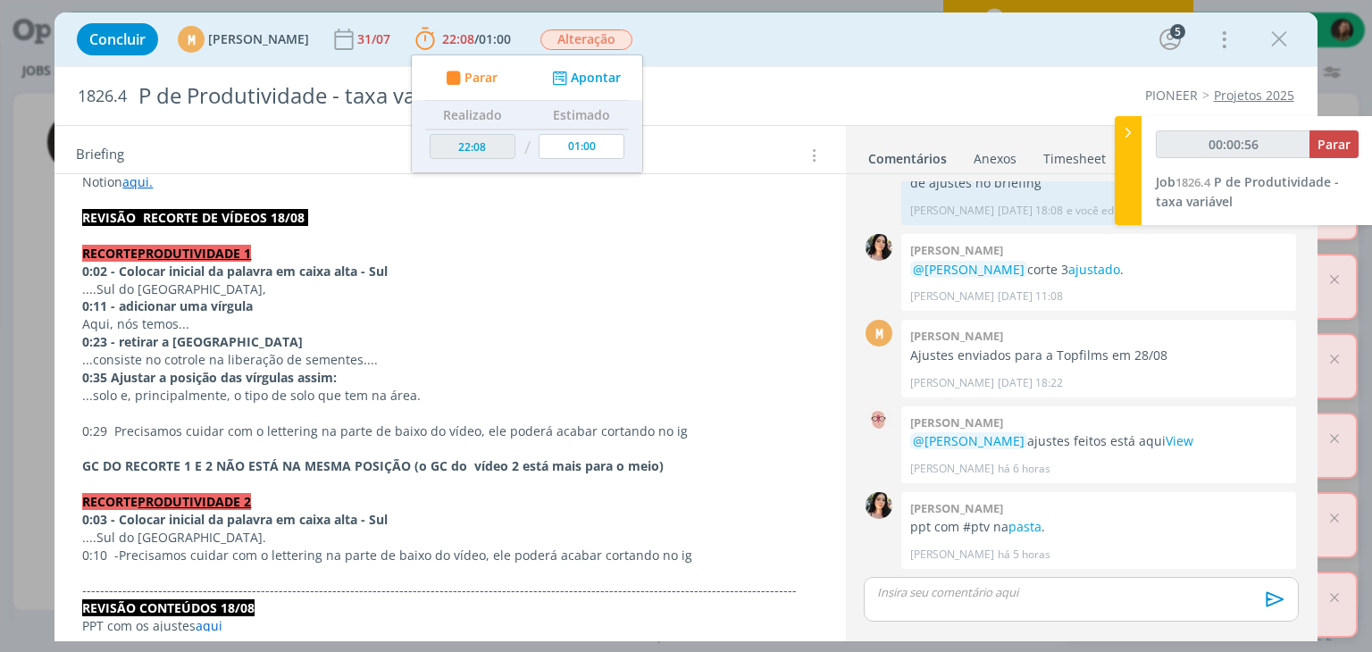
type input "00:00:57"
click at [1333, 140] on span "Parar" at bounding box center [1334, 144] width 33 height 17
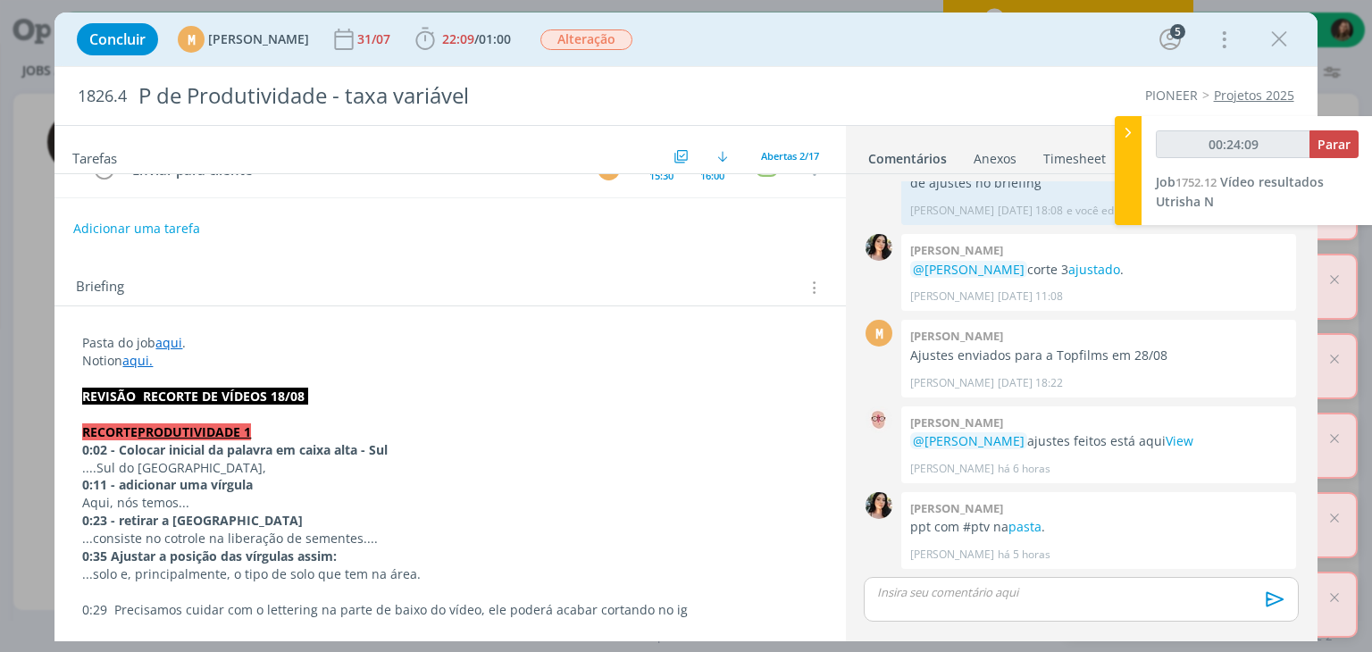
scroll to position [0, 0]
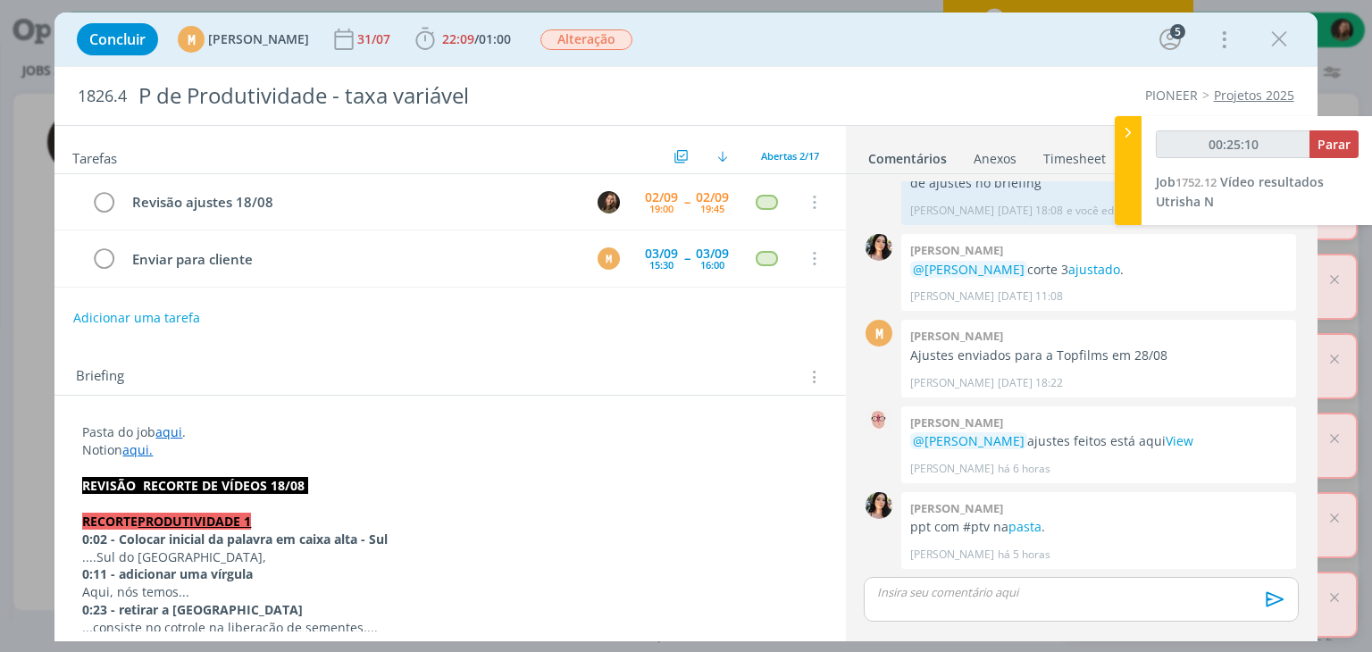
type input "00:25:19"
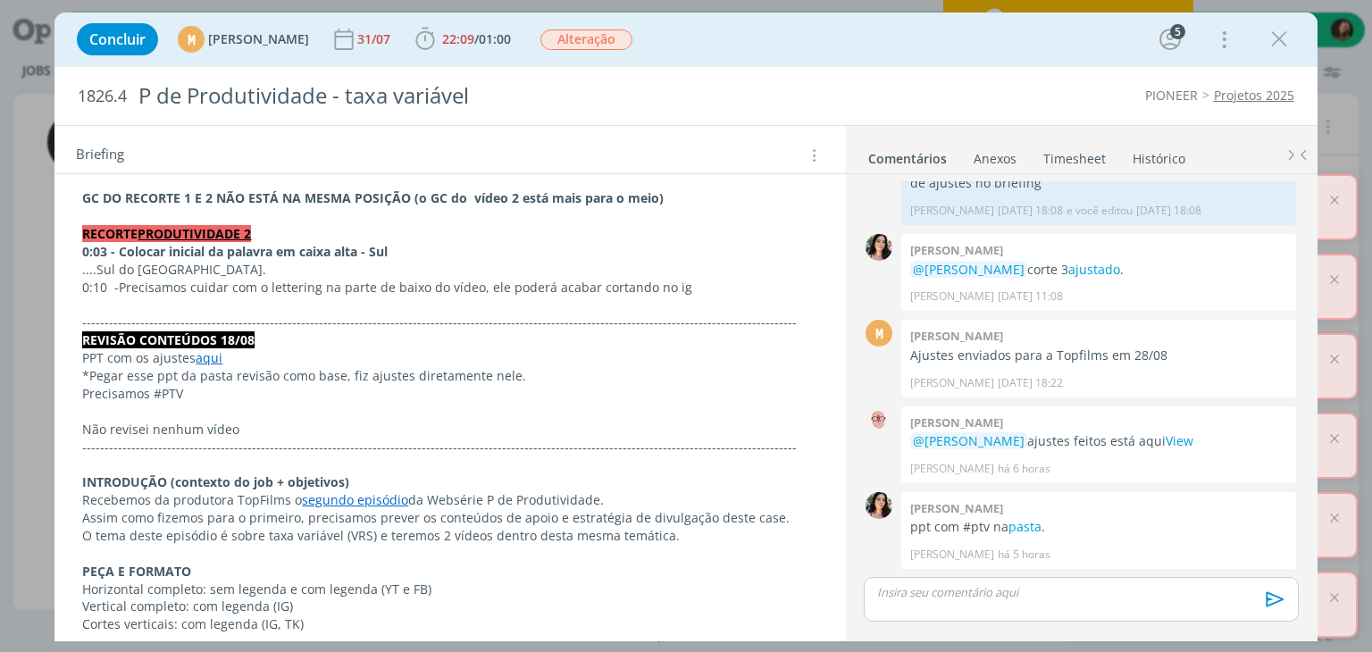
scroll to position [536, 0]
drag, startPoint x: 223, startPoint y: 339, endPoint x: 219, endPoint y: 354, distance: 15.0
click at [223, 340] on strong "REVISÃO CONTEÚDOS 18/08" at bounding box center [168, 339] width 172 height 17
click at [220, 351] on link "aqui" at bounding box center [210, 358] width 27 height 17
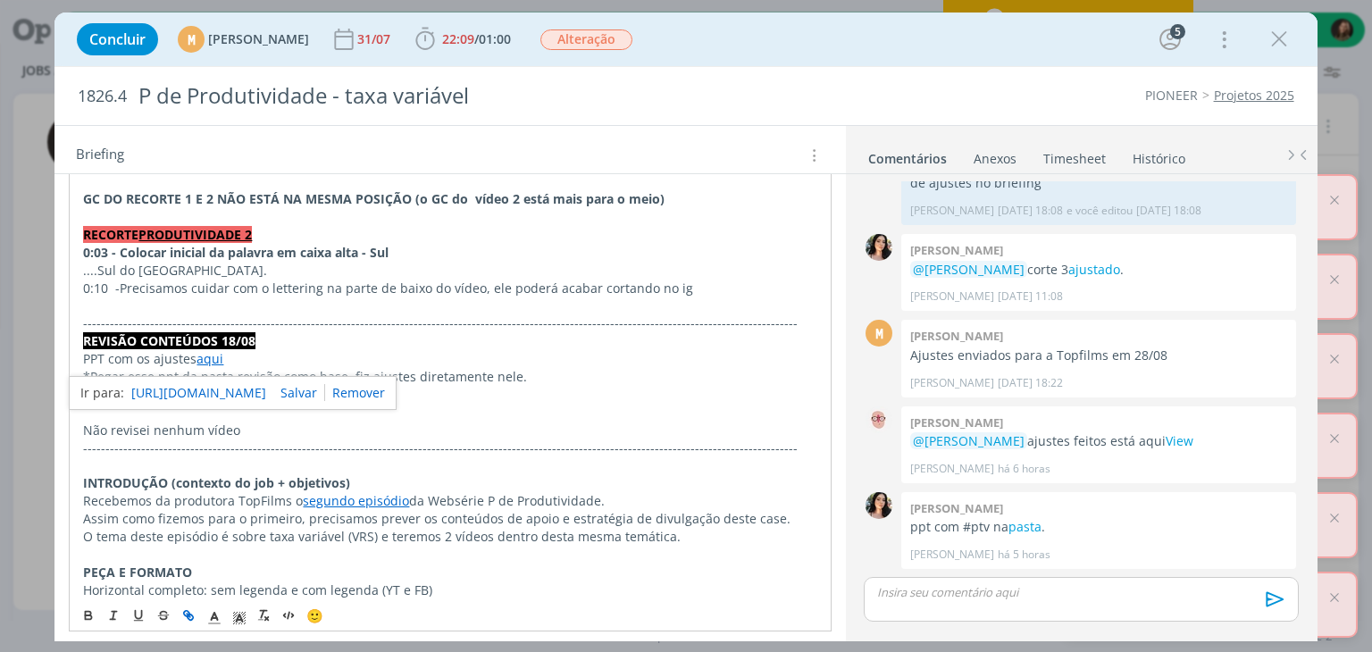
click at [250, 381] on link "[URL][DOMAIN_NAME]" at bounding box center [198, 392] width 135 height 23
click at [508, 322] on p "-------------------------------------------------------------------------------…" at bounding box center [449, 323] width 733 height 18
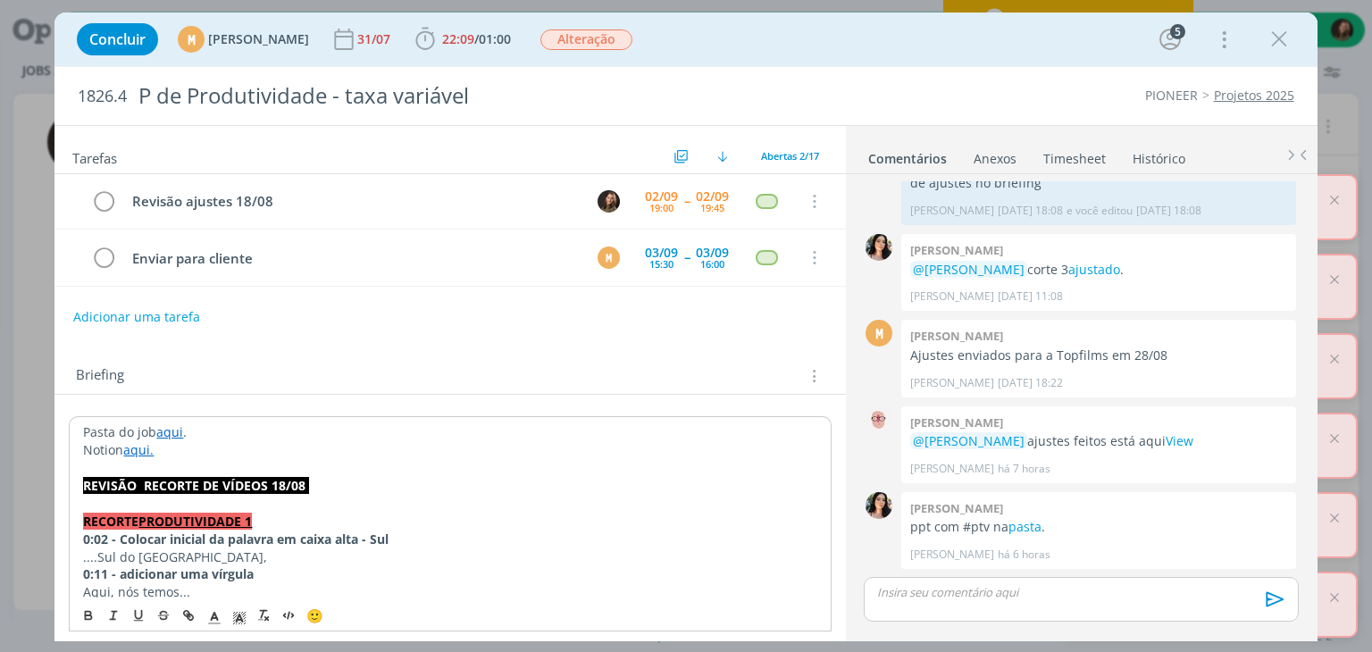
scroll to position [0, 0]
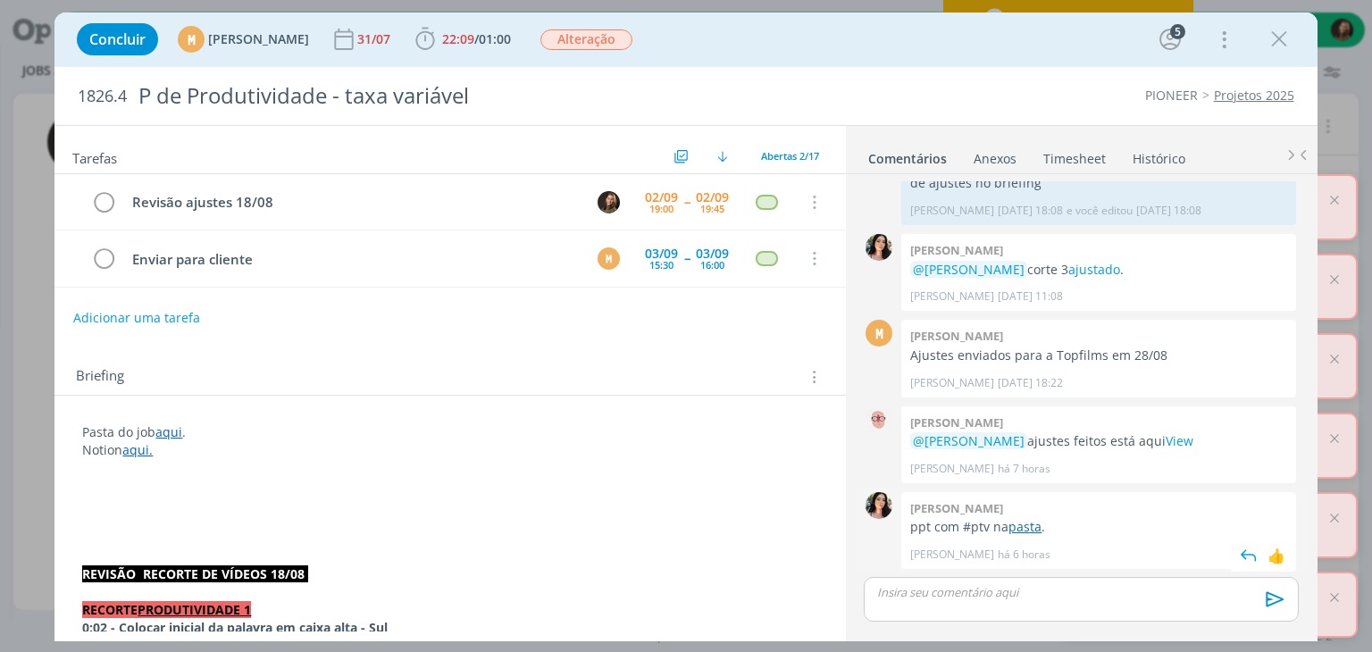
click at [1022, 532] on link "pasta" at bounding box center [1025, 526] width 33 height 17
click at [879, 604] on div "dialog" at bounding box center [1081, 599] width 434 height 45
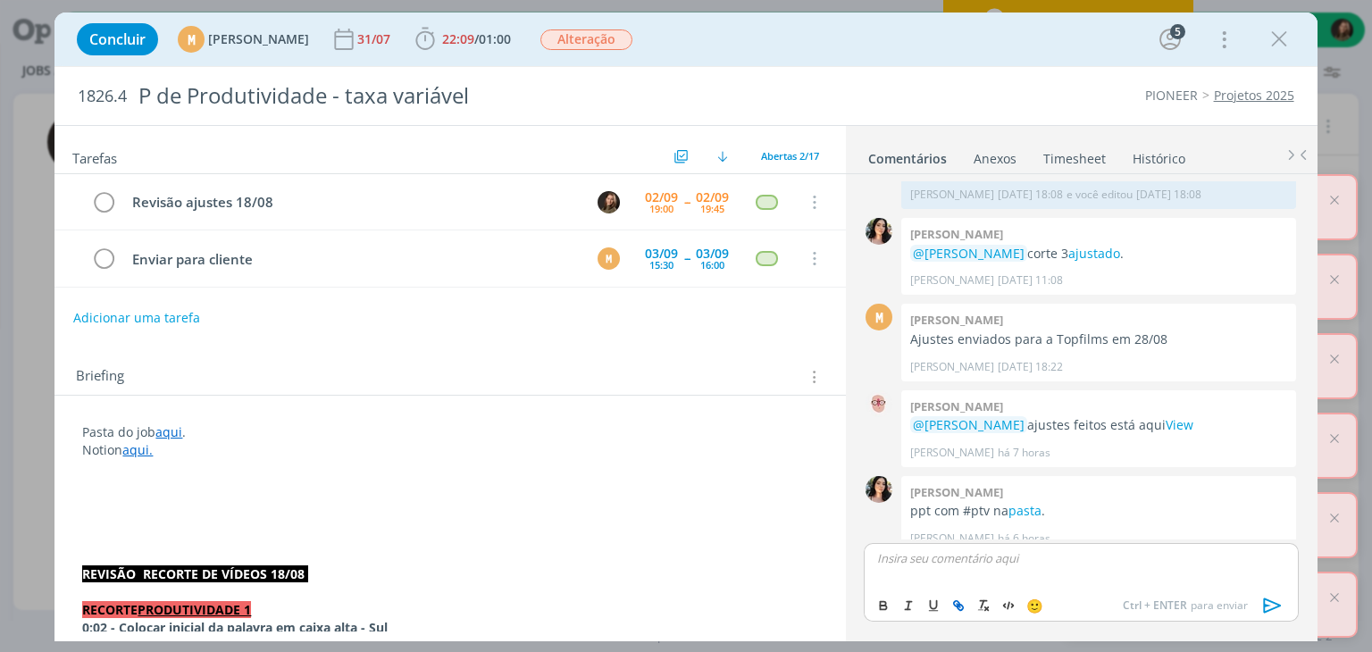
scroll to position [835, 0]
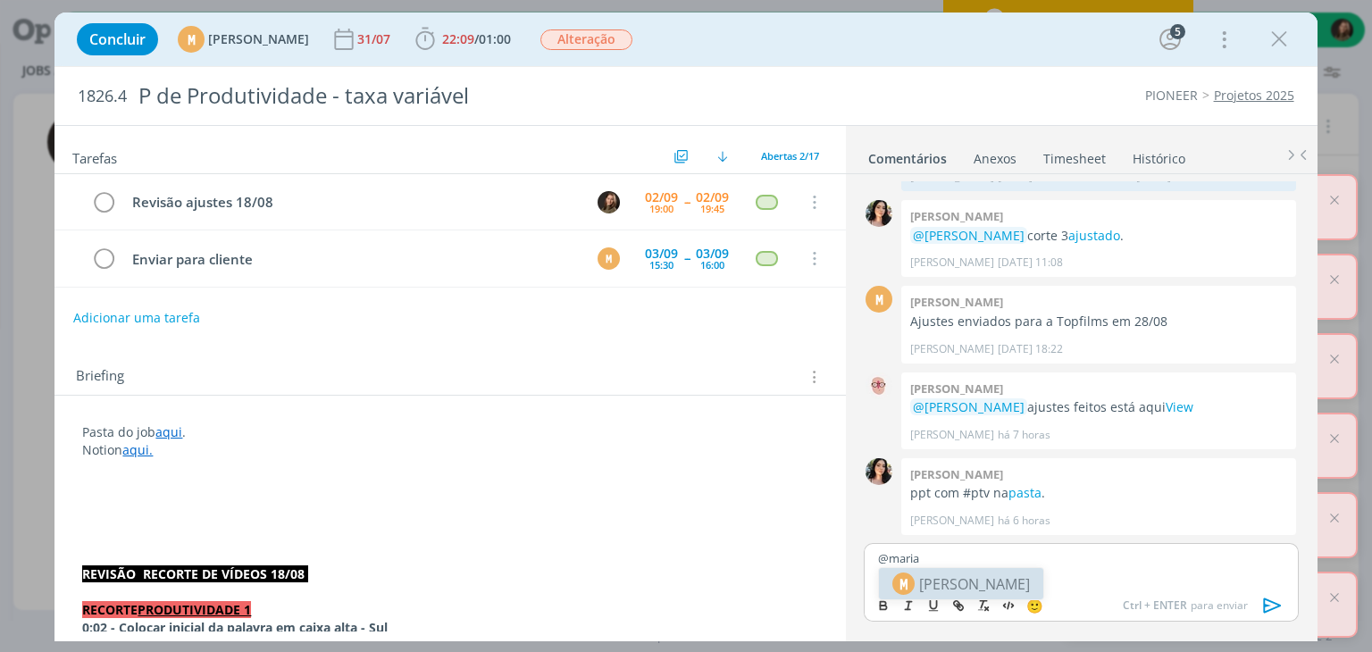
click at [1015, 586] on span "[PERSON_NAME]" at bounding box center [974, 584] width 111 height 21
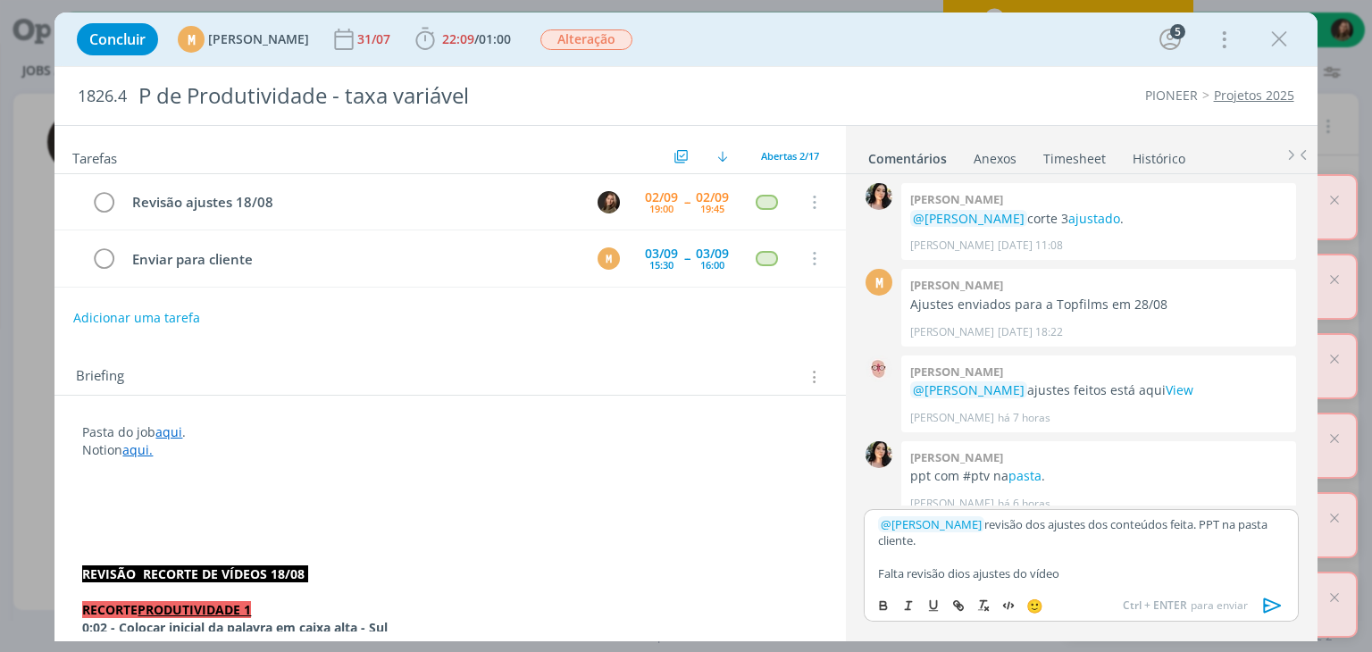
drag, startPoint x: 986, startPoint y: 546, endPoint x: 868, endPoint y: 541, distance: 118.0
click at [868, 541] on div "﻿ @ [PERSON_NAME] ﻿ revisão dos ajustes dos conteúdos feita. PPT na pasta clien…" at bounding box center [1081, 549] width 434 height 80
click at [965, 606] on icon "dialog" at bounding box center [958, 606] width 14 height 14
paste input "[URL][DOMAIN_NAME]"
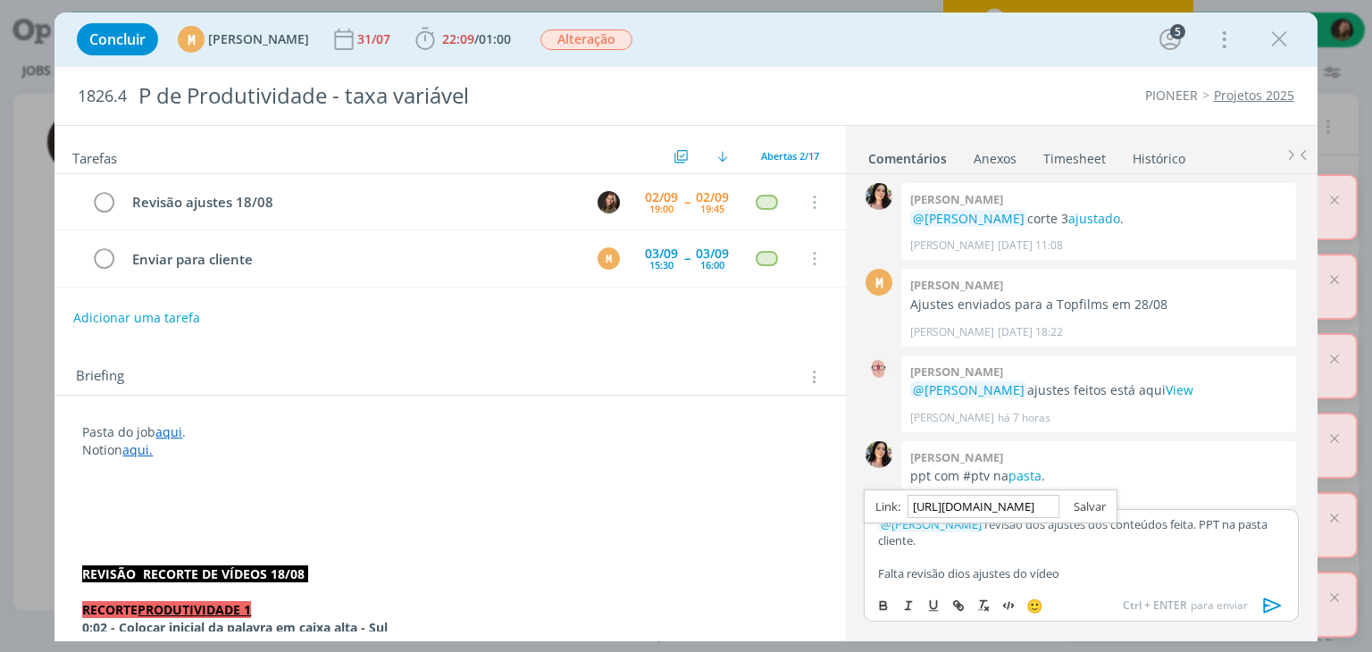
type input "[URL][DOMAIN_NAME]"
click at [1092, 507] on link "dialog" at bounding box center [1083, 507] width 46 height 16
click at [1101, 560] on p "dialog" at bounding box center [1081, 557] width 406 height 16
click at [1265, 608] on icon "dialog" at bounding box center [1273, 605] width 27 height 27
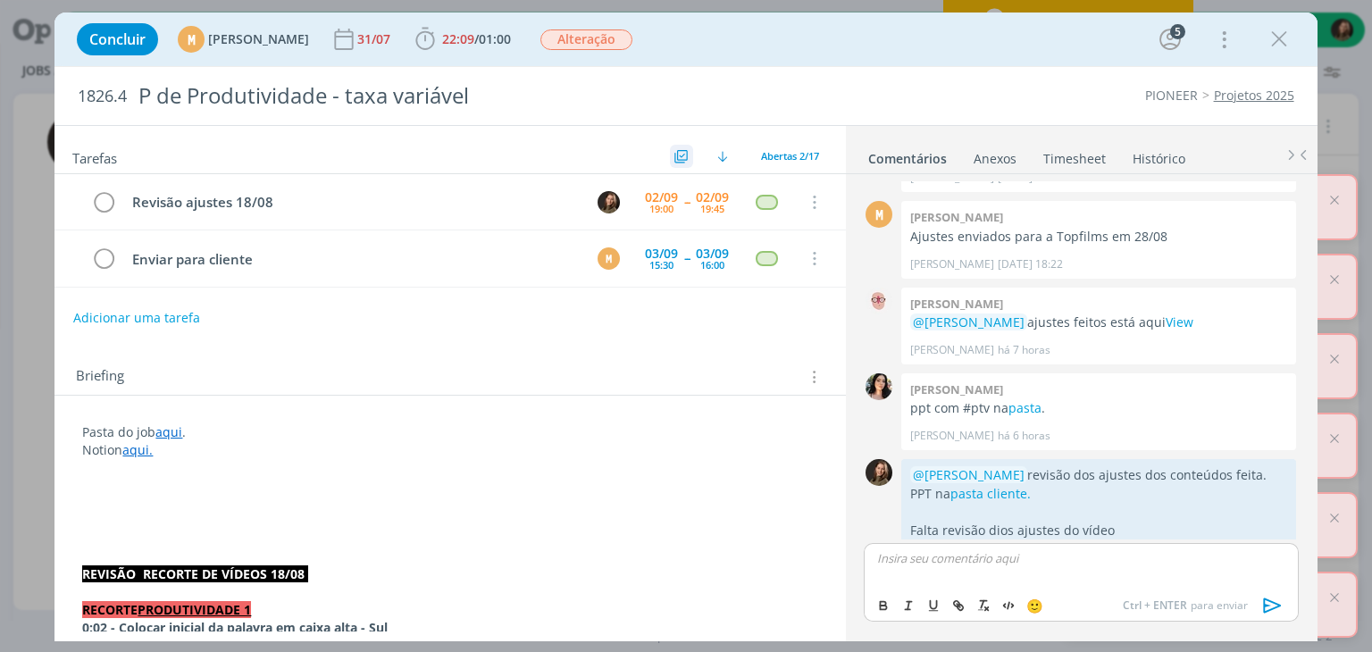
scroll to position [957, 0]
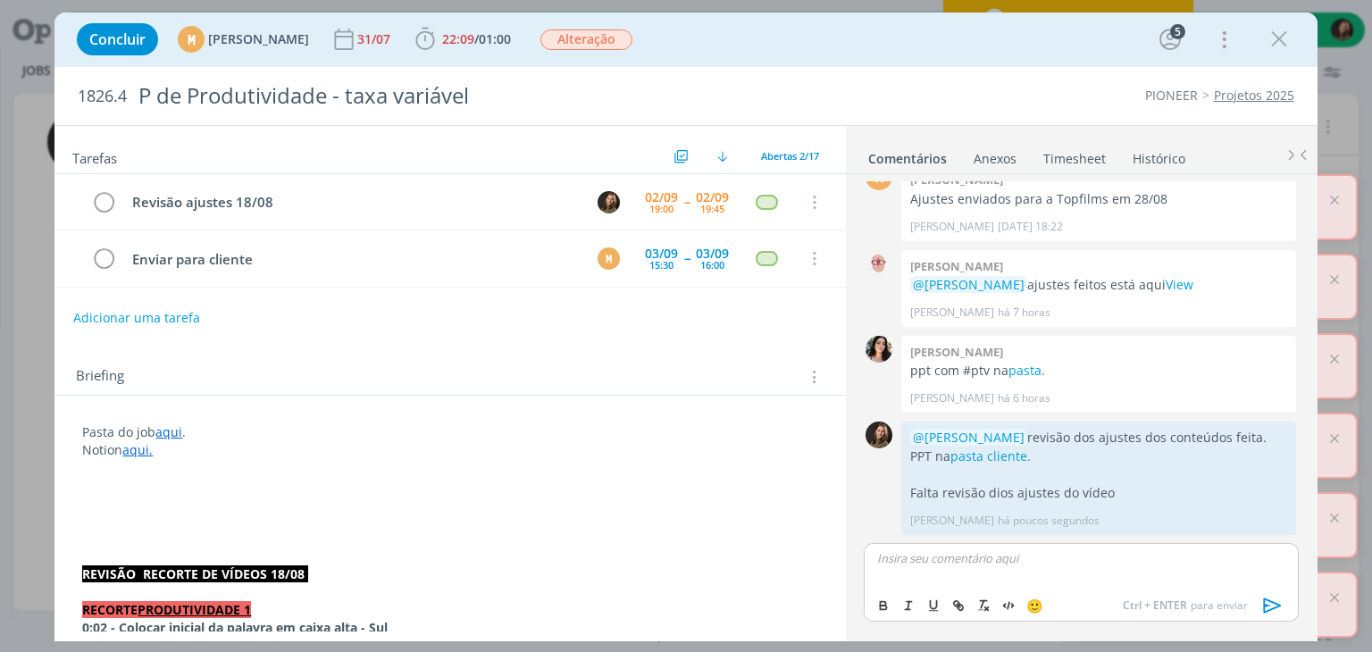
click at [1075, 160] on link "Timesheet" at bounding box center [1075, 155] width 64 height 26
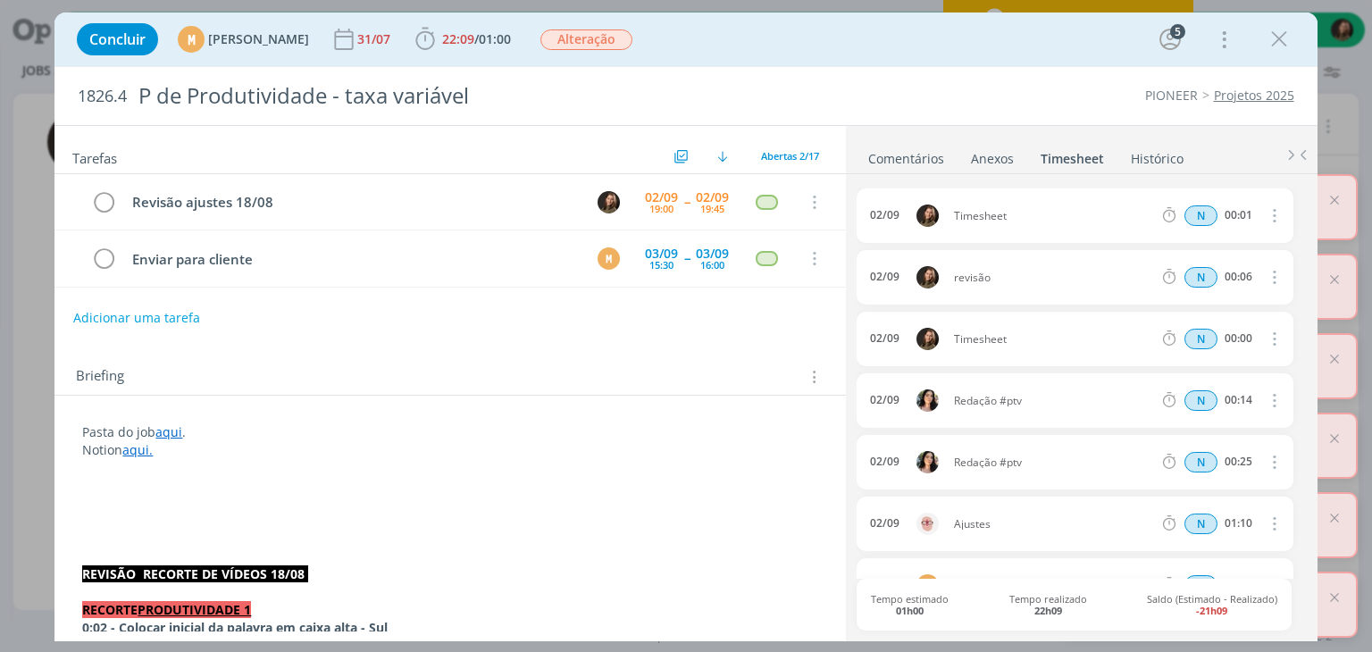
click at [1267, 342] on icon "dialog" at bounding box center [1273, 338] width 20 height 21
click at [1211, 364] on link "Excluir" at bounding box center [1222, 369] width 141 height 29
click at [1248, 340] on button "Sim" at bounding box center [1257, 340] width 35 height 20
click at [1269, 213] on icon "dialog" at bounding box center [1273, 215] width 20 height 21
click at [1239, 237] on link "Excluir" at bounding box center [1222, 245] width 141 height 29
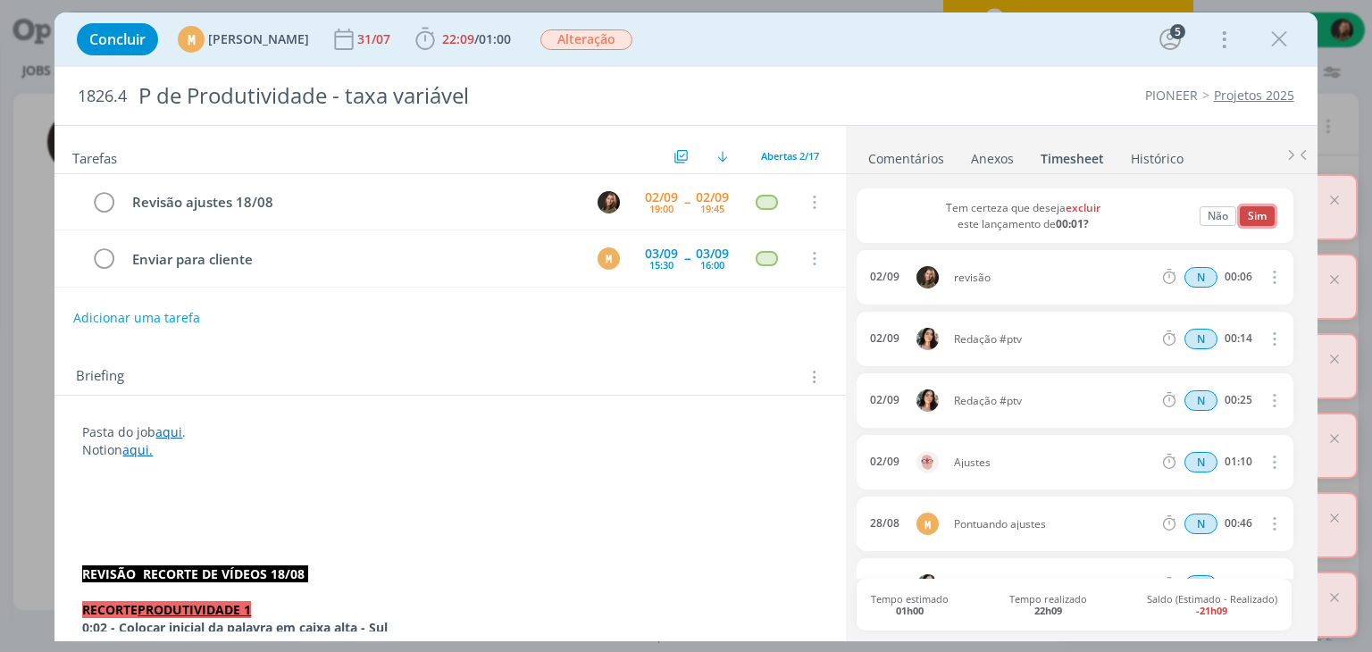
click at [1246, 219] on button "Sim" at bounding box center [1257, 216] width 35 height 20
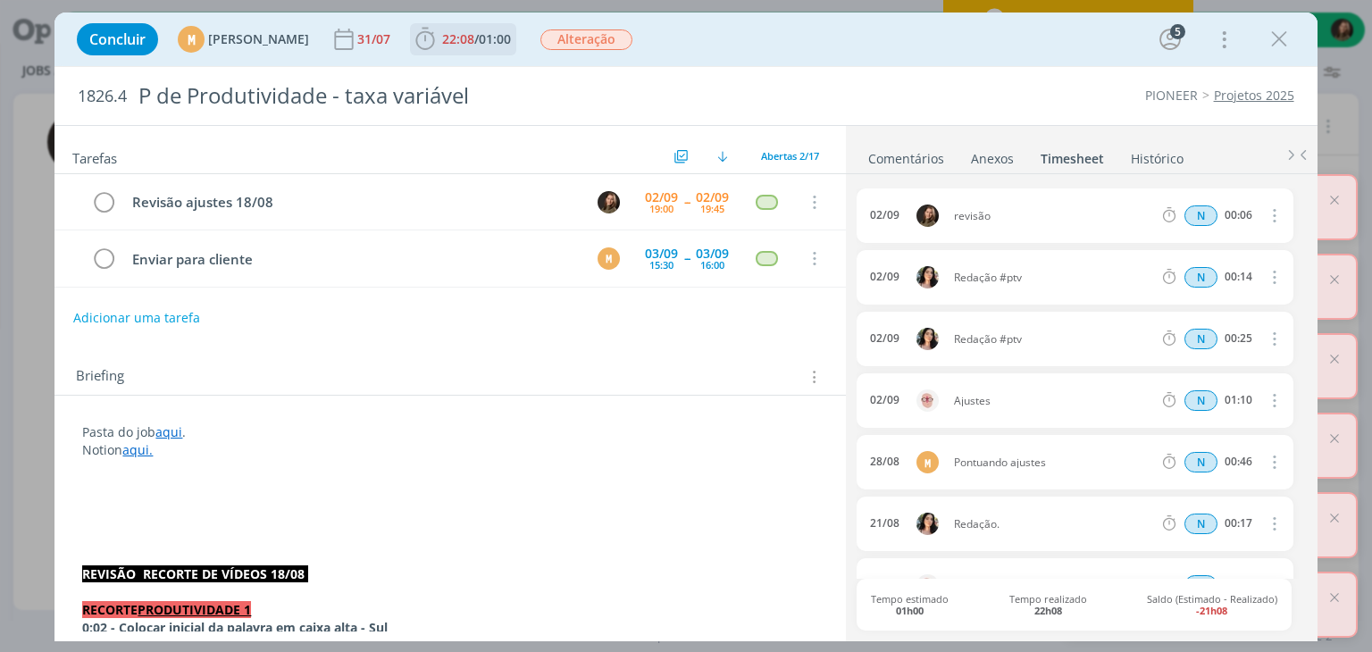
drag, startPoint x: 500, startPoint y: 44, endPoint x: 503, endPoint y: 55, distance: 11.9
click at [474, 44] on span "22:08" at bounding box center [458, 38] width 32 height 17
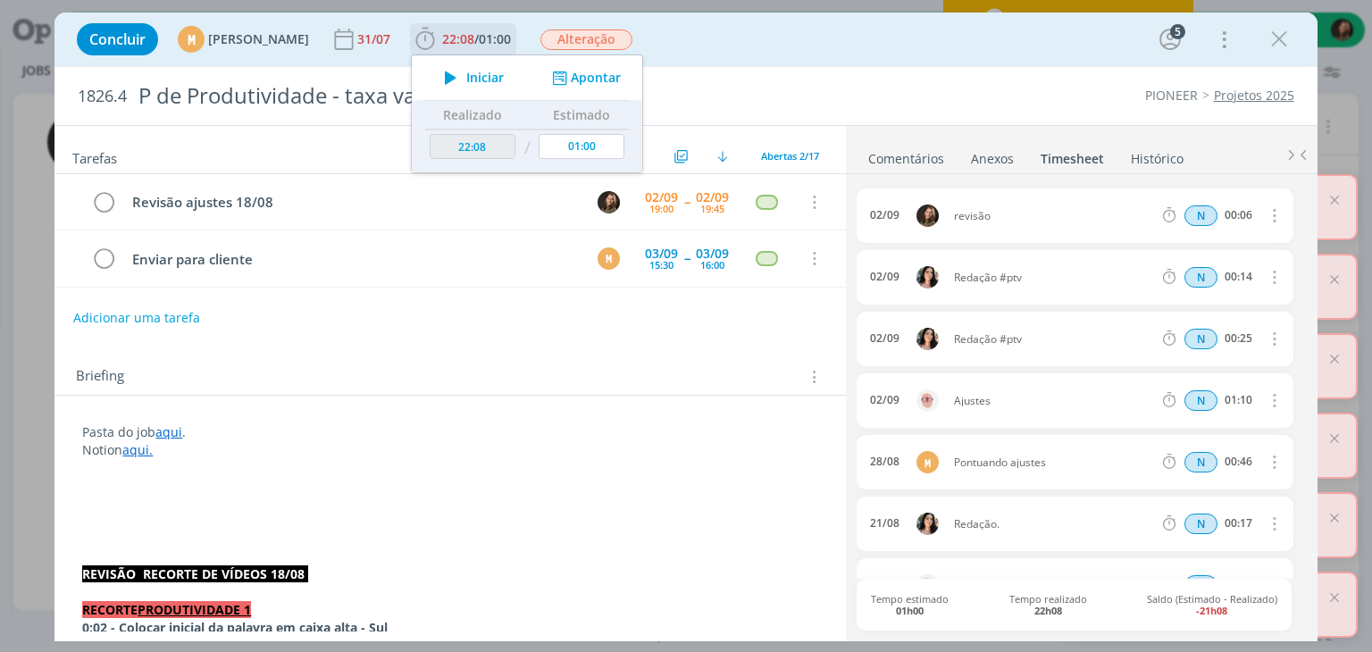
click at [622, 86] on button "Apontar" at bounding box center [585, 78] width 74 height 19
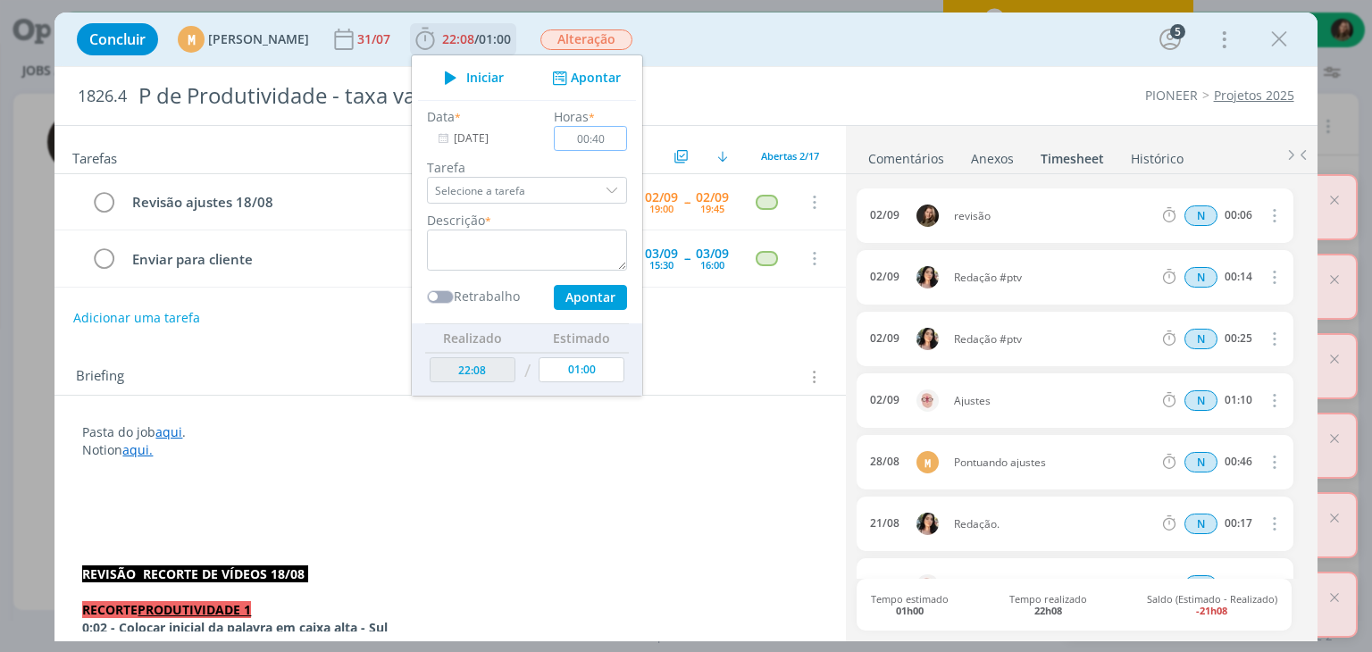
type input "00:40"
click at [604, 230] on textarea "dialog" at bounding box center [527, 250] width 200 height 41
type textarea "revisão ajustes dos conteúdos -PPT"
click at [611, 293] on button "Apontar" at bounding box center [590, 297] width 73 height 25
type input "22:48"
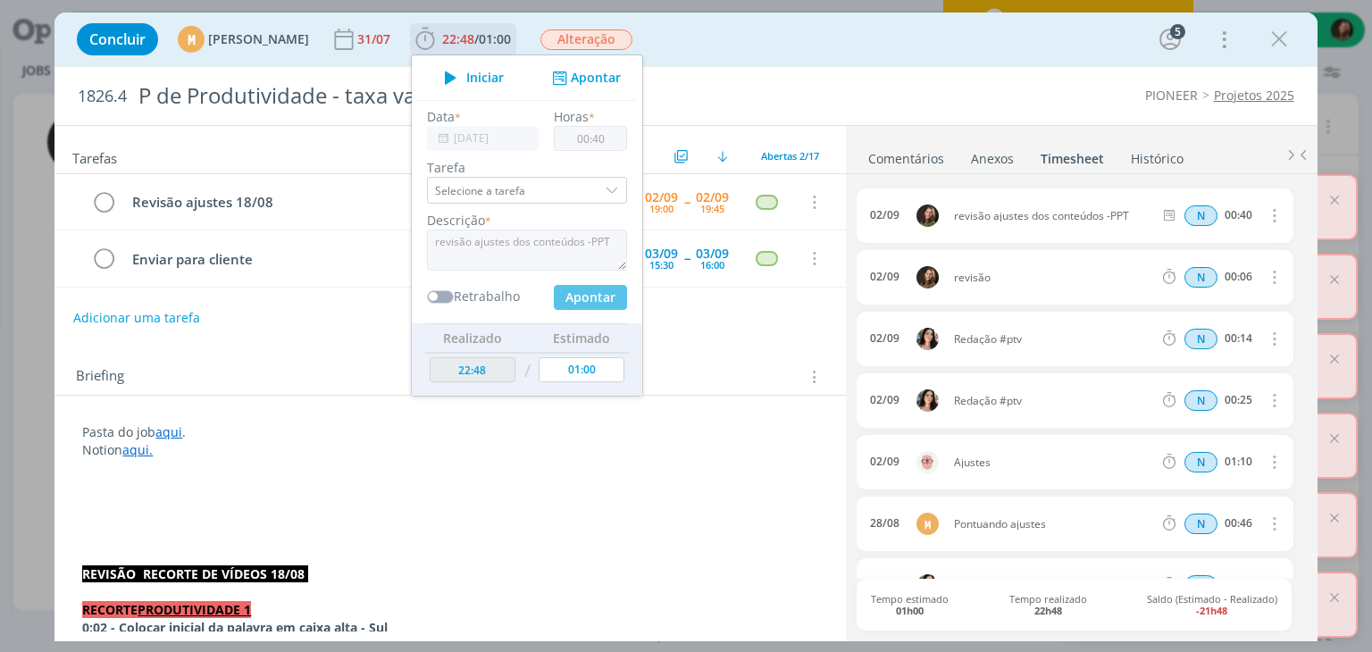
type input "00:00"
click at [748, 44] on div "Concluir M [PERSON_NAME] [DATE] 22:48 / 01:00 Iniciar Apontar Data * [DATE] Hor…" at bounding box center [686, 39] width 1236 height 43
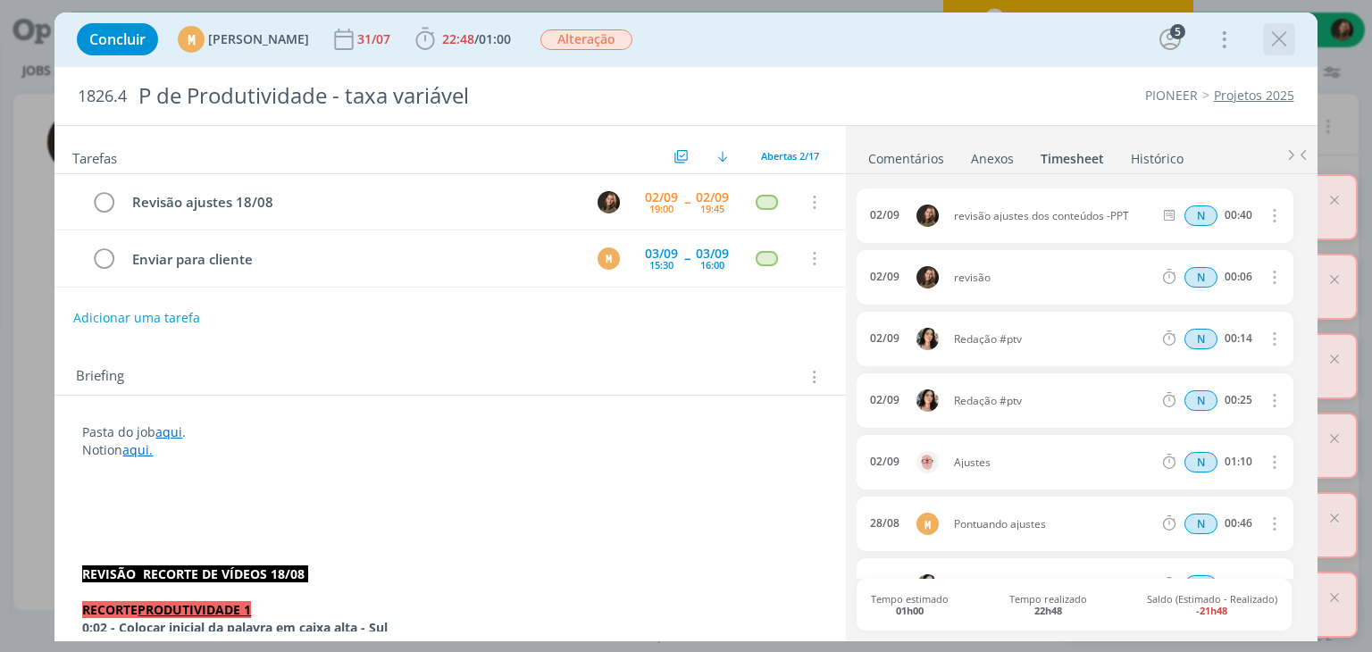
click at [1281, 44] on icon "dialog" at bounding box center [1279, 39] width 27 height 27
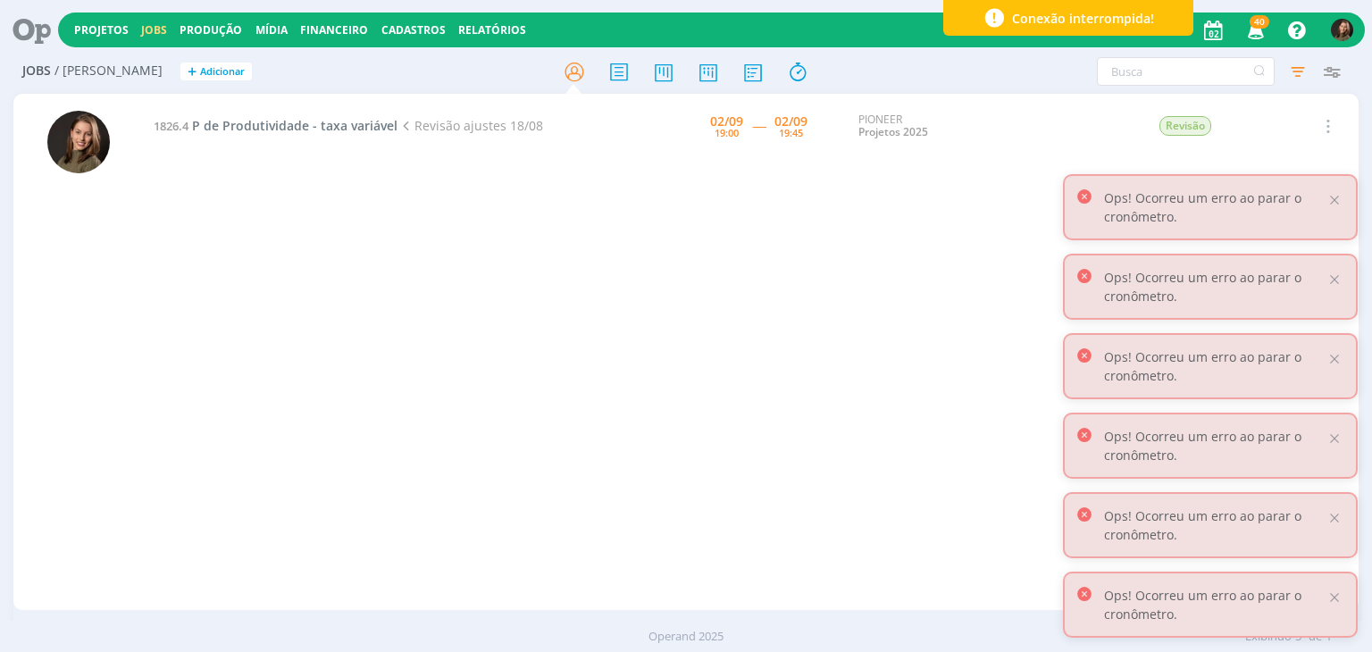
click at [540, 340] on div "1826.4 P de Produtividade - taxa variável Revisão ajustes 18/08 [DATE] 19:00 --…" at bounding box center [750, 351] width 1215 height 509
click at [351, 126] on span "P de Produtividade - taxa variável" at bounding box center [294, 125] width 205 height 17
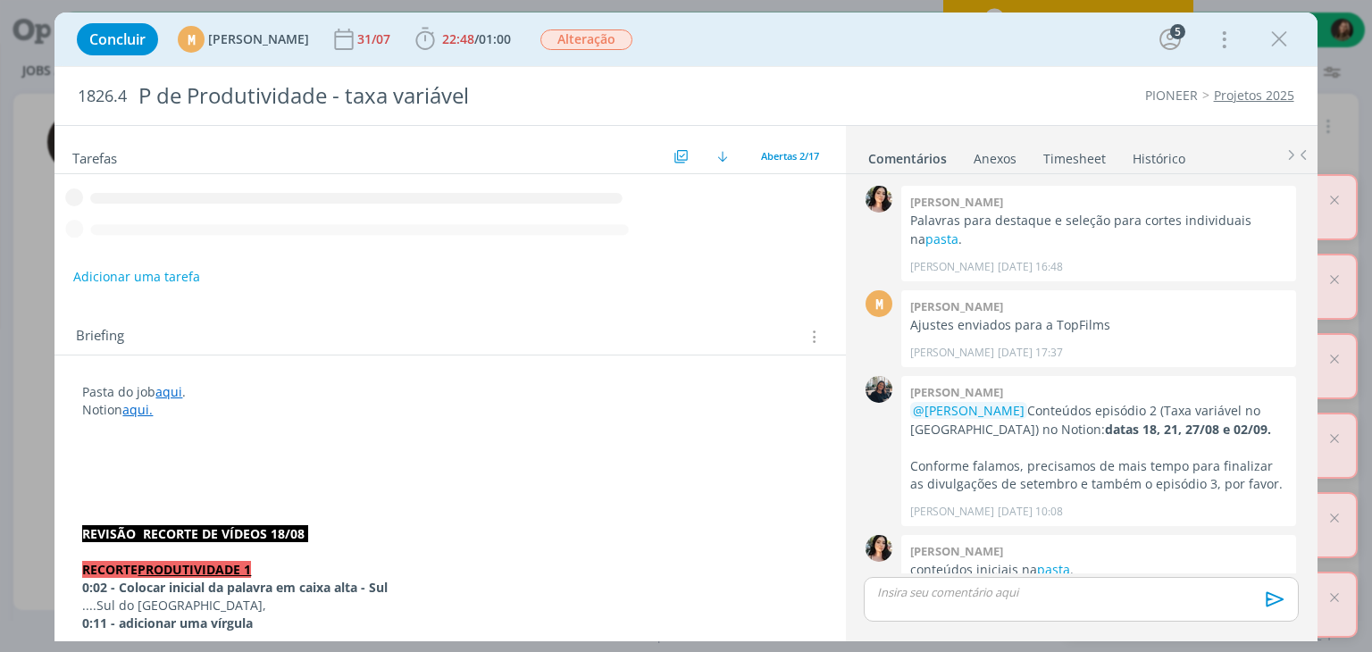
scroll to position [923, 0]
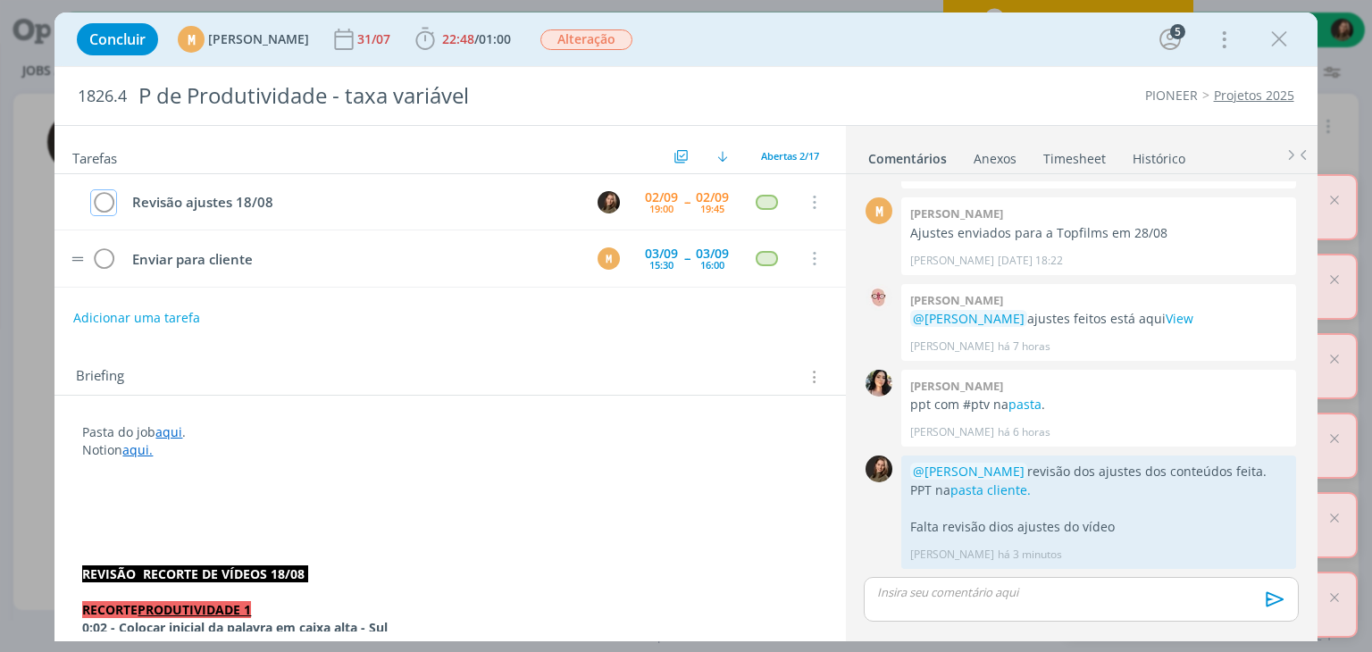
drag, startPoint x: 107, startPoint y: 205, endPoint x: 134, endPoint y: 276, distance: 76.3
click at [109, 205] on icon "dialog" at bounding box center [103, 202] width 25 height 27
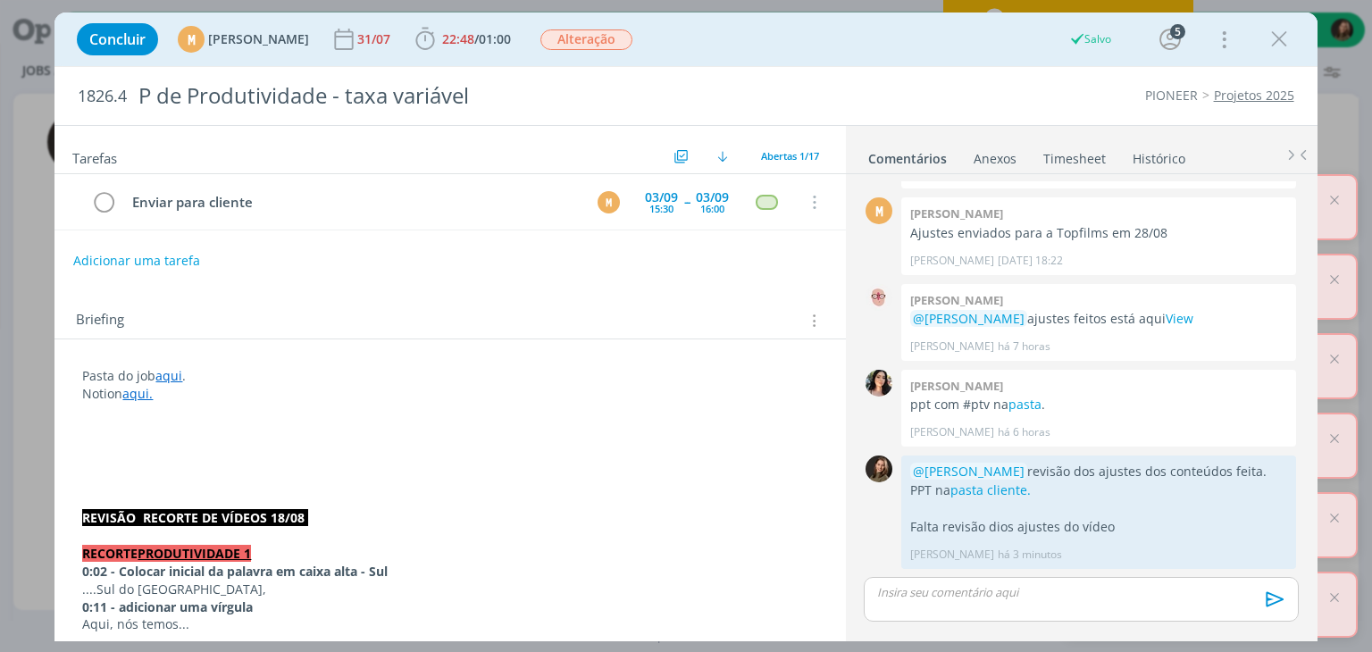
click at [122, 529] on p "dialog" at bounding box center [449, 536] width 735 height 18
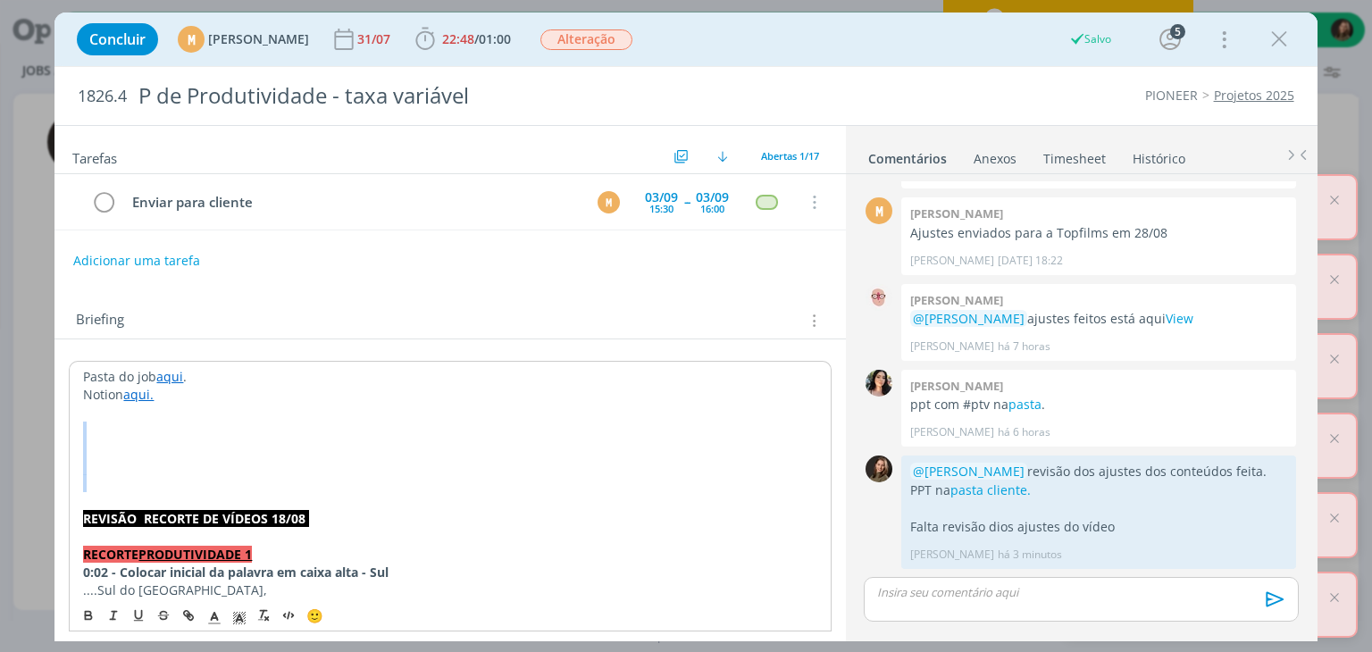
drag, startPoint x: 113, startPoint y: 488, endPoint x: 96, endPoint y: 430, distance: 60.5
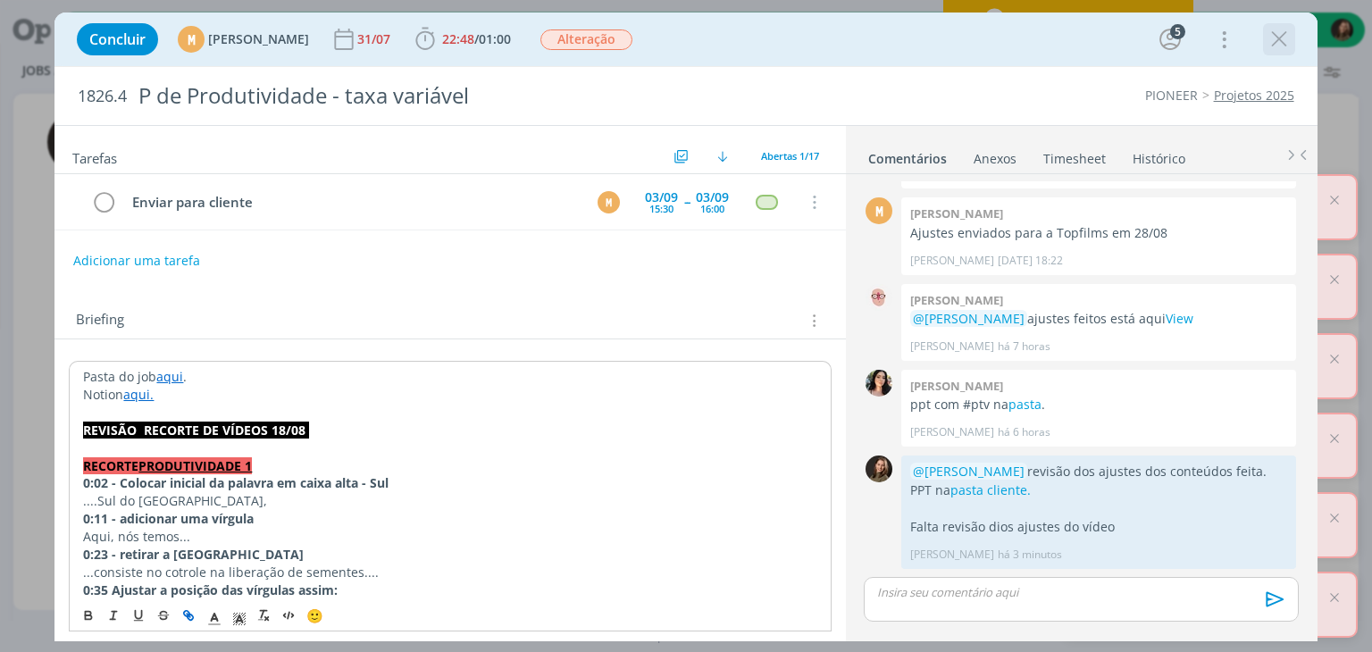
click at [1274, 48] on icon "dialog" at bounding box center [1279, 39] width 27 height 27
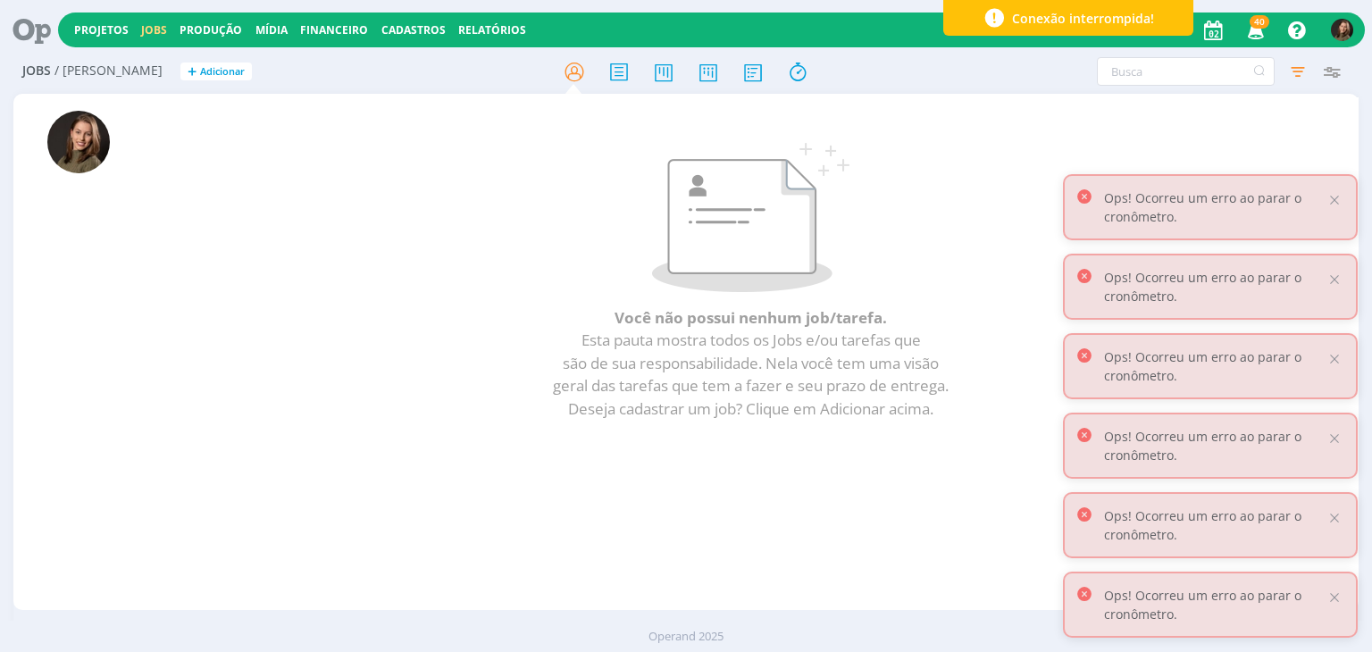
click at [1333, 211] on div "Ops! Ocorreu um erro ao parar o cronômetro." at bounding box center [1210, 207] width 295 height 66
click at [1334, 192] on div at bounding box center [1335, 200] width 16 height 16
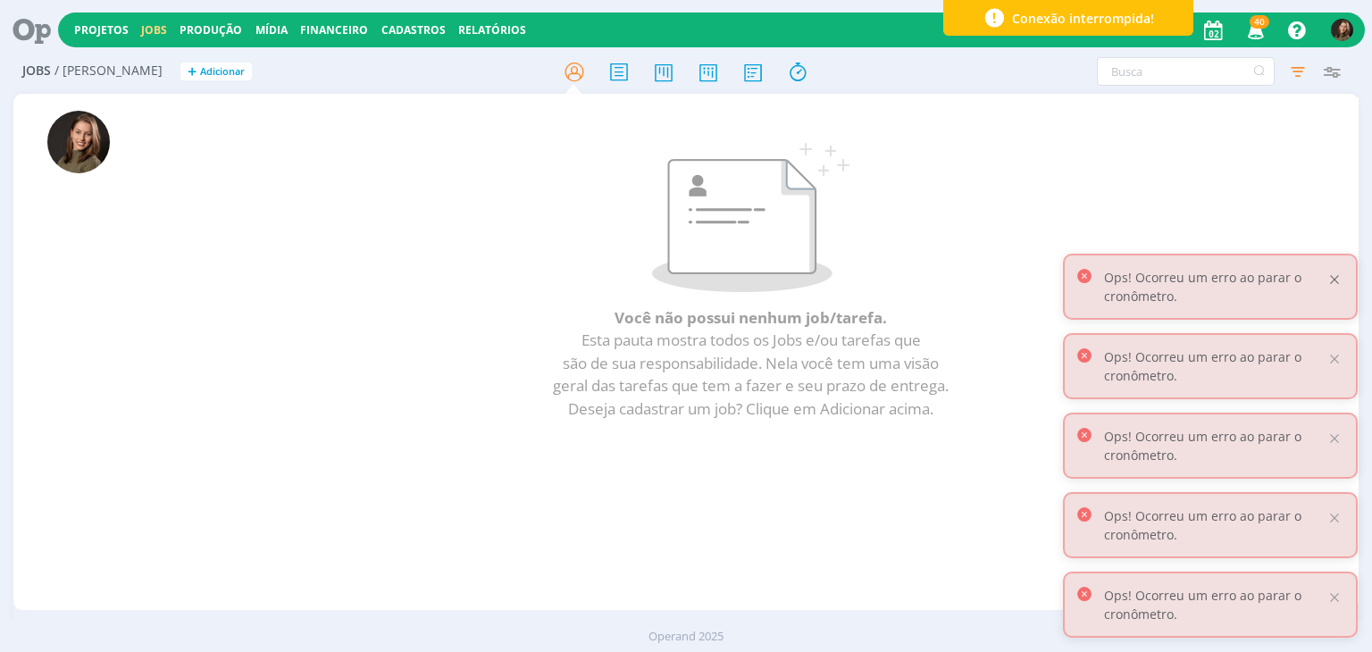
click at [1337, 280] on div at bounding box center [1335, 280] width 16 height 16
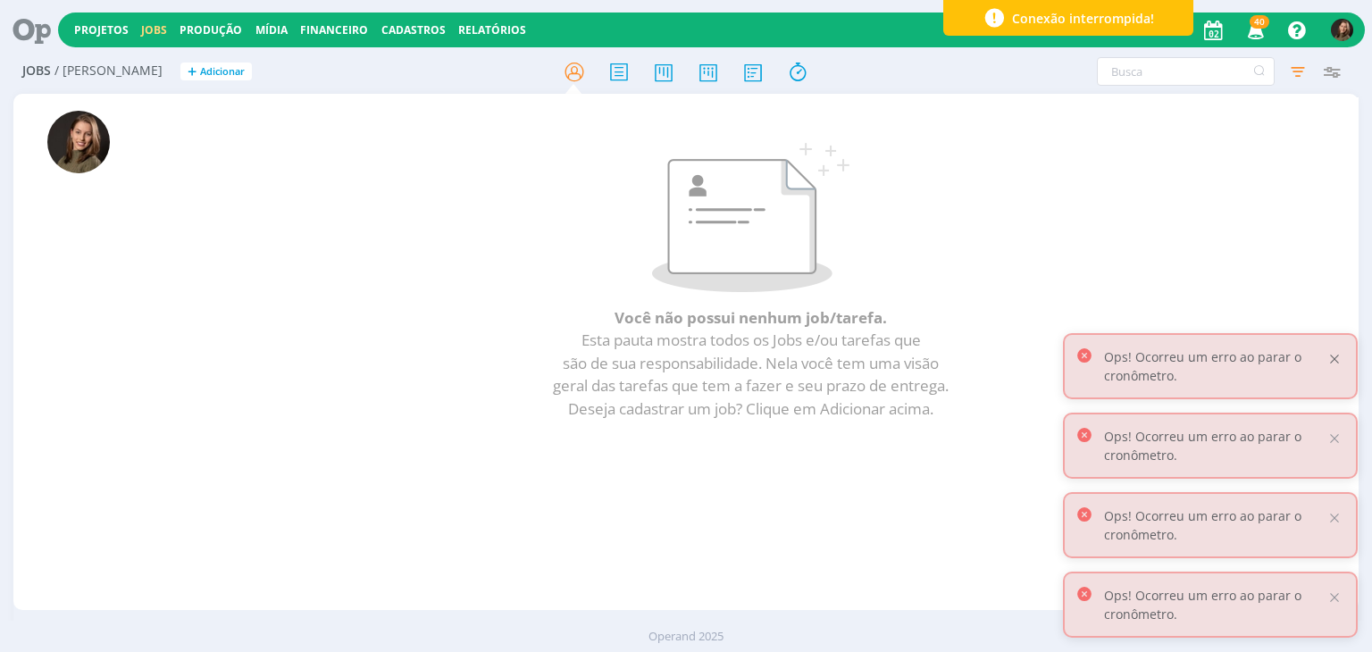
click at [1336, 354] on div at bounding box center [1335, 359] width 16 height 16
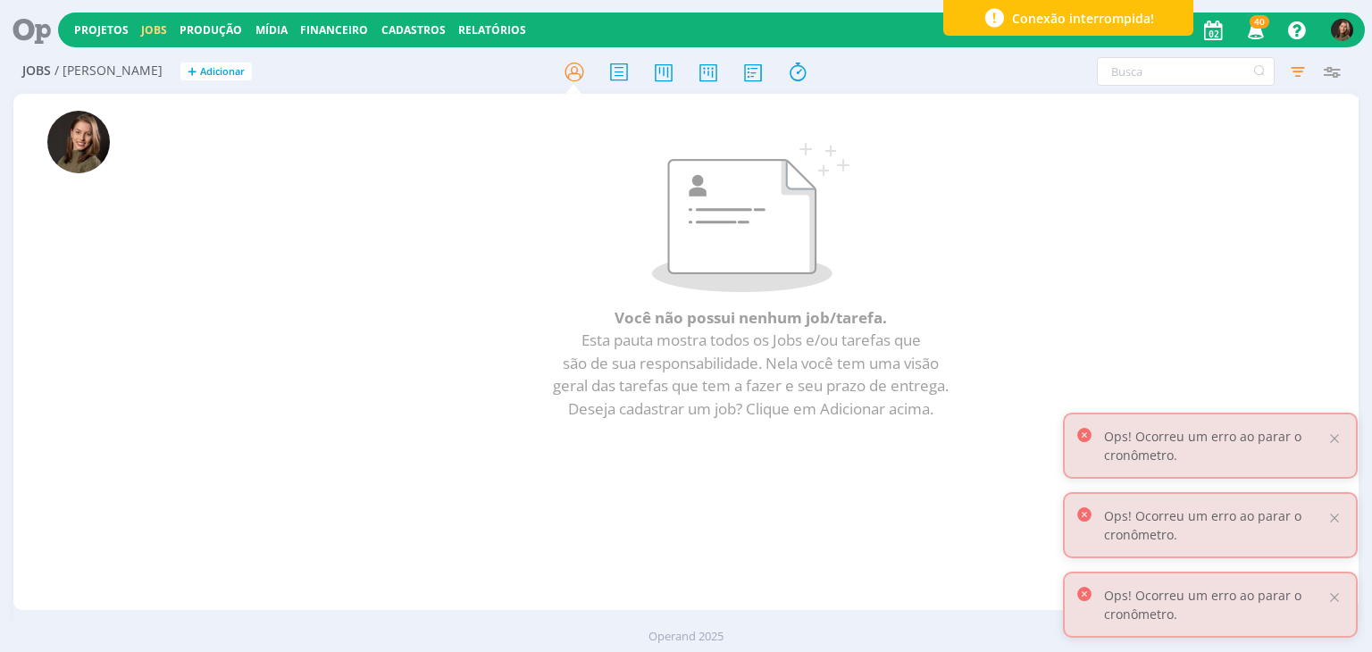
click at [1343, 441] on div "Ops! Ocorreu um erro ao parar o cronômetro." at bounding box center [1210, 446] width 295 height 66
click at [1340, 438] on div at bounding box center [1335, 439] width 16 height 16
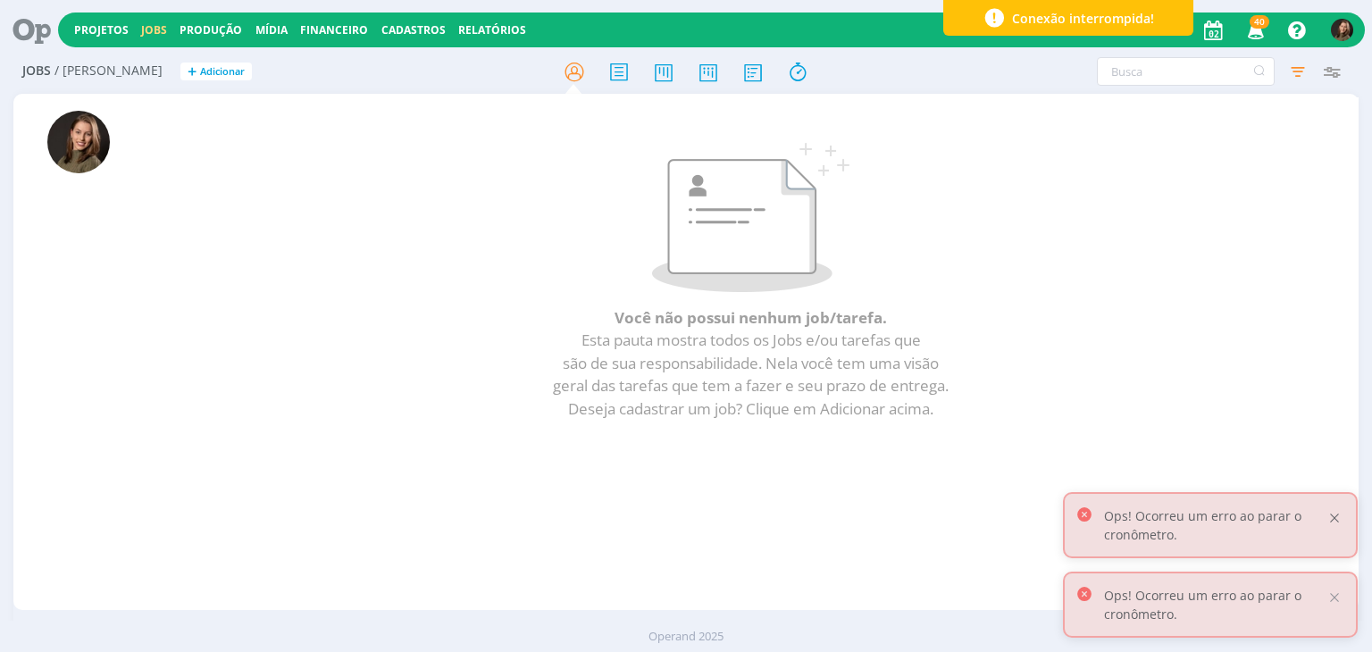
click at [1339, 520] on div at bounding box center [1335, 518] width 16 height 16
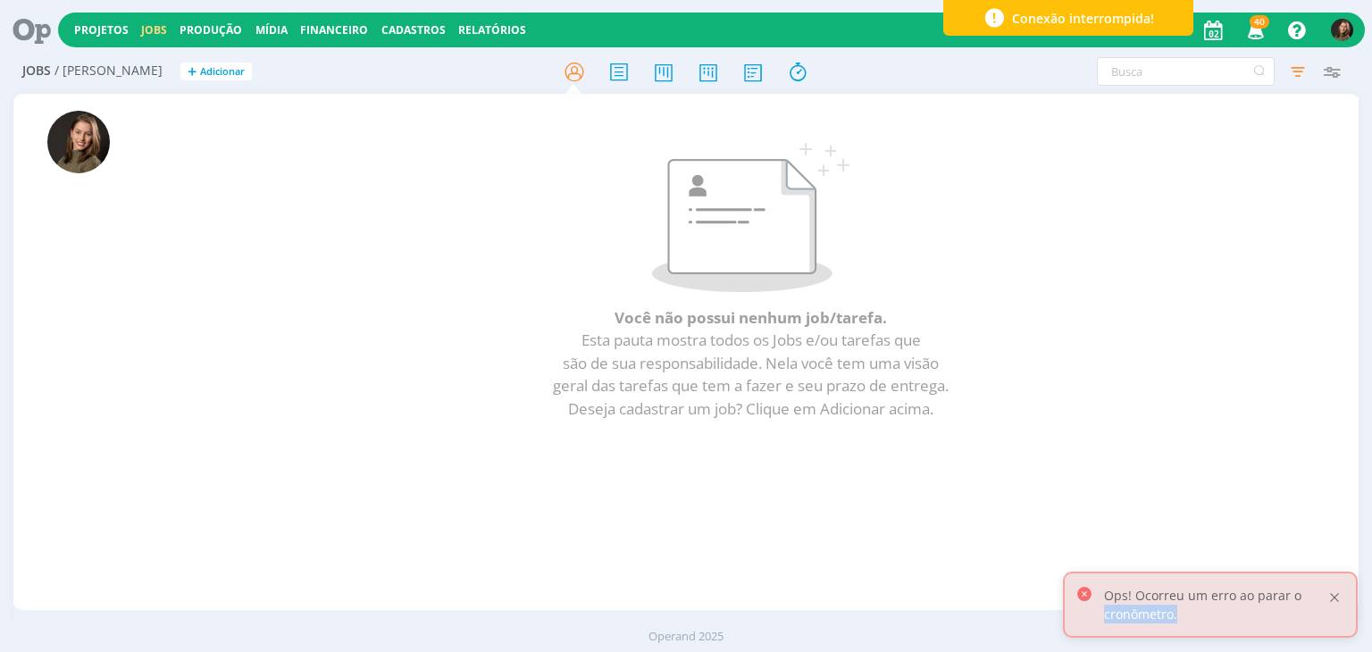
click at [1337, 595] on div "Ops! Ocorreu um erro ao parar o cronômetro." at bounding box center [1210, 605] width 295 height 66
click at [1326, 600] on div "Ops! Ocorreu um erro ao parar o cronômetro." at bounding box center [1210, 605] width 295 height 66
click at [1333, 598] on div at bounding box center [1335, 598] width 16 height 16
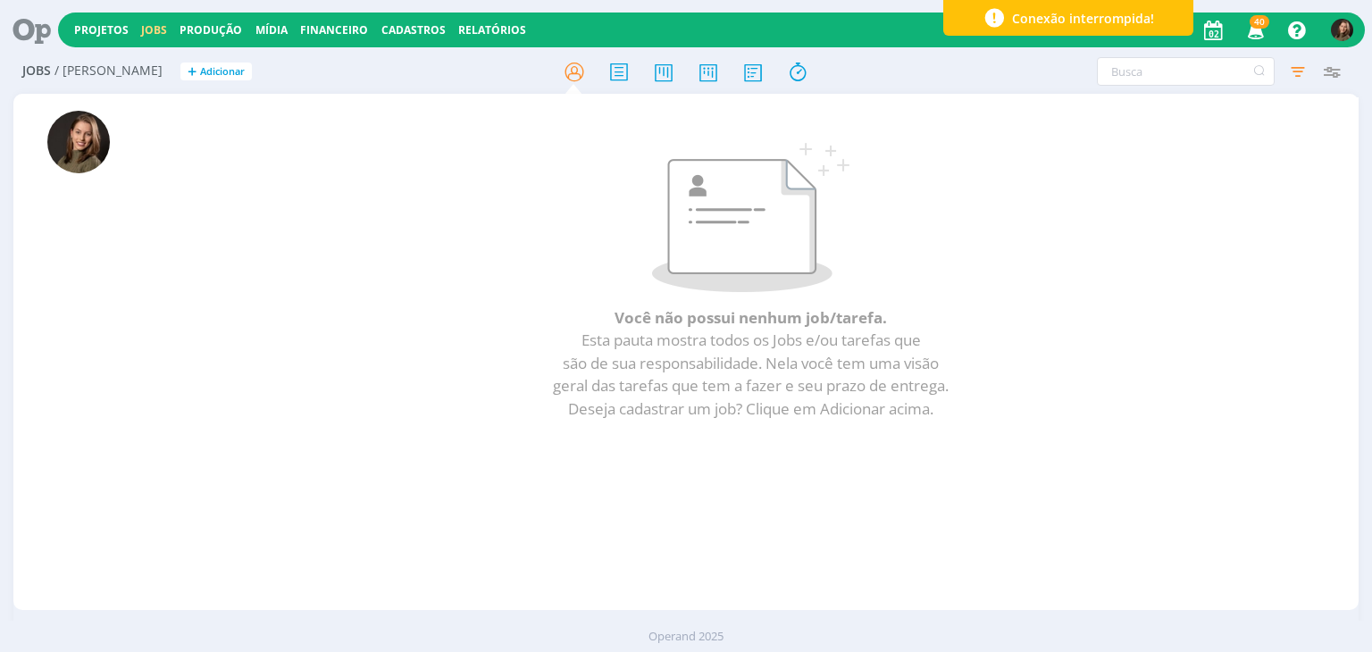
click at [42, 26] on icon at bounding box center [25, 30] width 37 height 35
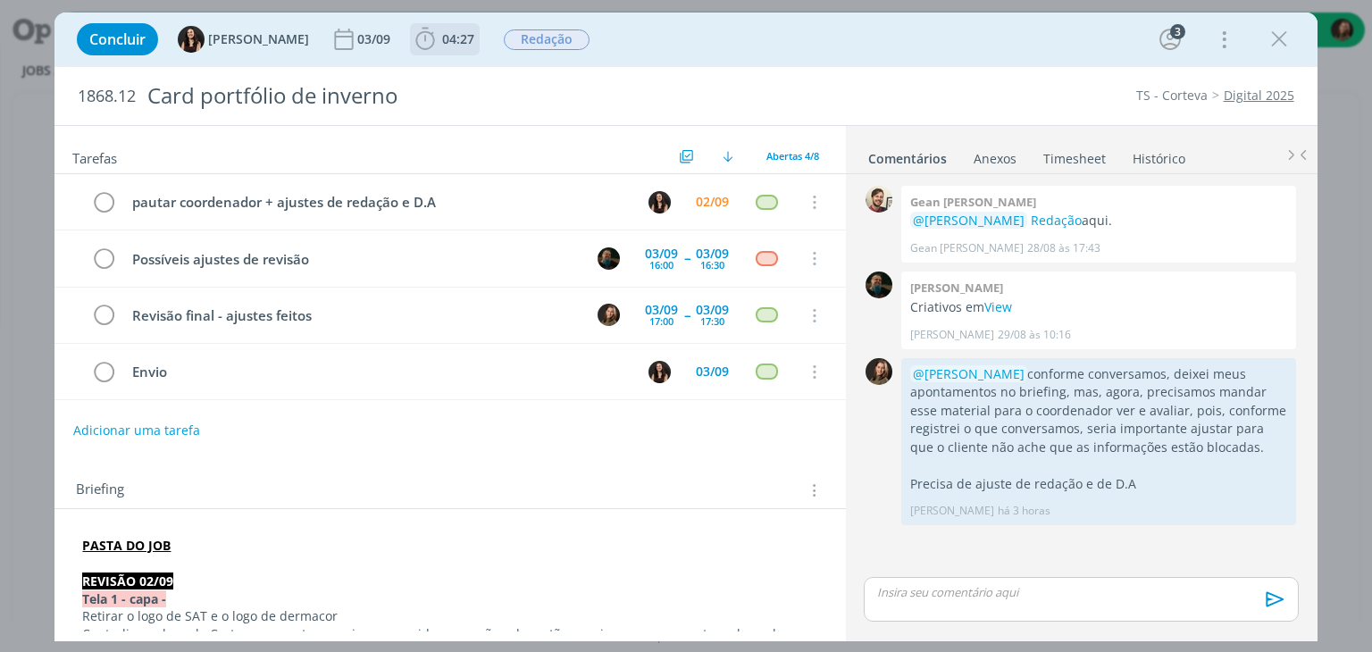
click at [445, 47] on span "04:27" at bounding box center [445, 39] width 66 height 27
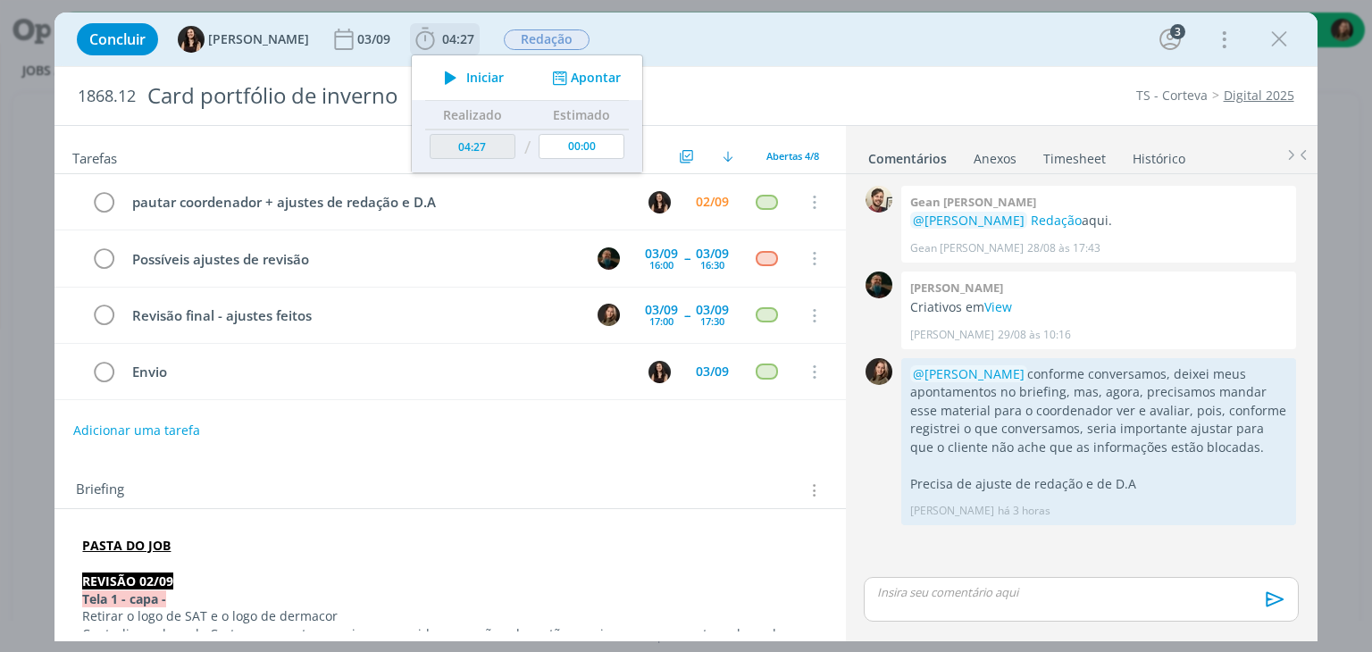
click at [576, 73] on button "Apontar" at bounding box center [585, 78] width 74 height 19
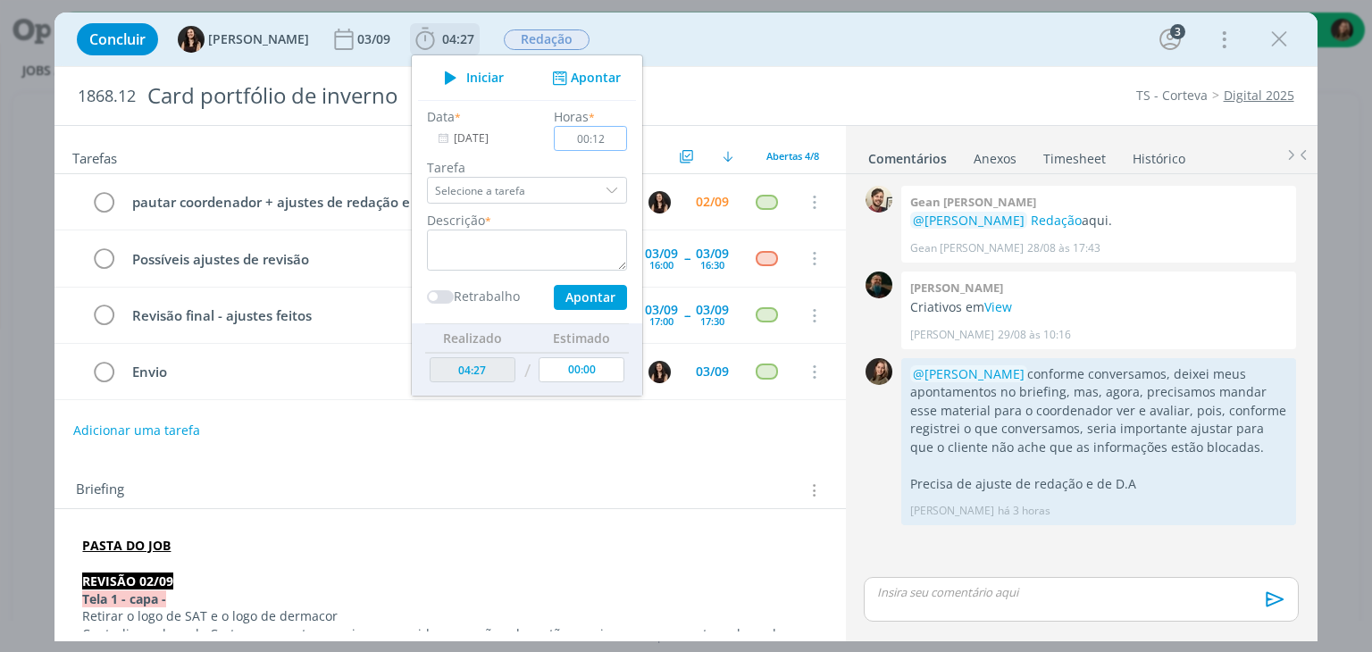
type input "00:12"
click at [449, 255] on textarea "dialog" at bounding box center [527, 250] width 200 height 41
click at [554, 308] on button "Apontar" at bounding box center [590, 297] width 73 height 25
type textarea "Conversa com atendimento e coordenador"
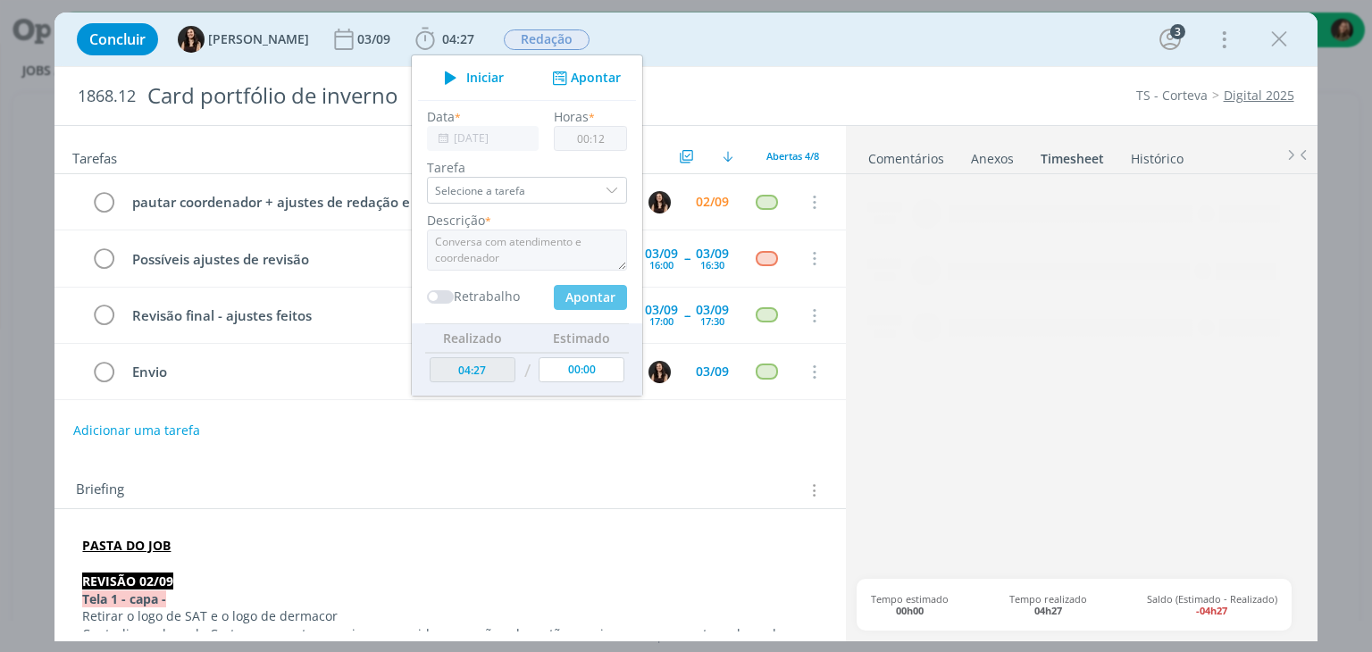
type input "04:39"
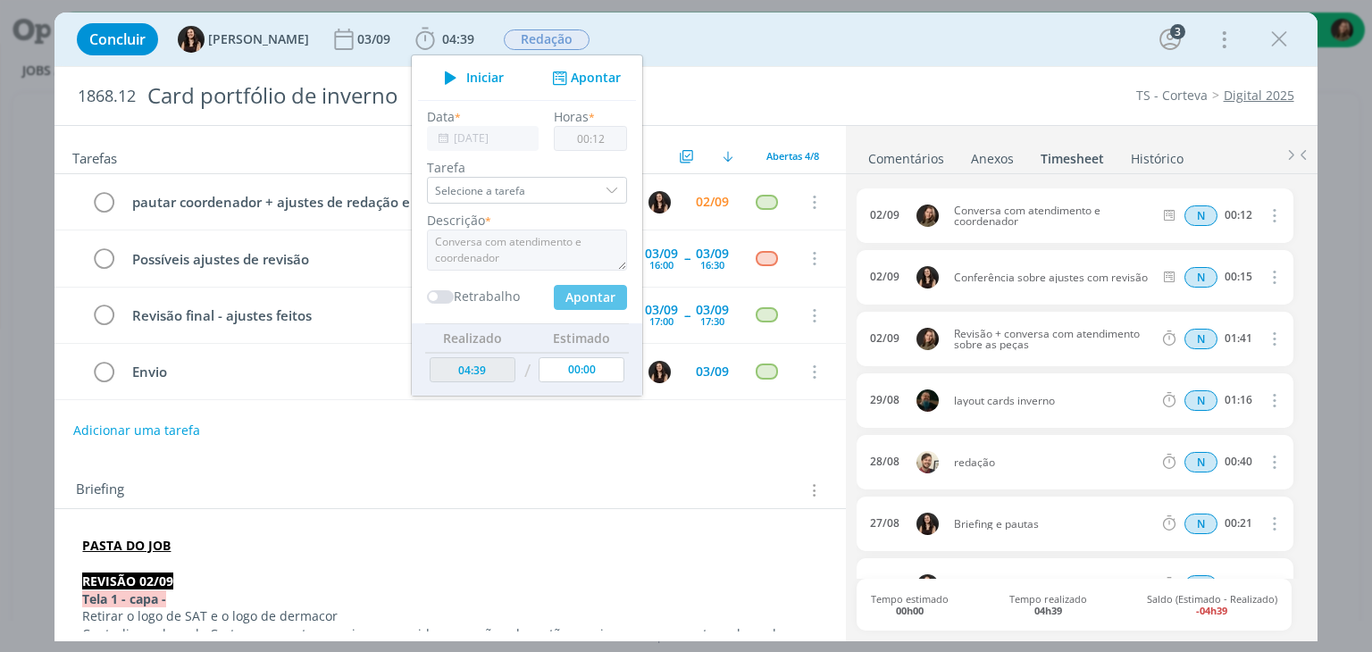
type input "00:00"
click at [717, 44] on div "Concluir Isabelle Silva 03/09 04:39 Iniciar Apontar Data * 02/09/2025 Horas * 0…" at bounding box center [686, 39] width 1236 height 43
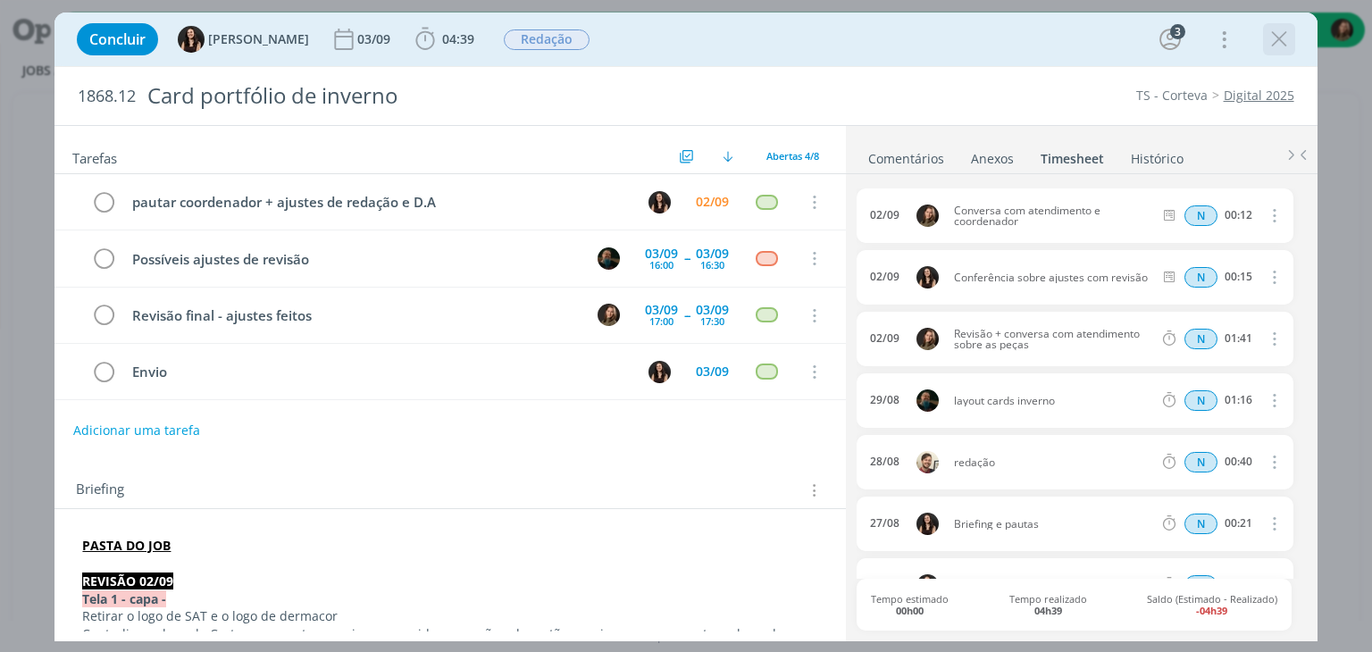
click at [1279, 46] on icon "dialog" at bounding box center [1279, 39] width 27 height 27
